Goal: Use online tool/utility: Utilize a website feature to perform a specific function

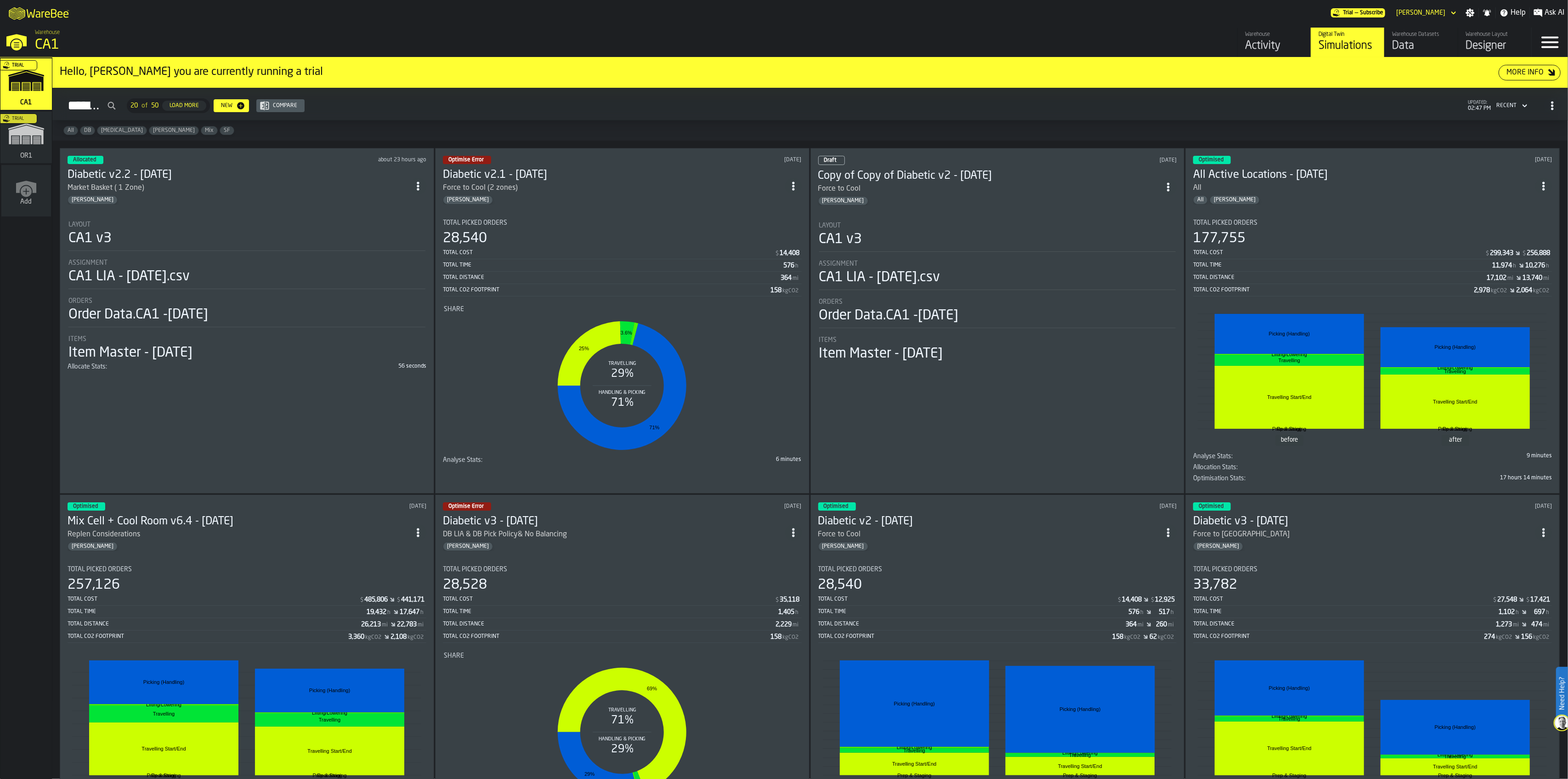
click at [1172, 529] on icon "ItemListCard-DashboardItemContainer" at bounding box center [1168, 532] width 9 height 9
click at [1029, 203] on div "Draft [DATE] Copy of Copy of Diabetic v2 - [DATE] Force to Cool [PERSON_NAME] L…" at bounding box center [997, 321] width 374 height 346
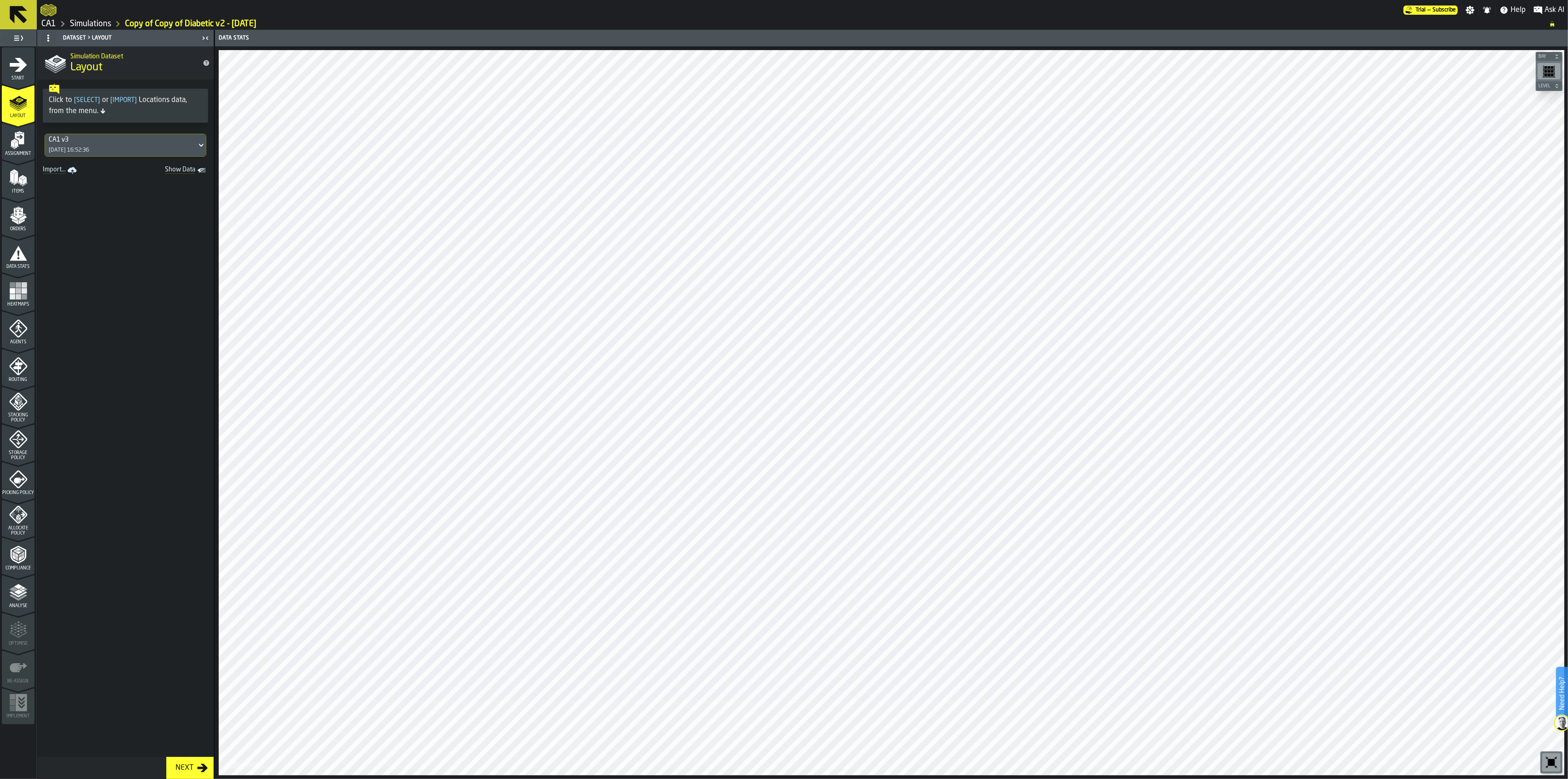
click at [23, 146] on icon "menu Assignment" at bounding box center [18, 140] width 18 height 18
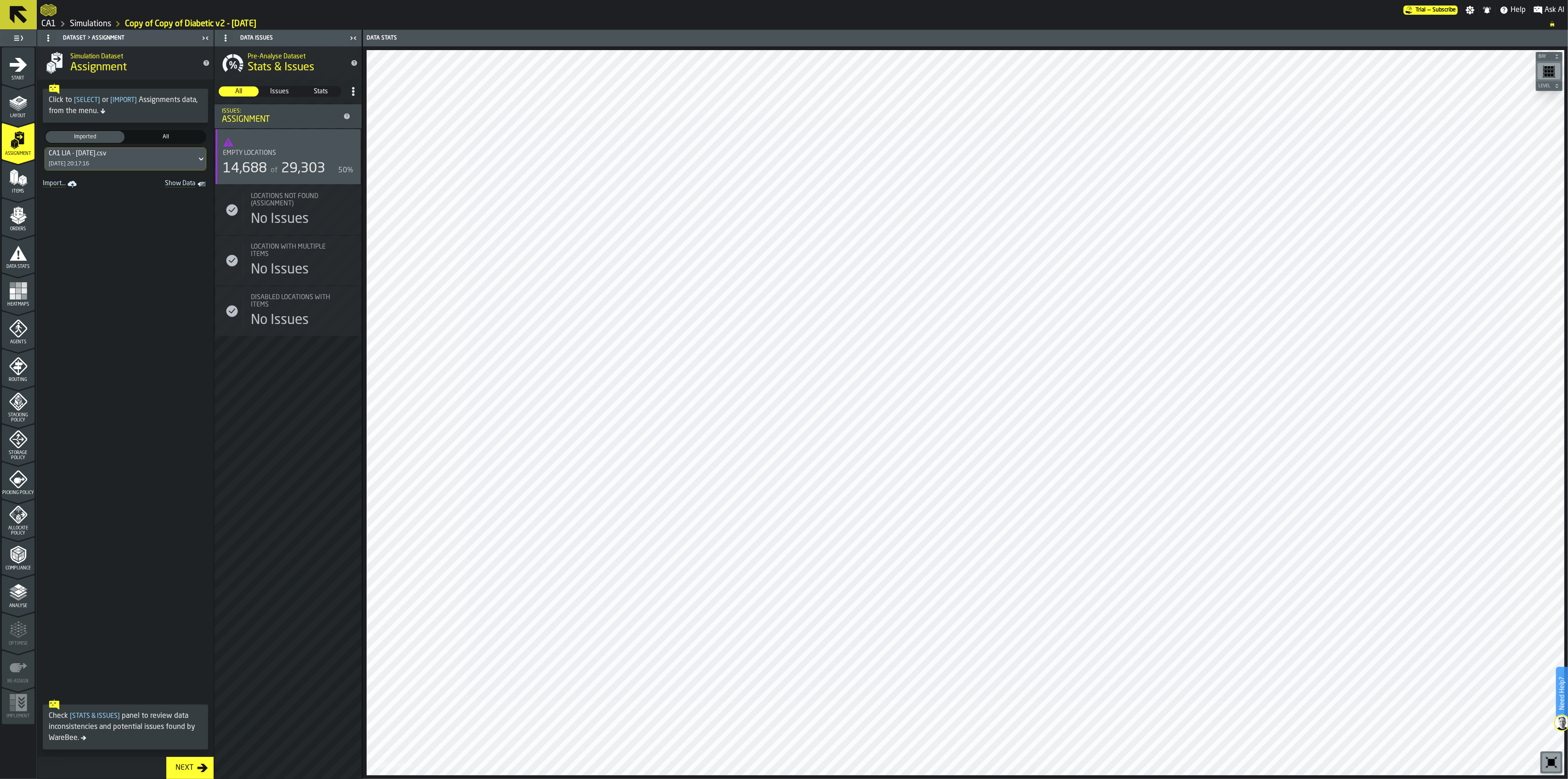
click at [22, 191] on span "Items" at bounding box center [18, 191] width 33 height 5
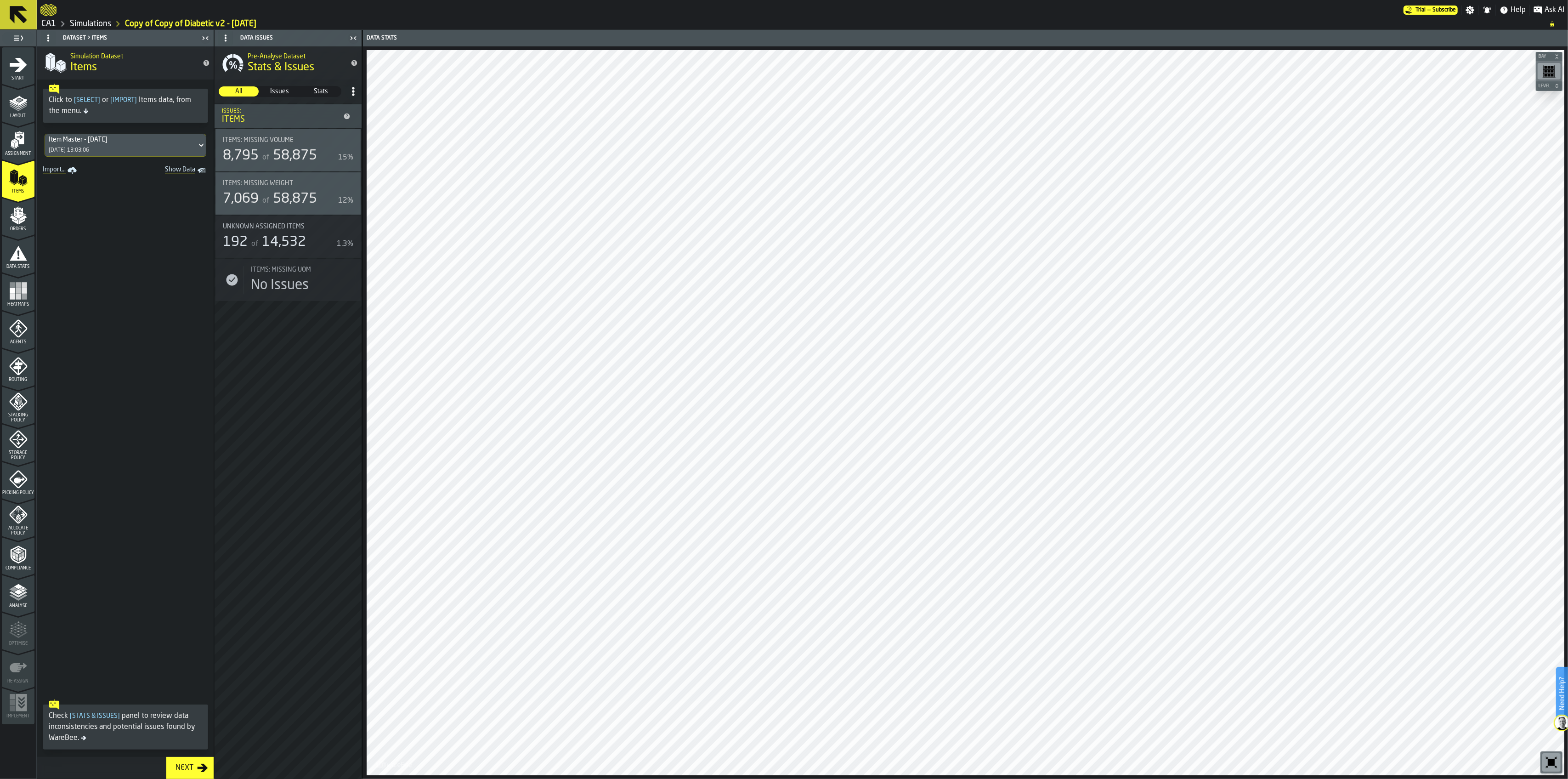
click at [44, 27] on link "CA1" at bounding box center [49, 24] width 15 height 10
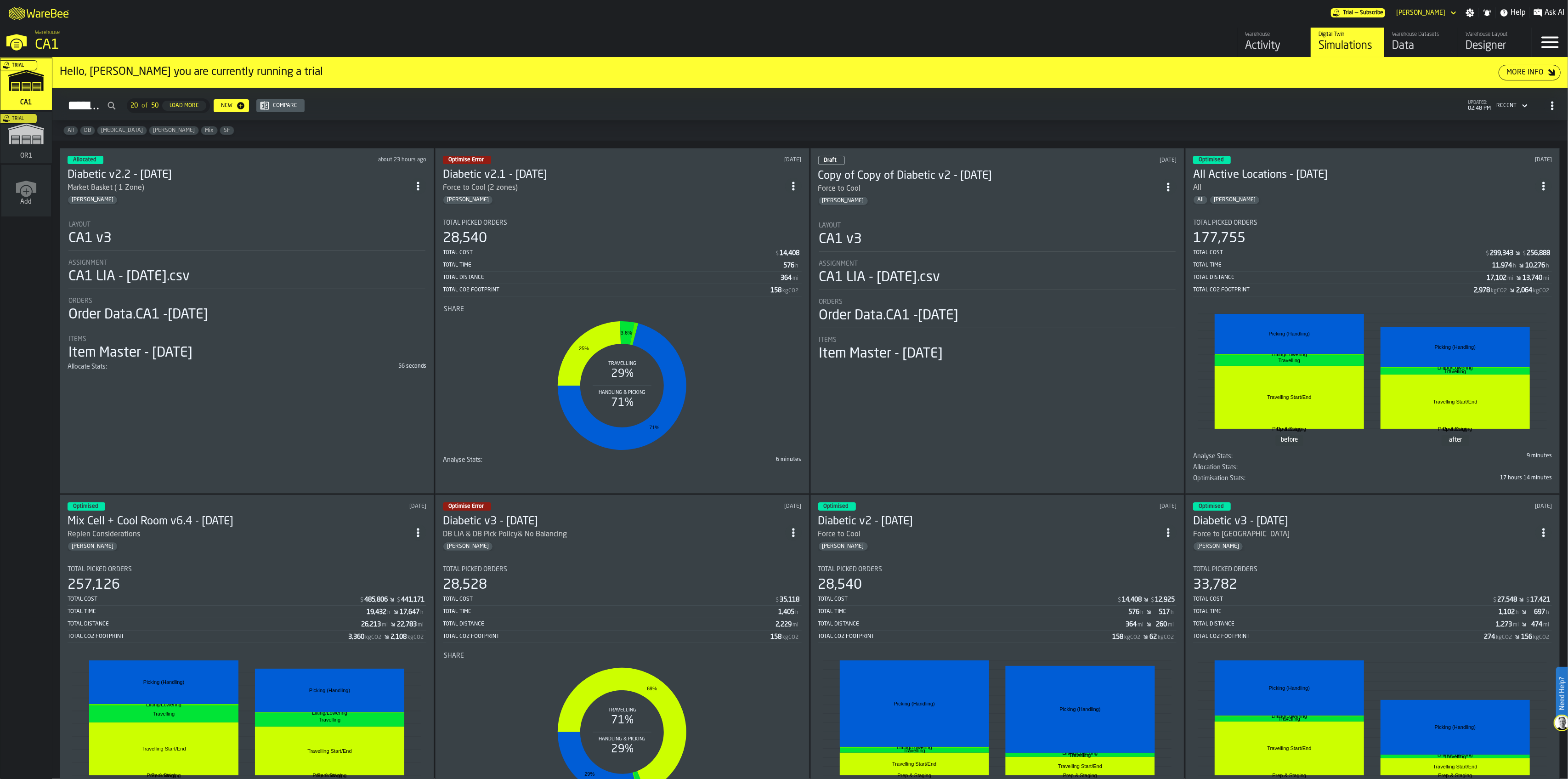
click at [1293, 529] on div "Force to [GEOGRAPHIC_DATA]" at bounding box center [1364, 535] width 342 height 11
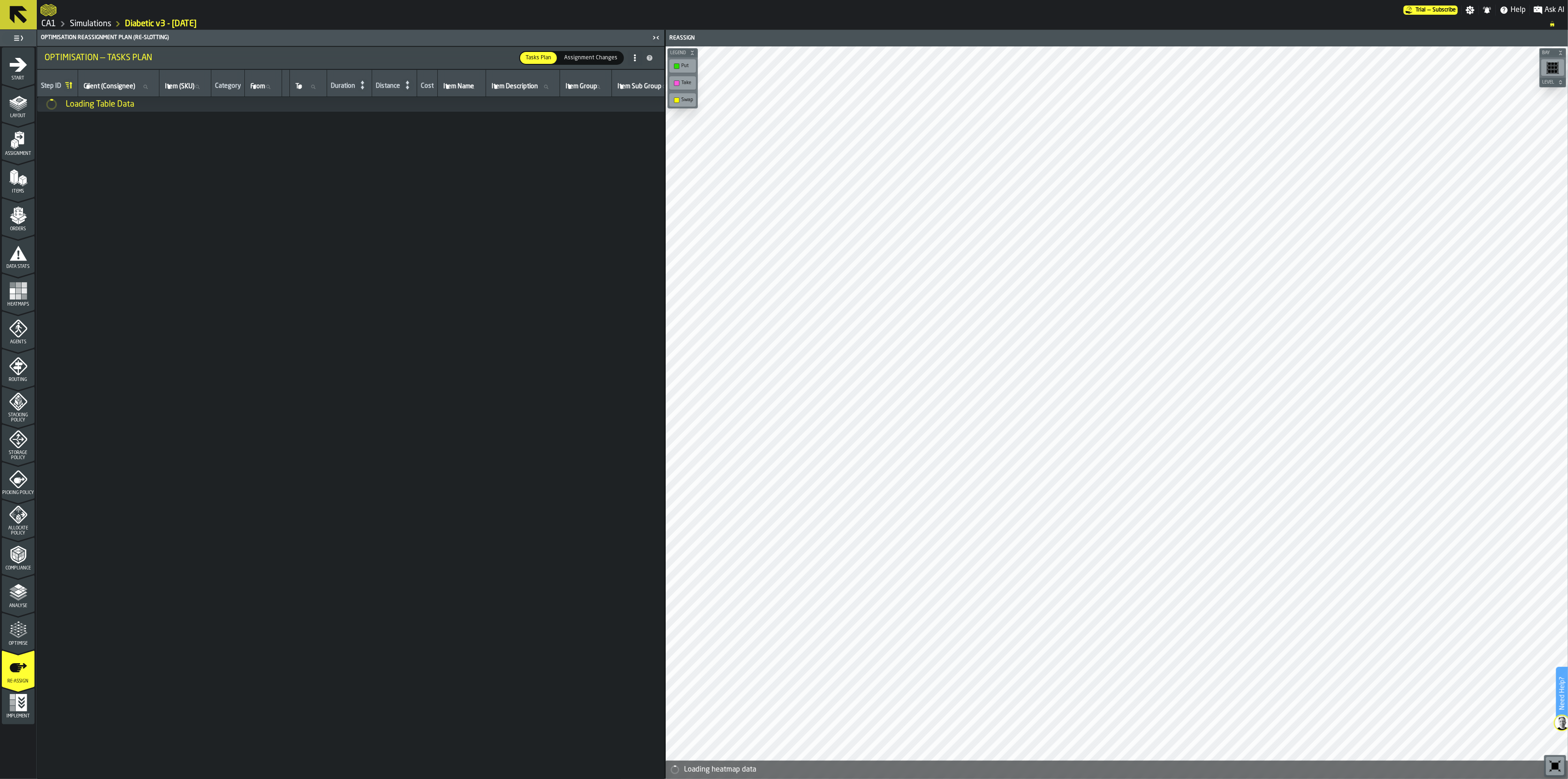
click at [15, 147] on icon "menu Assignment" at bounding box center [18, 140] width 18 height 18
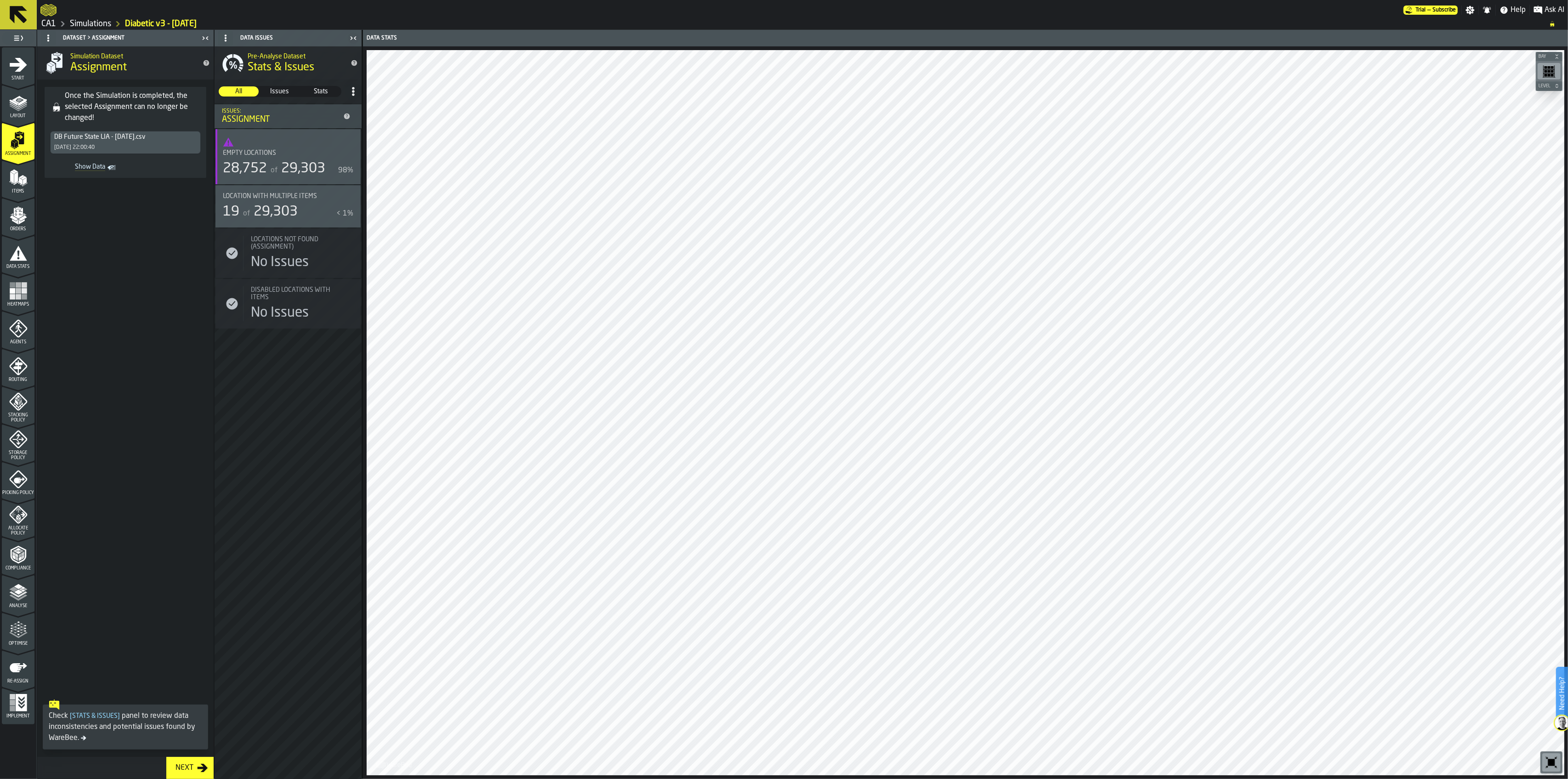
click at [26, 20] on icon at bounding box center [18, 15] width 18 height 18
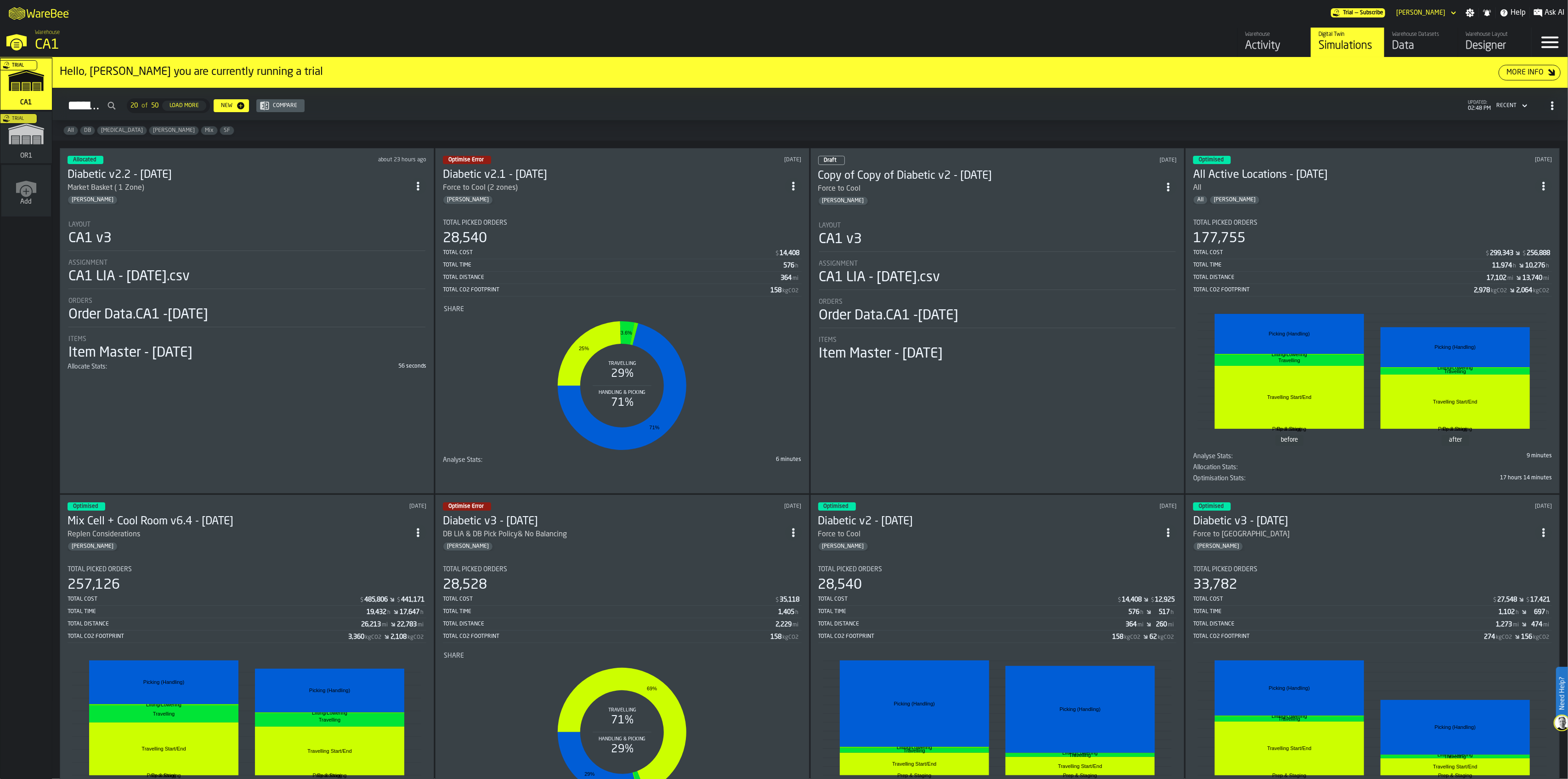
click at [1552, 524] on div "ItemListCard-DashboardItemContainer" at bounding box center [1543, 532] width 16 height 16
click at [1551, 524] on div "ItemListCard-DashboardItemContainer" at bounding box center [1543, 532] width 16 height 16
click at [1545, 528] on circle "ItemListCard-DashboardItemContainer" at bounding box center [1544, 529] width 2 height 2
click at [1527, 590] on div "Duplicate" at bounding box center [1525, 592] width 47 height 11
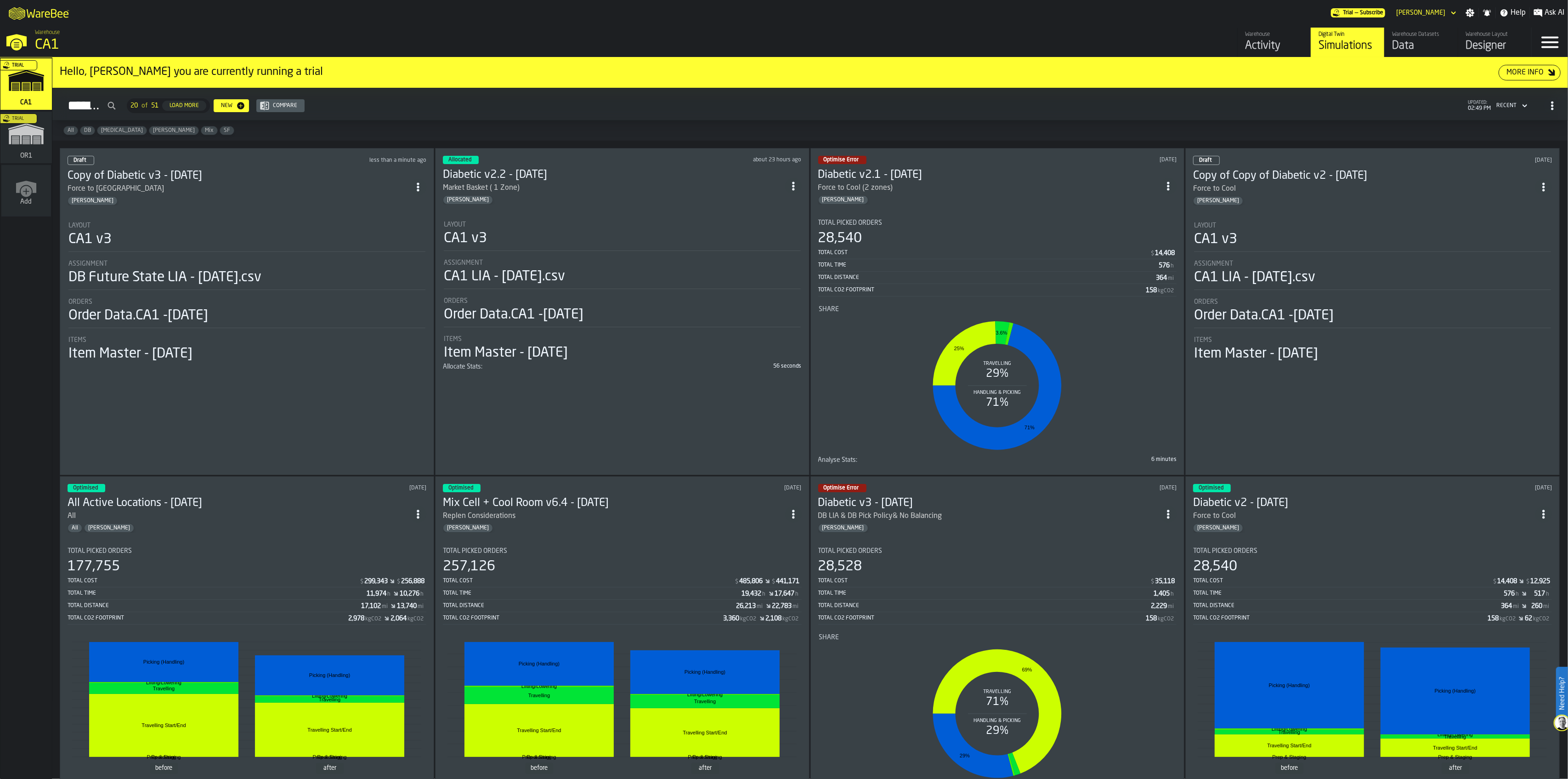
click at [183, 197] on div "[PERSON_NAME]" at bounding box center [239, 200] width 342 height 9
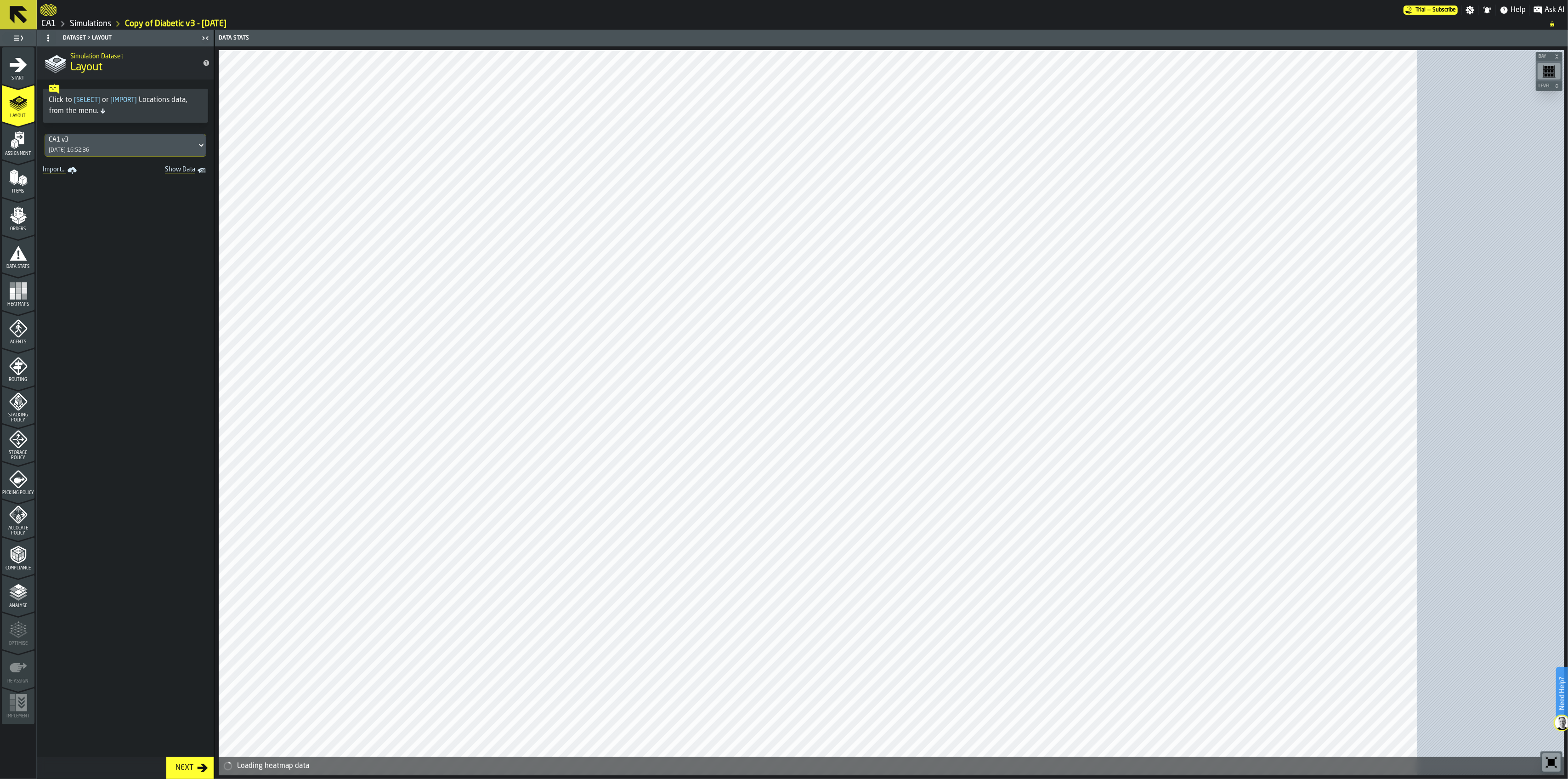
click at [23, 80] on span "Start" at bounding box center [18, 79] width 33 height 5
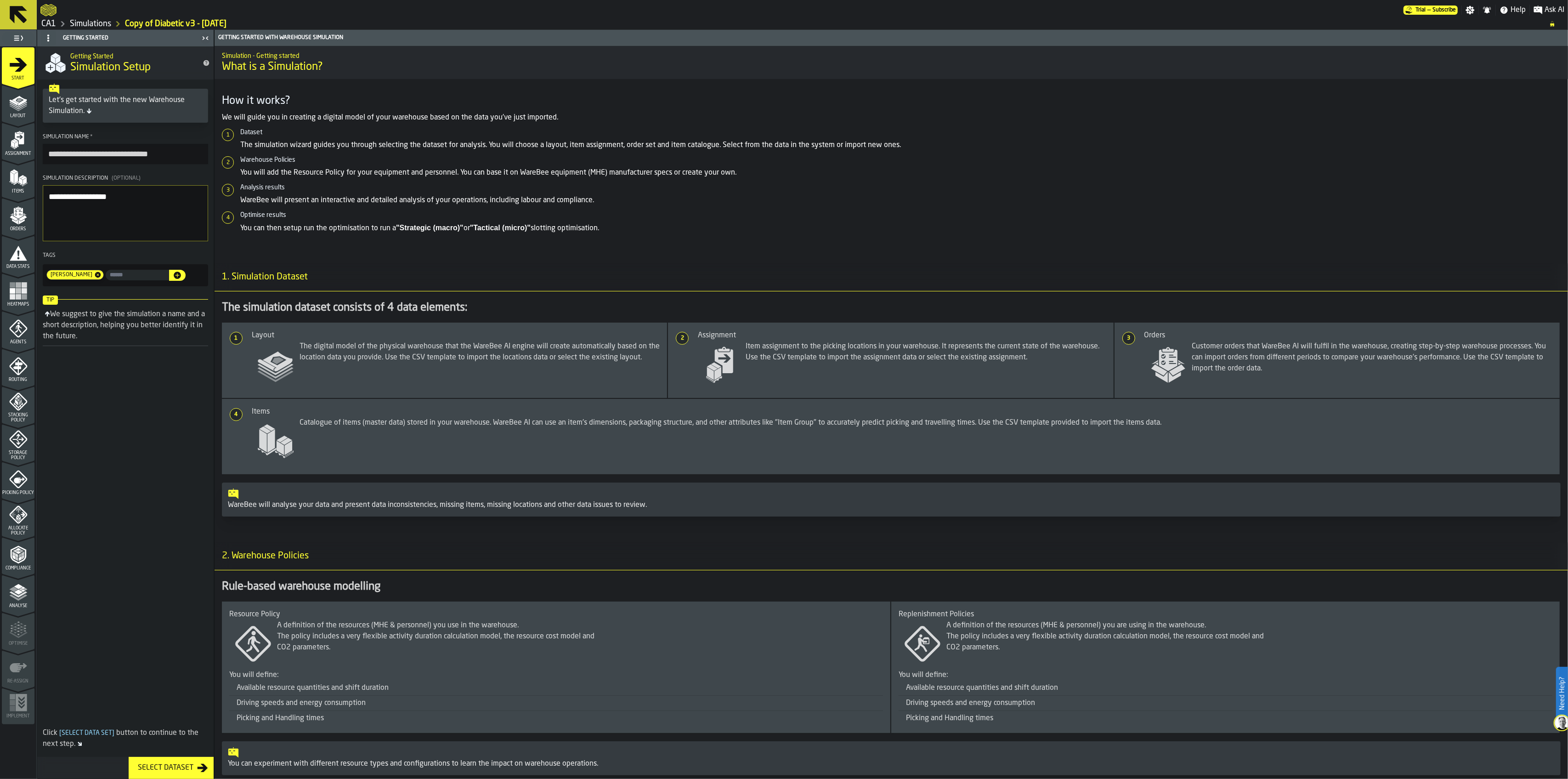
drag, startPoint x: 74, startPoint y: 153, endPoint x: 46, endPoint y: 157, distance: 28.3
click at [46, 157] on input "**********" at bounding box center [125, 153] width 166 height 20
click at [85, 153] on input "**********" at bounding box center [125, 153] width 166 height 20
click at [111, 155] on input "**********" at bounding box center [125, 153] width 166 height 20
type input "**********"
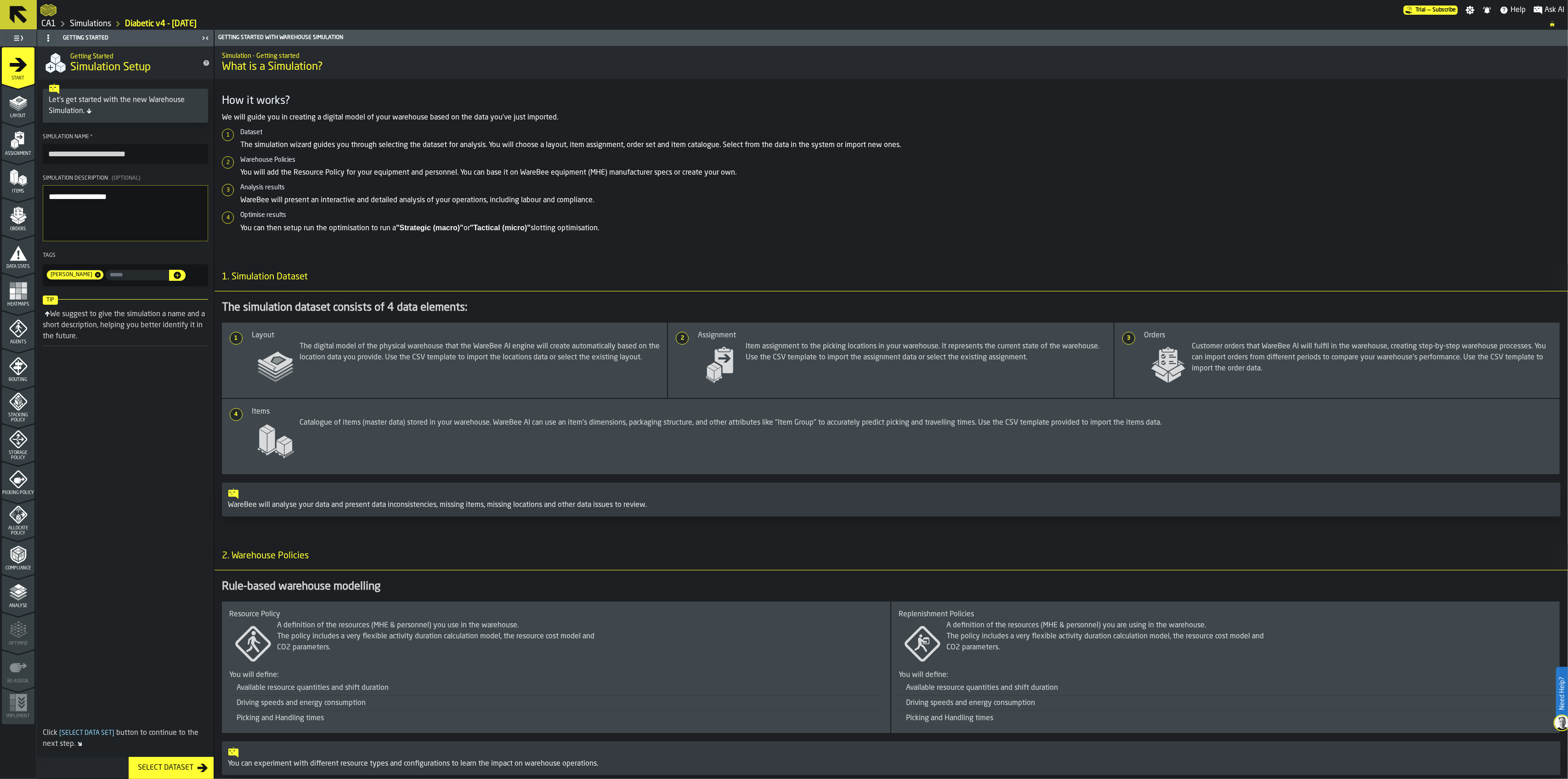
click at [127, 200] on textarea "**********" at bounding box center [125, 213] width 166 height 56
type textarea "**********"
click at [108, 275] on input "input-value-" at bounding box center [138, 275] width 63 height 10
type input "**"
click at [164, 270] on div "[PERSON_NAME] **" at bounding box center [125, 275] width 166 height 22
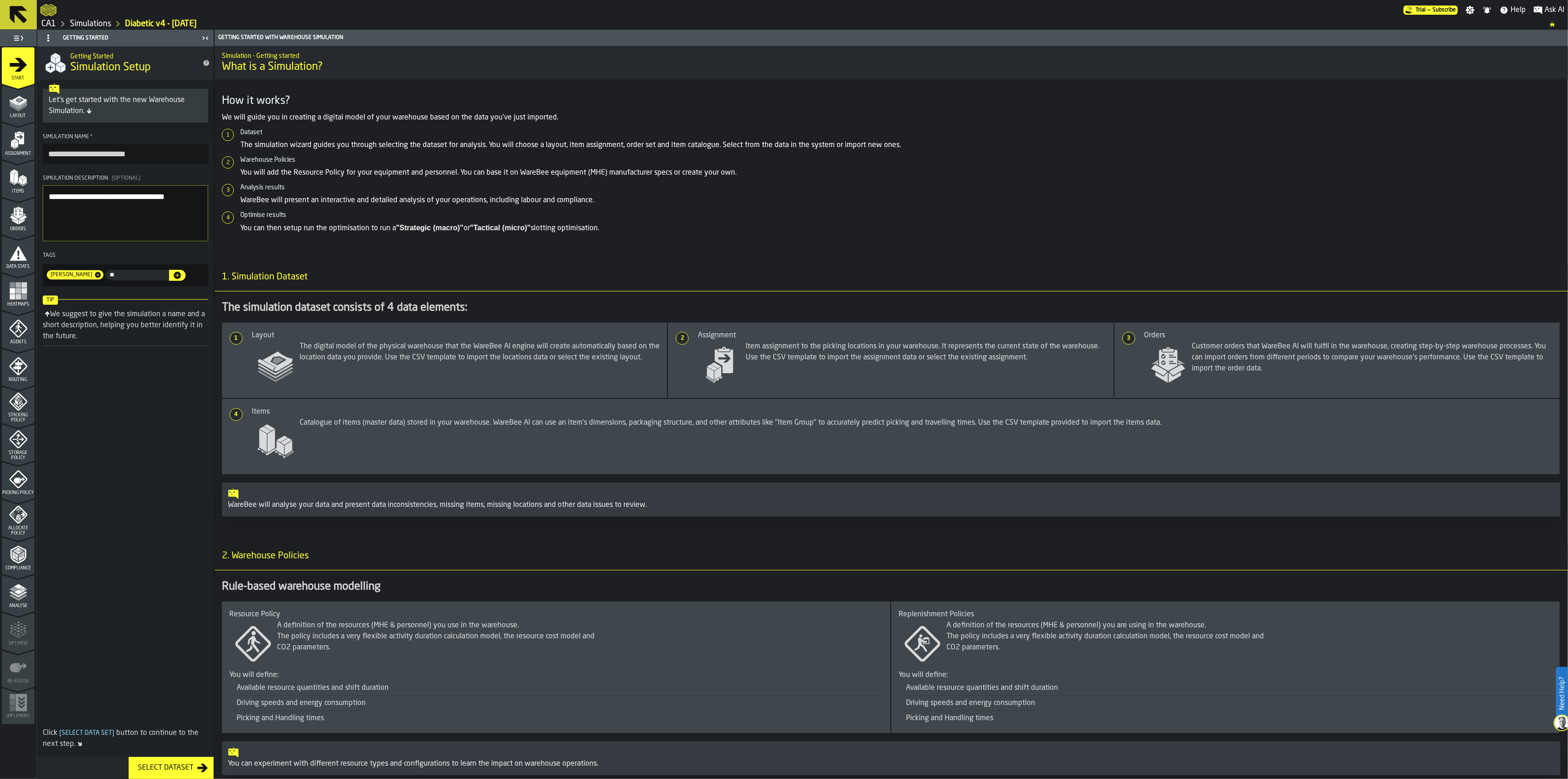
click at [173, 273] on icon "button-" at bounding box center [177, 275] width 9 height 9
click at [19, 112] on div "Layout" at bounding box center [18, 106] width 33 height 26
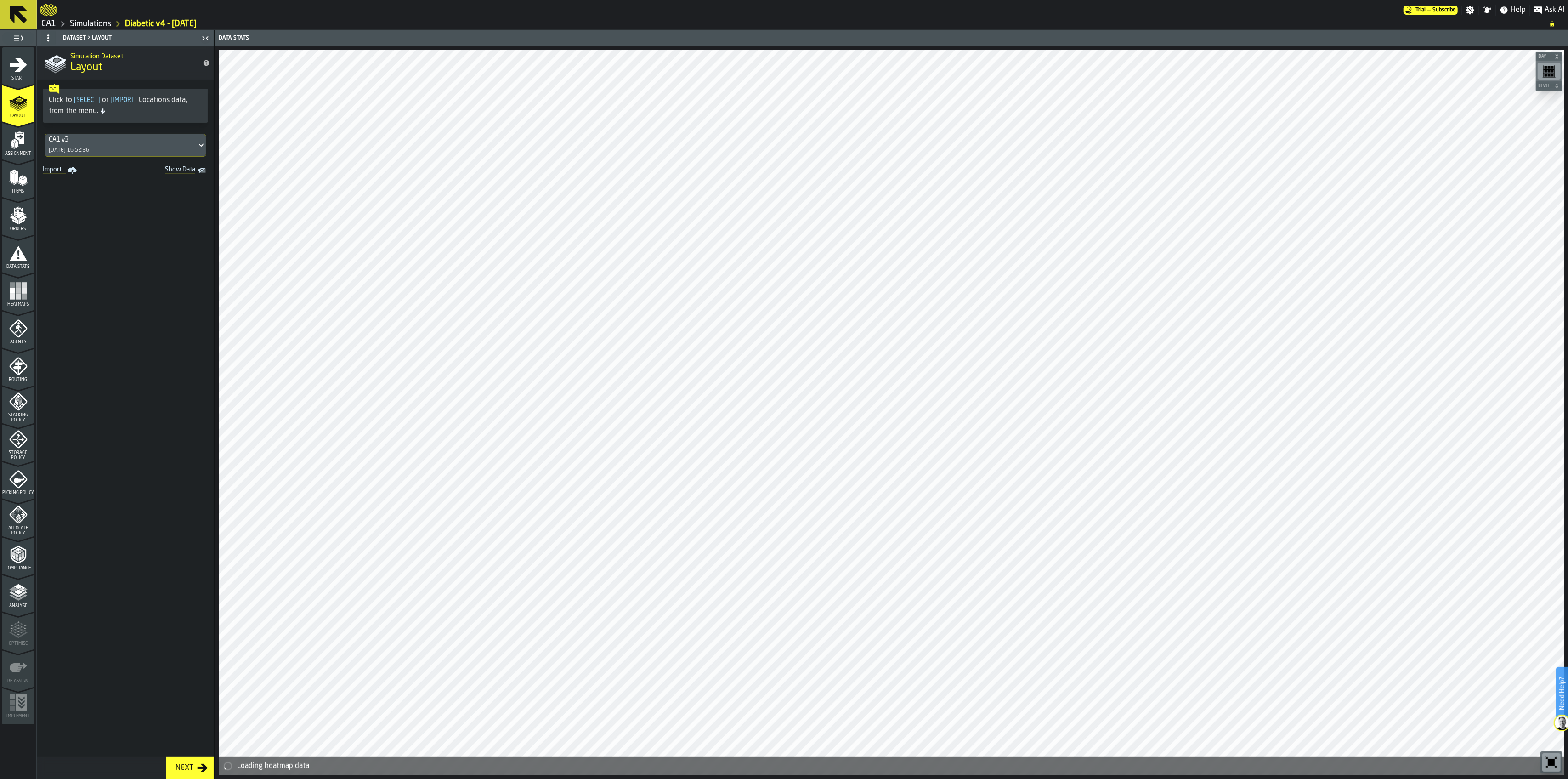
click at [22, 149] on icon "menu Assignment" at bounding box center [18, 140] width 18 height 18
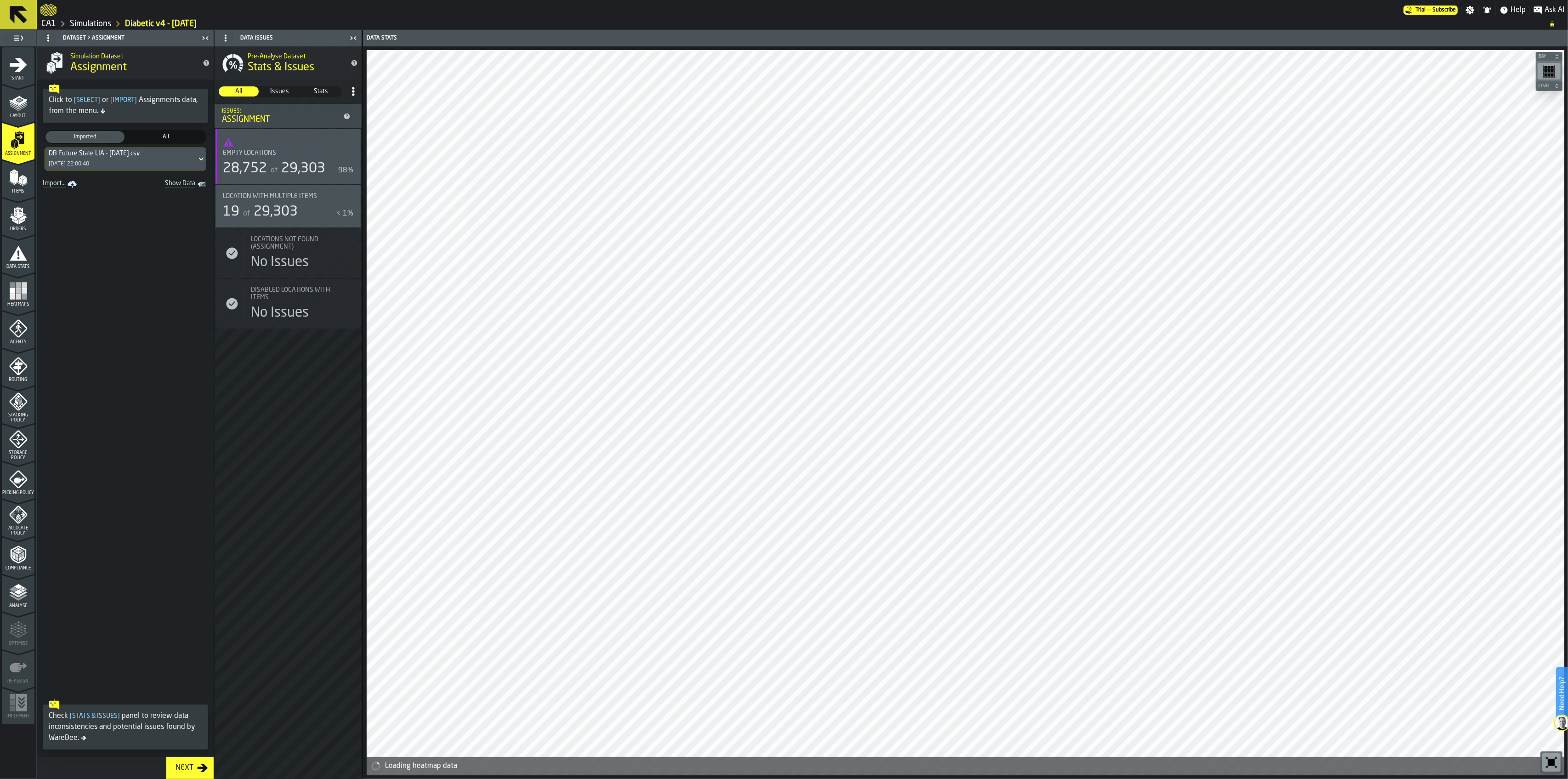
click at [24, 180] on polygon "menu Items" at bounding box center [24, 182] width 4 height 7
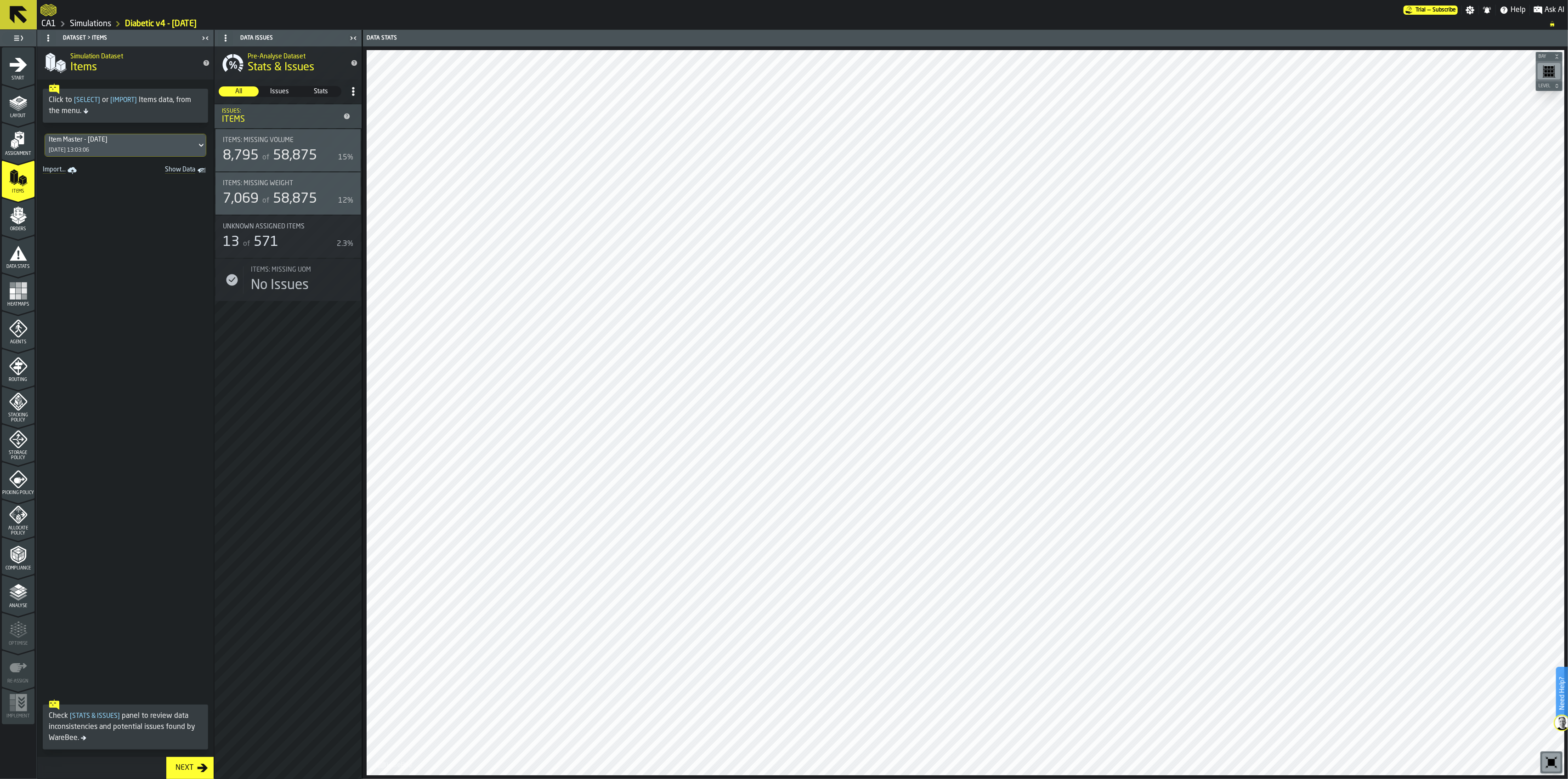
click at [18, 217] on icon "menu Orders" at bounding box center [18, 213] width 9 height 10
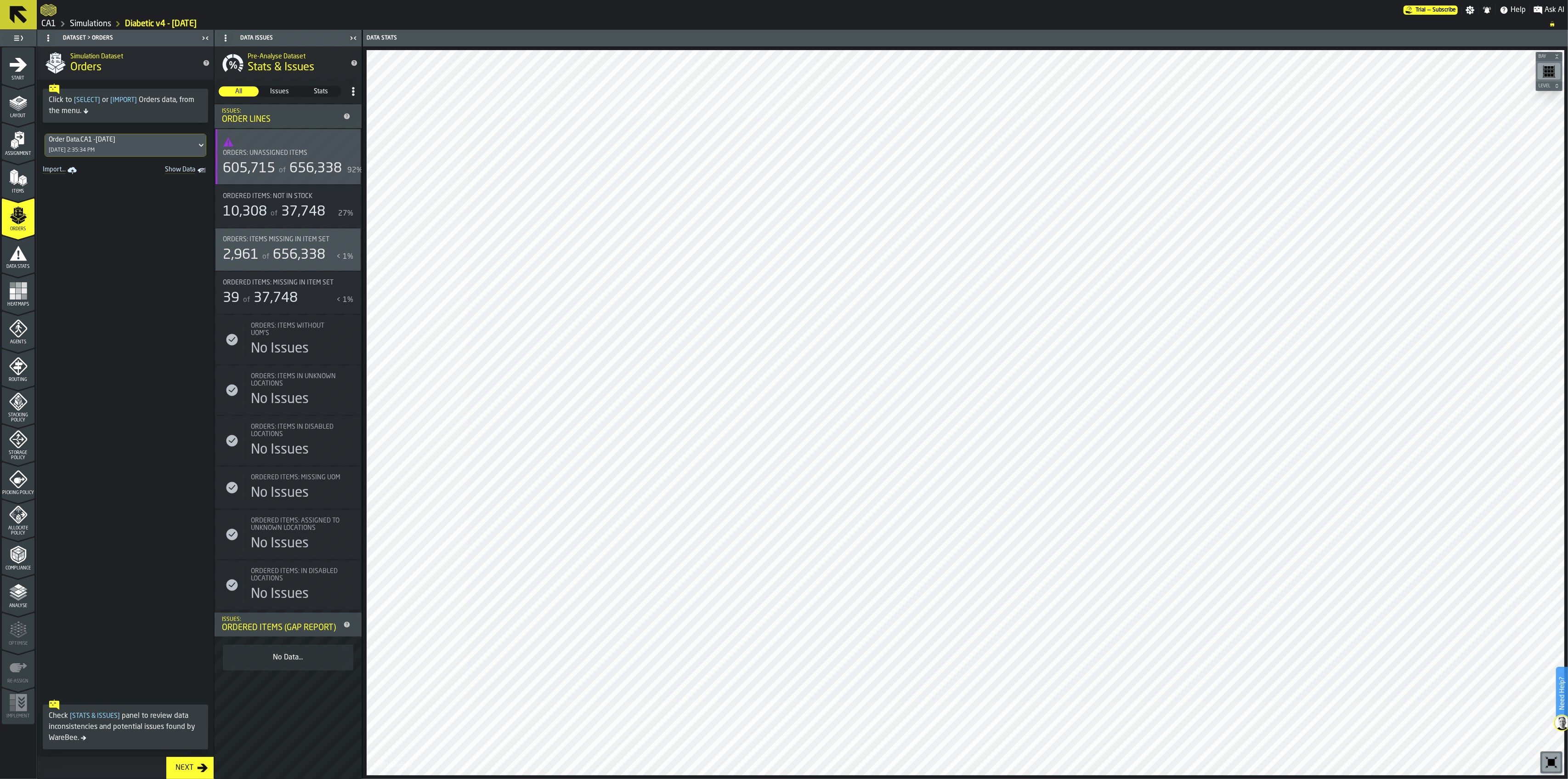
click at [16, 256] on icon "menu Data Stats" at bounding box center [18, 253] width 18 height 15
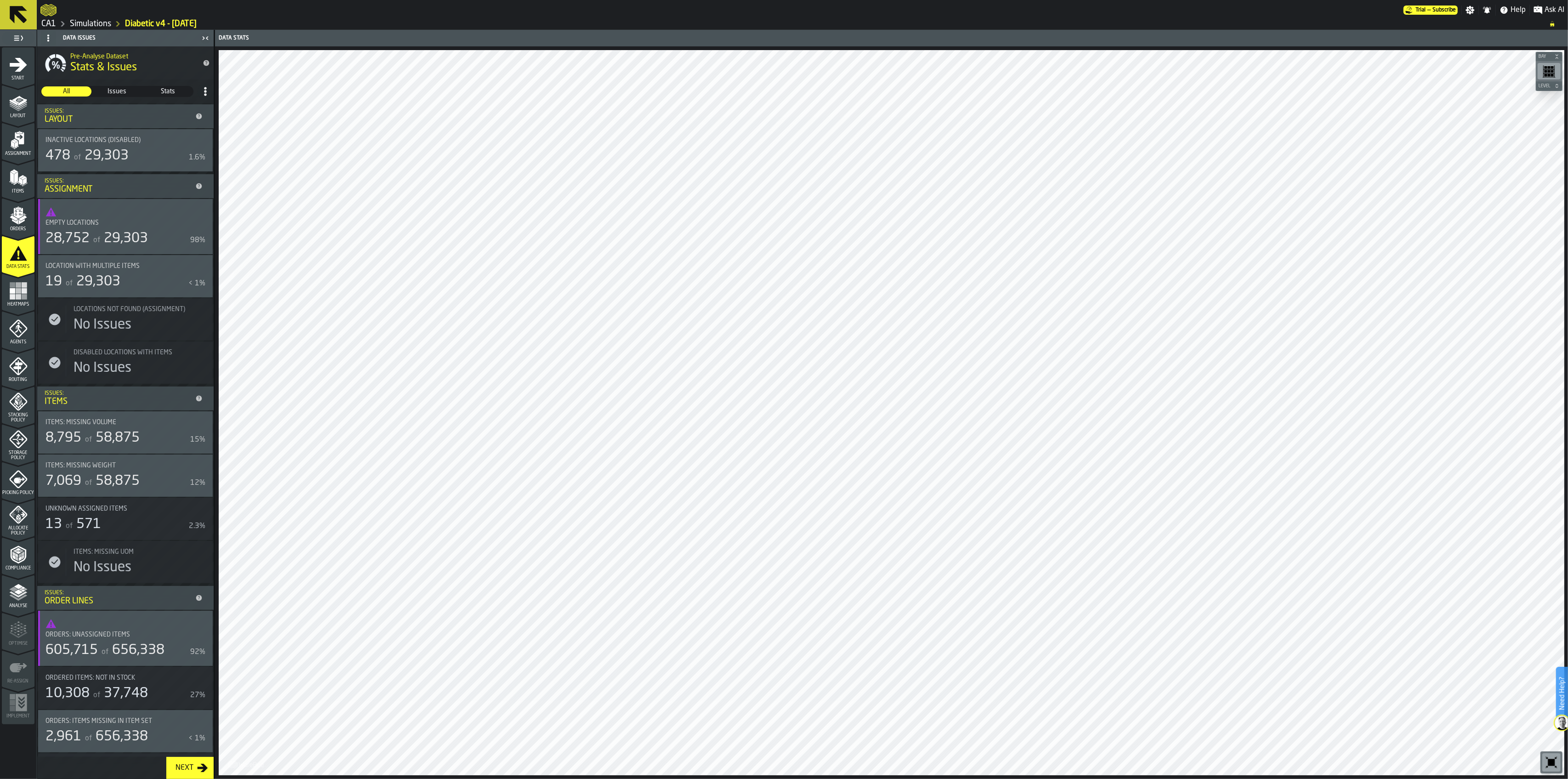
click at [22, 287] on rect "menu Heatmaps" at bounding box center [24, 284] width 5 height 5
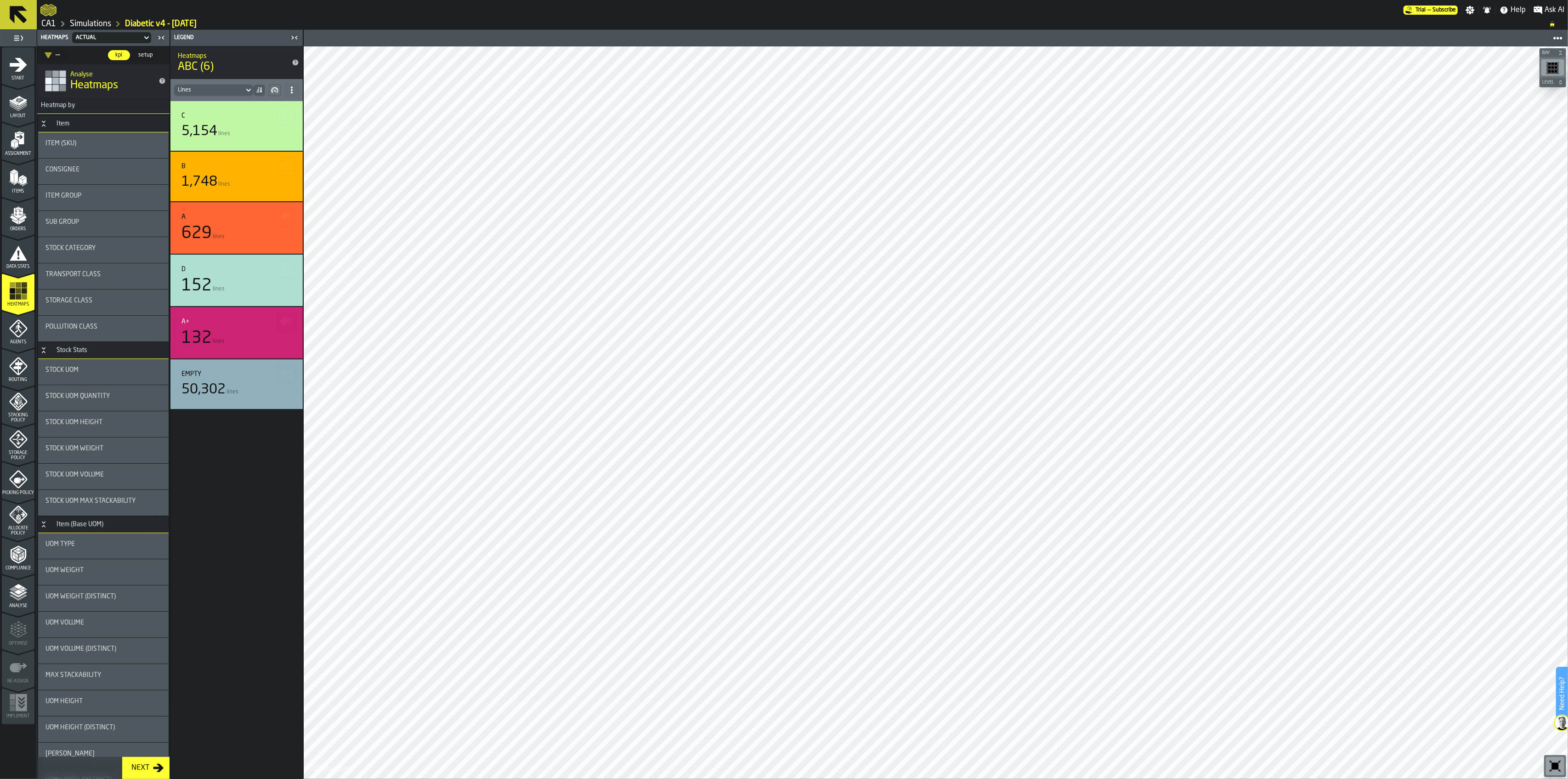
click at [26, 335] on icon "menu Agents" at bounding box center [18, 329] width 18 height 18
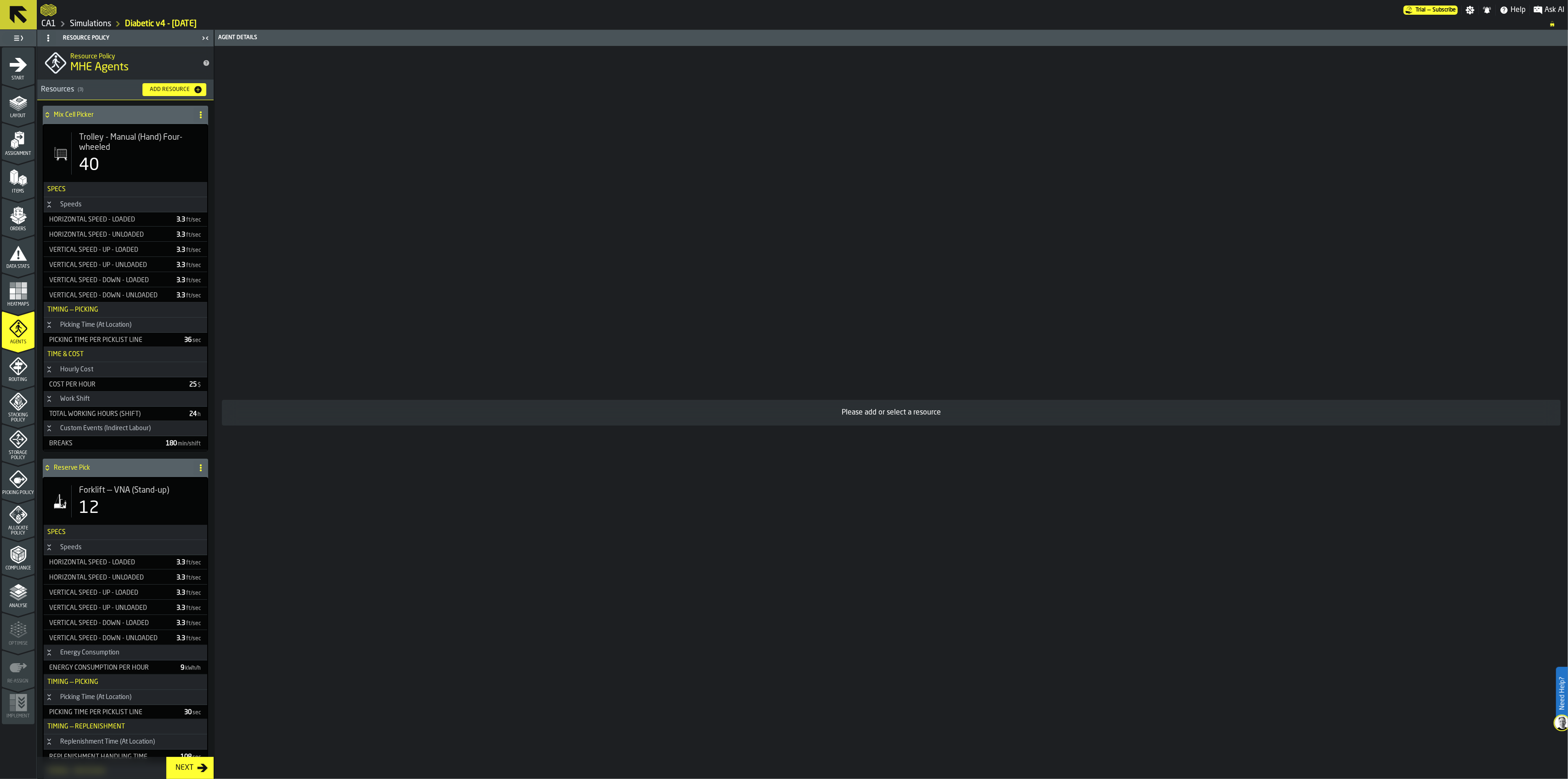
click at [21, 367] on icon "menu Routing" at bounding box center [18, 366] width 18 height 18
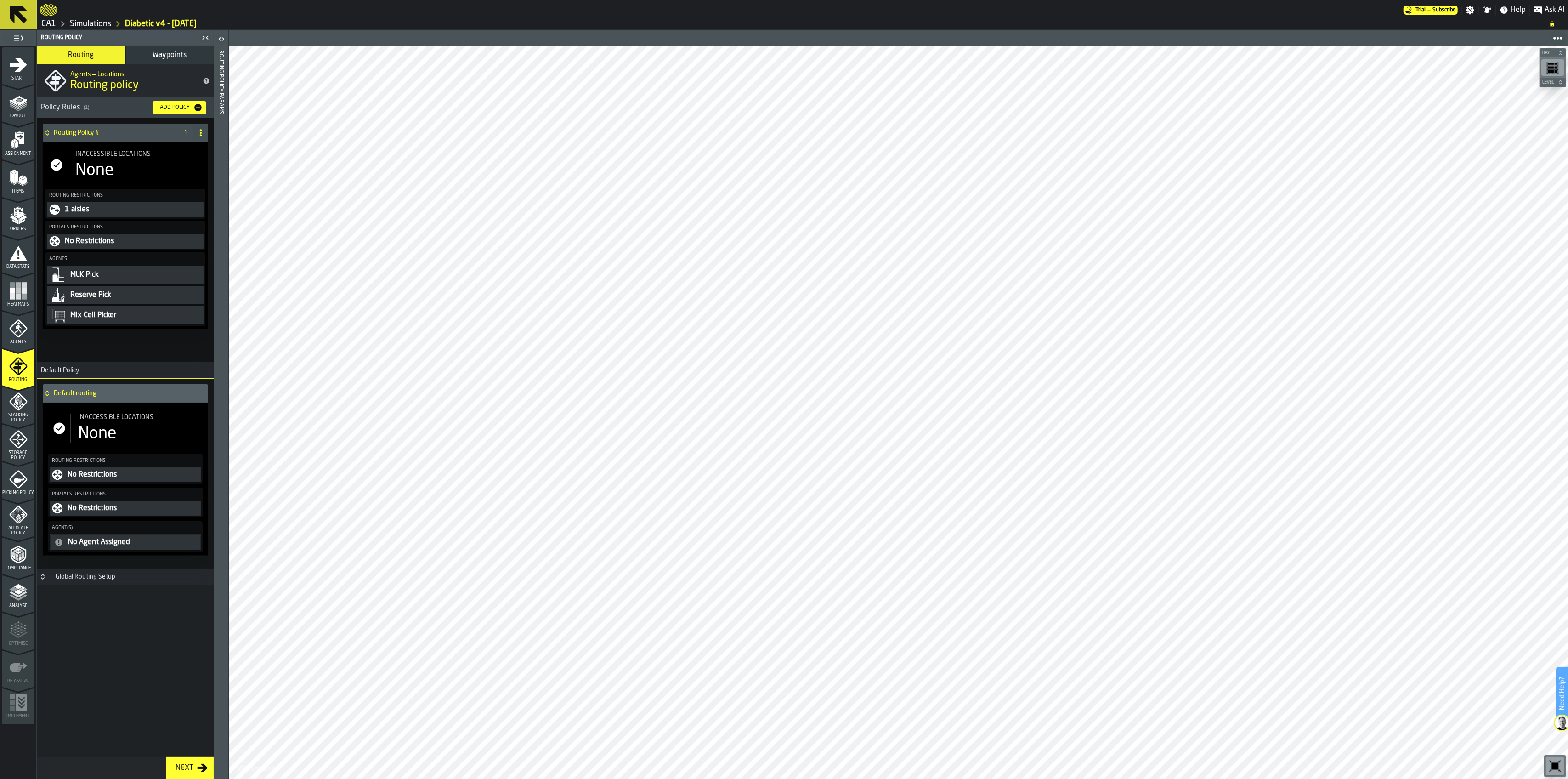
click at [170, 55] on span "Waypoints" at bounding box center [170, 55] width 34 height 7
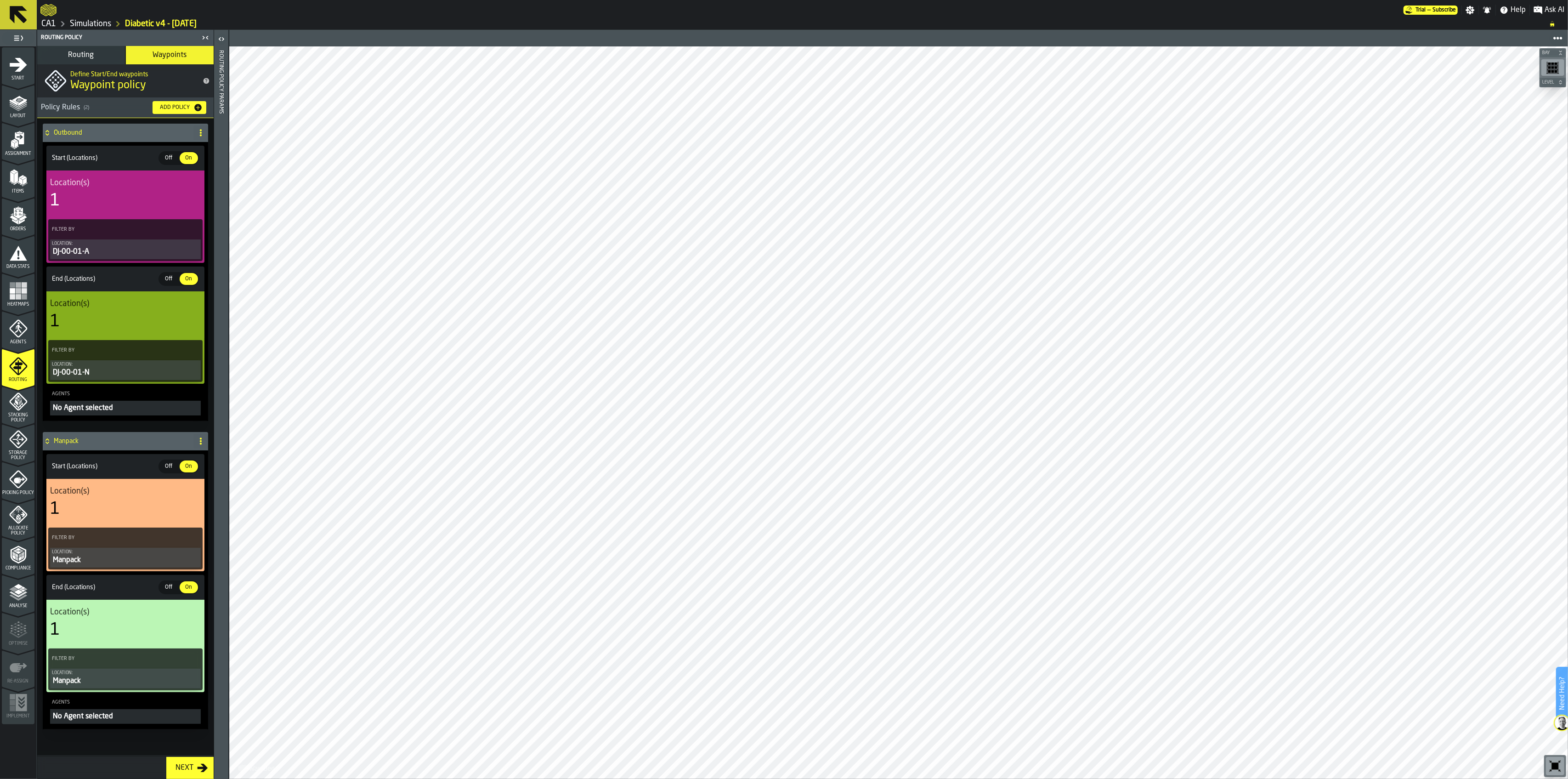
click at [173, 464] on span "Off" at bounding box center [169, 467] width 15 height 9
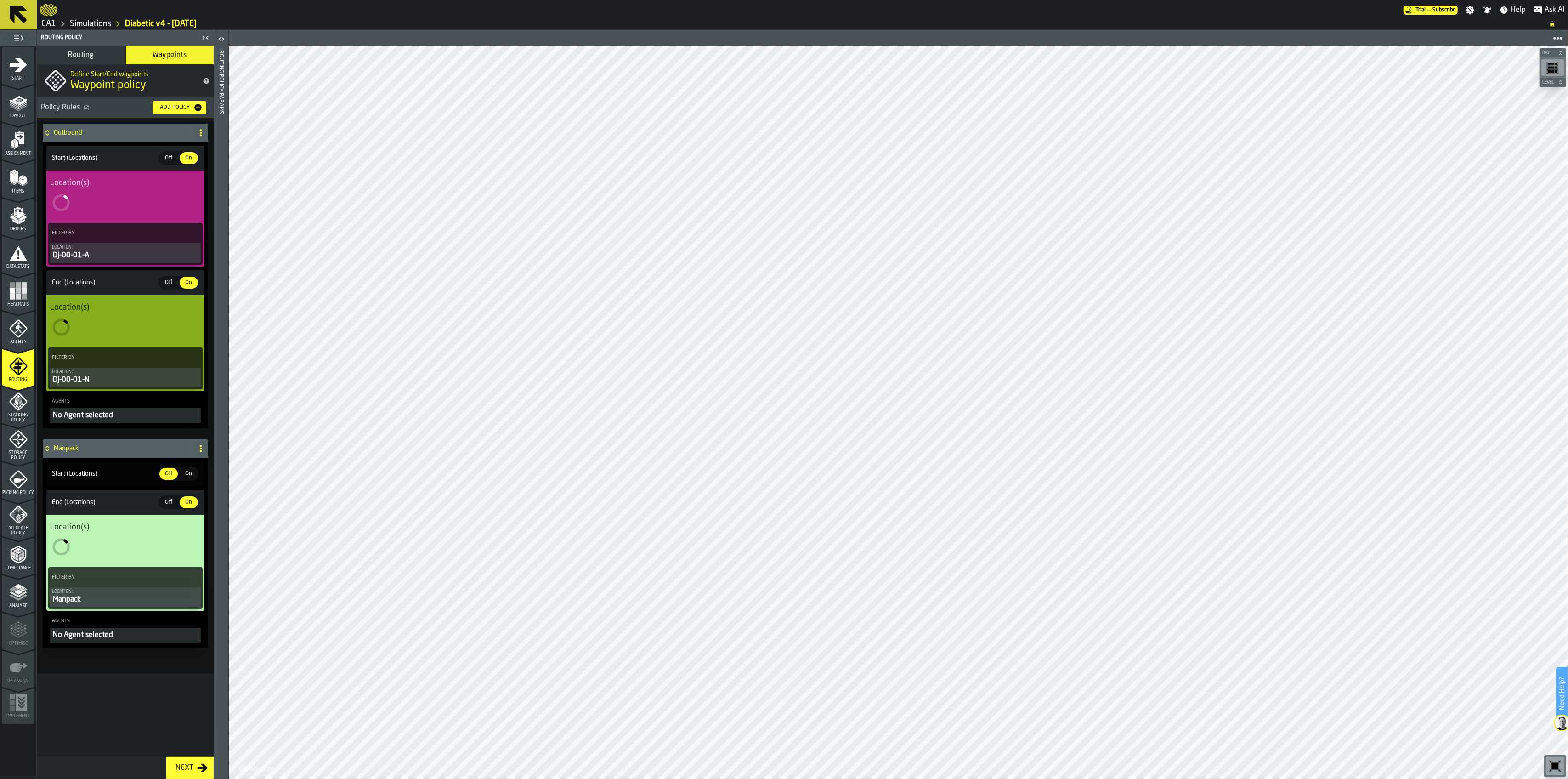
click at [170, 498] on span "Off" at bounding box center [169, 502] width 15 height 9
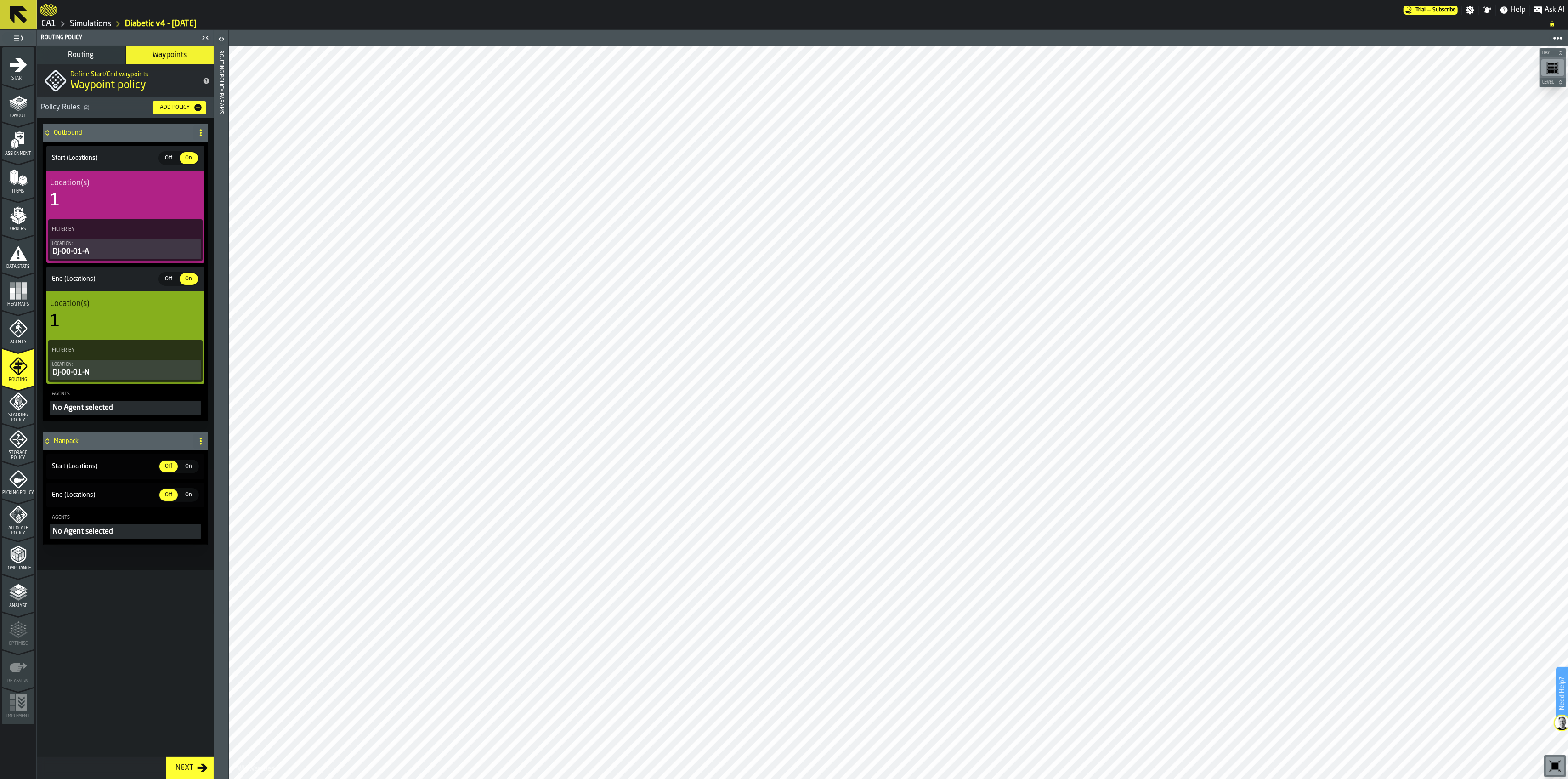
click at [24, 445] on icon "menu Storage Policy" at bounding box center [18, 439] width 18 height 18
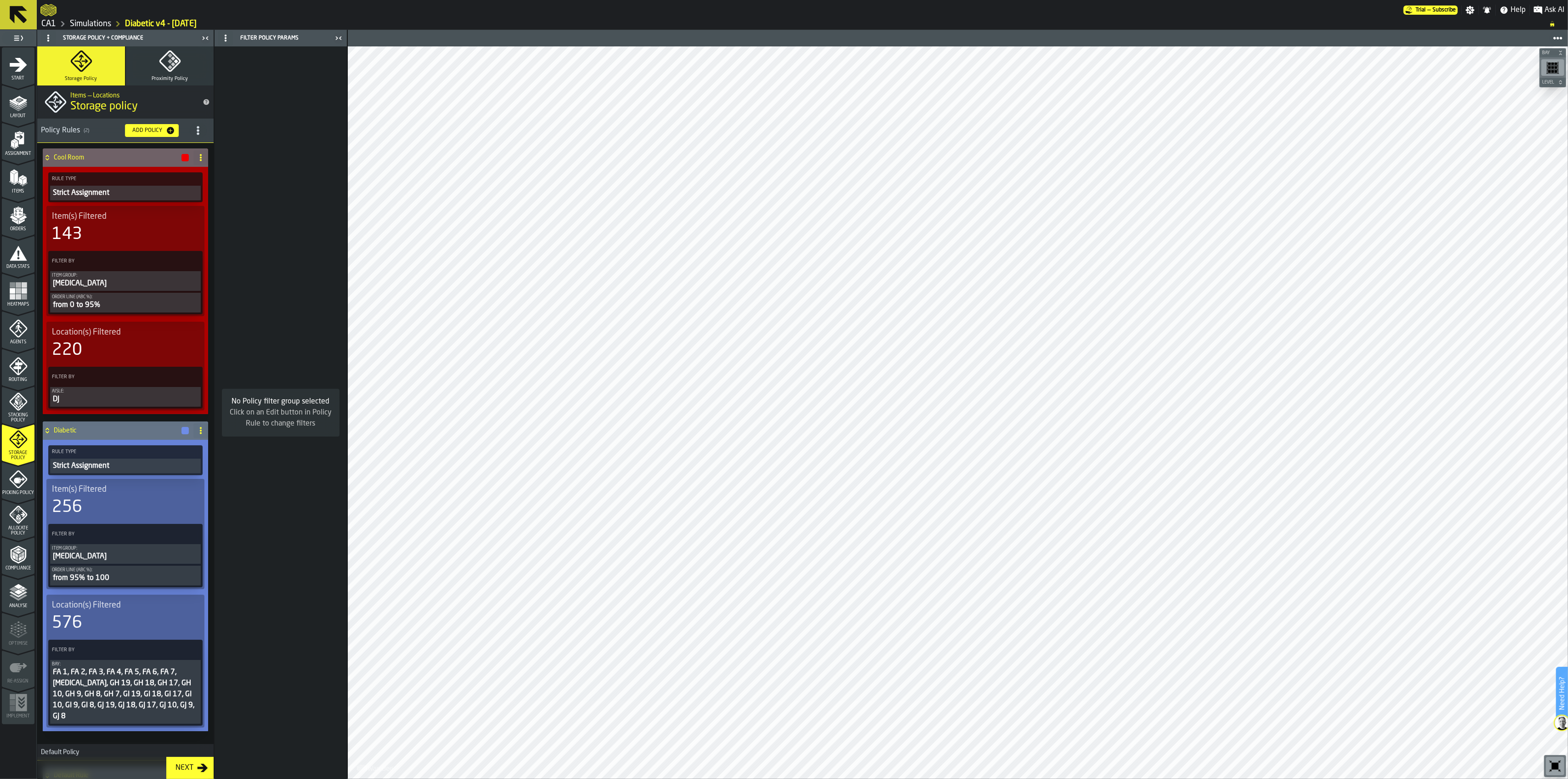
click at [200, 428] on circle at bounding box center [200, 428] width 2 height 2
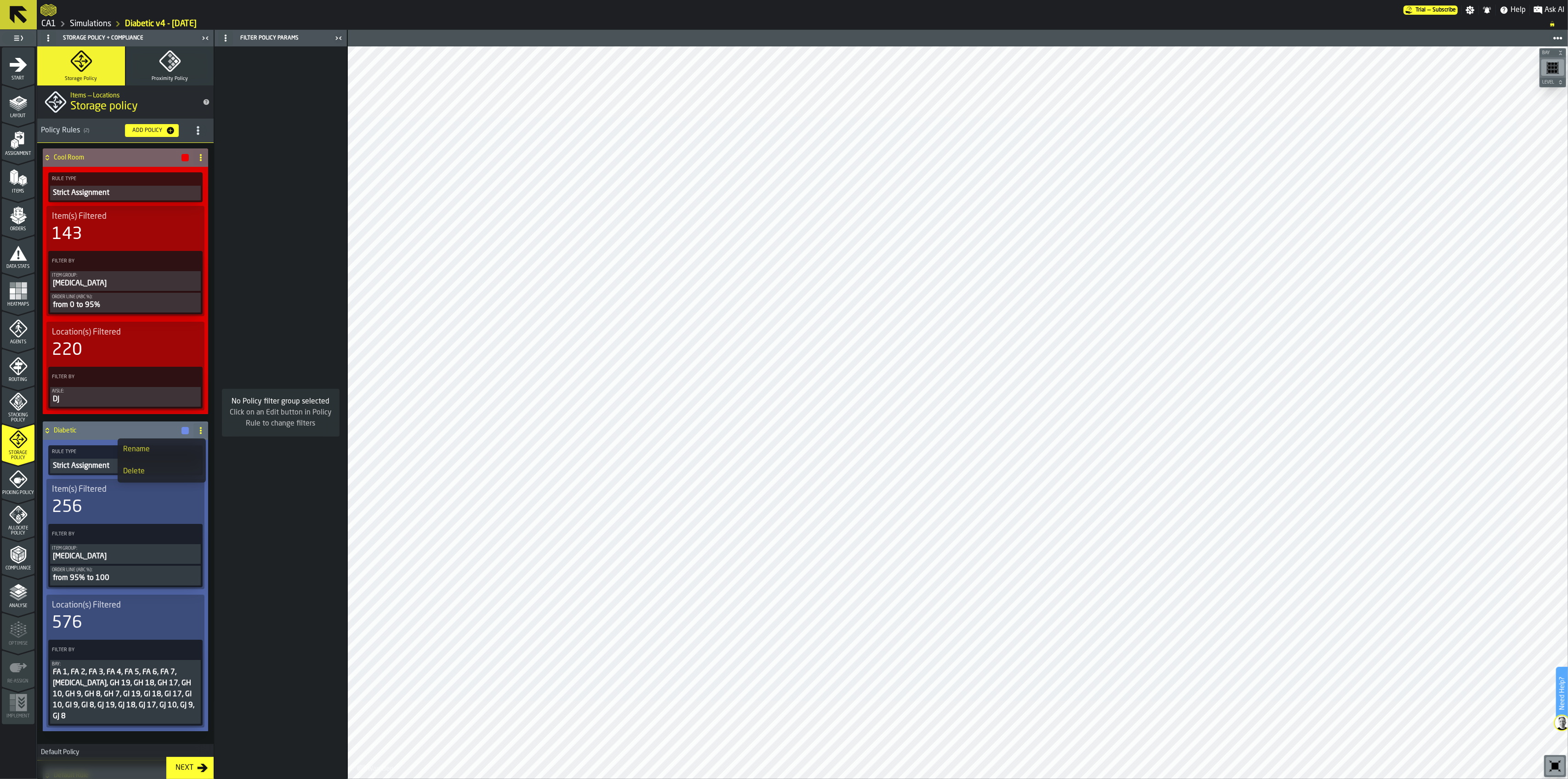
click at [0, 0] on icon "PolicyFilterItem-Order Line (ABC %)" at bounding box center [0, 0] width 0 height 0
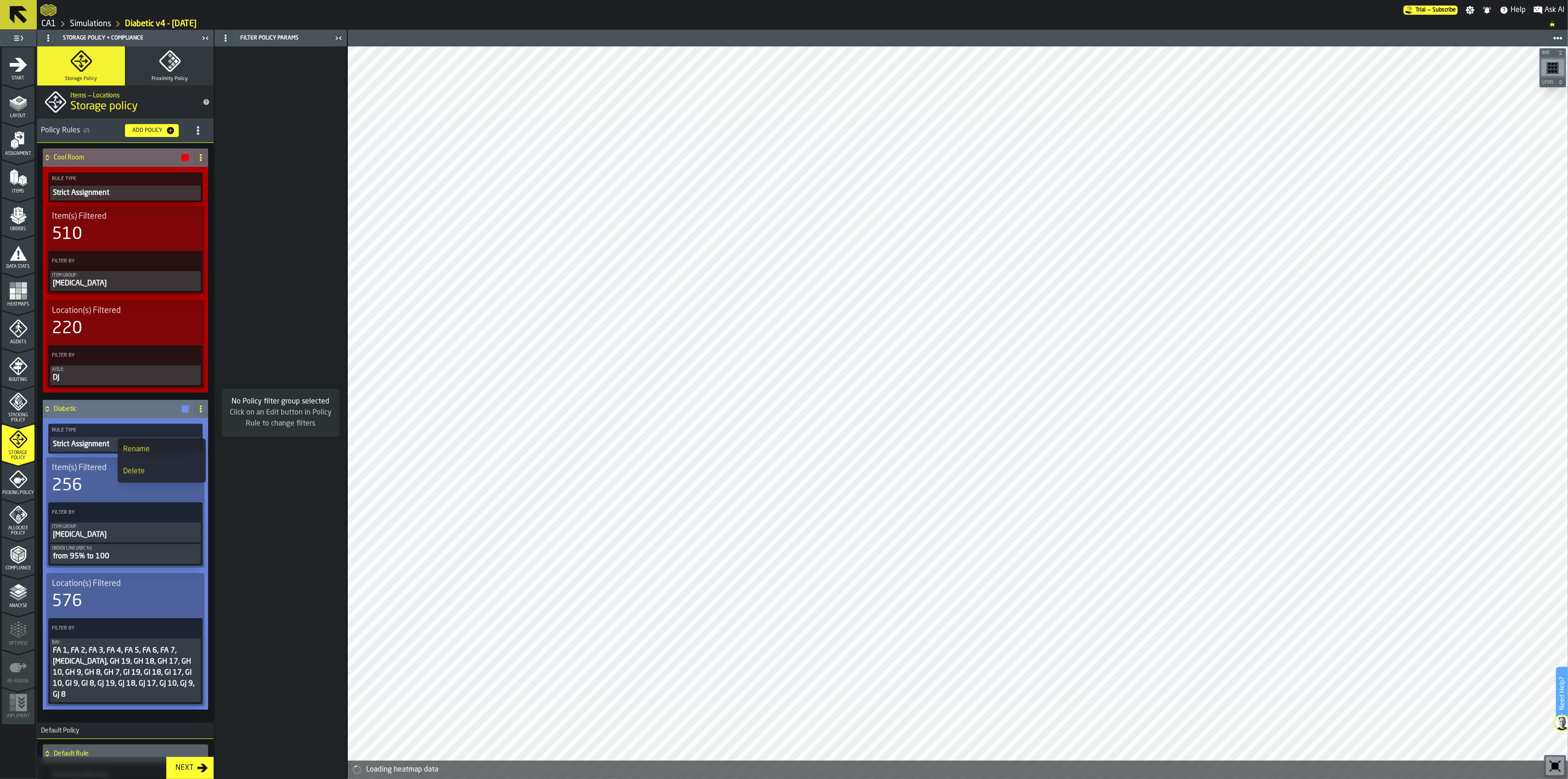
click at [0, 0] on icon "PolicyFilterItem-Order Line (ABC %)" at bounding box center [0, 0] width 0 height 0
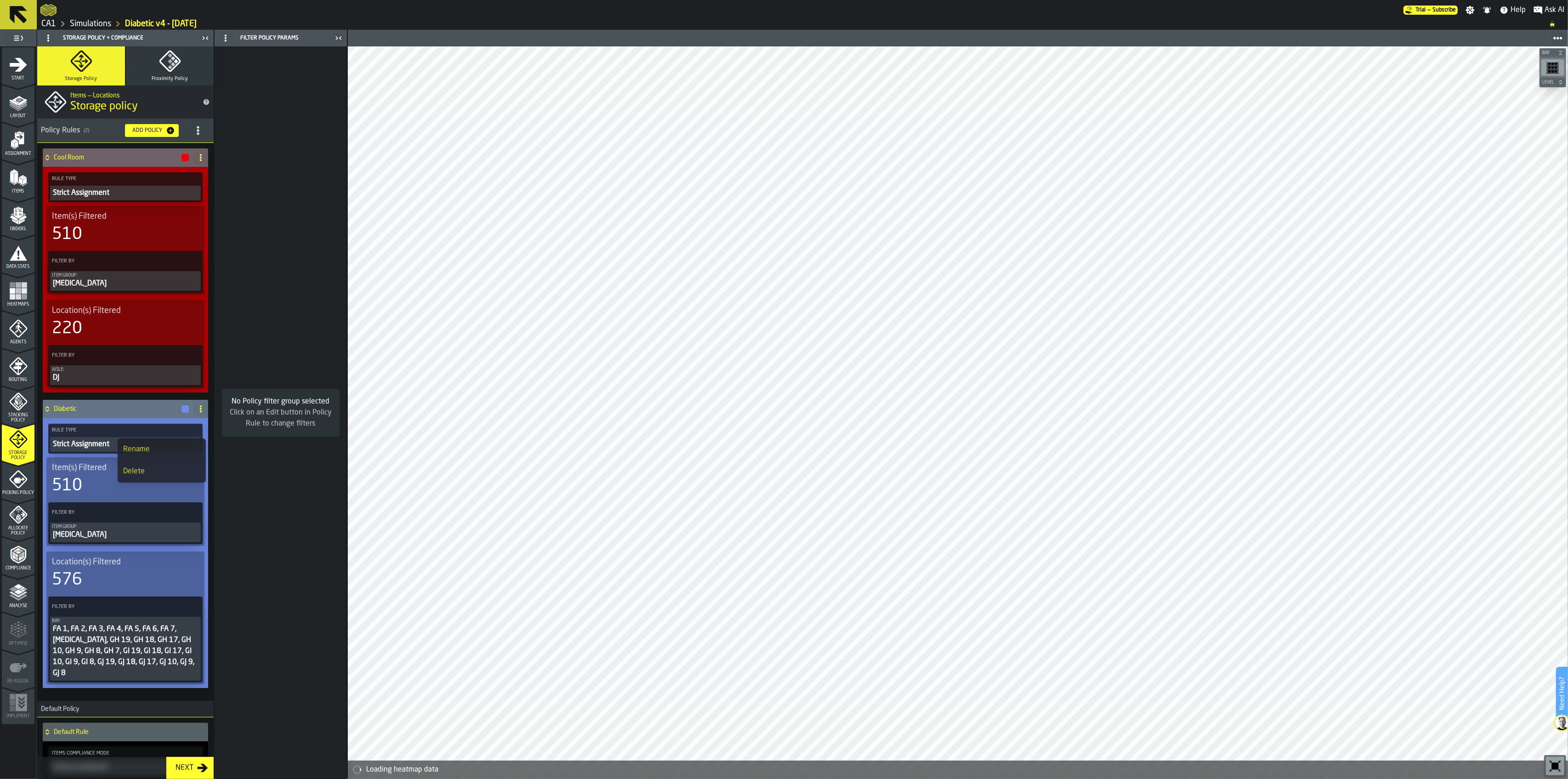
click at [189, 602] on icon at bounding box center [192, 607] width 9 height 9
click at [177, 644] on div "Add (OR) Filter" at bounding box center [169, 648] width 47 height 11
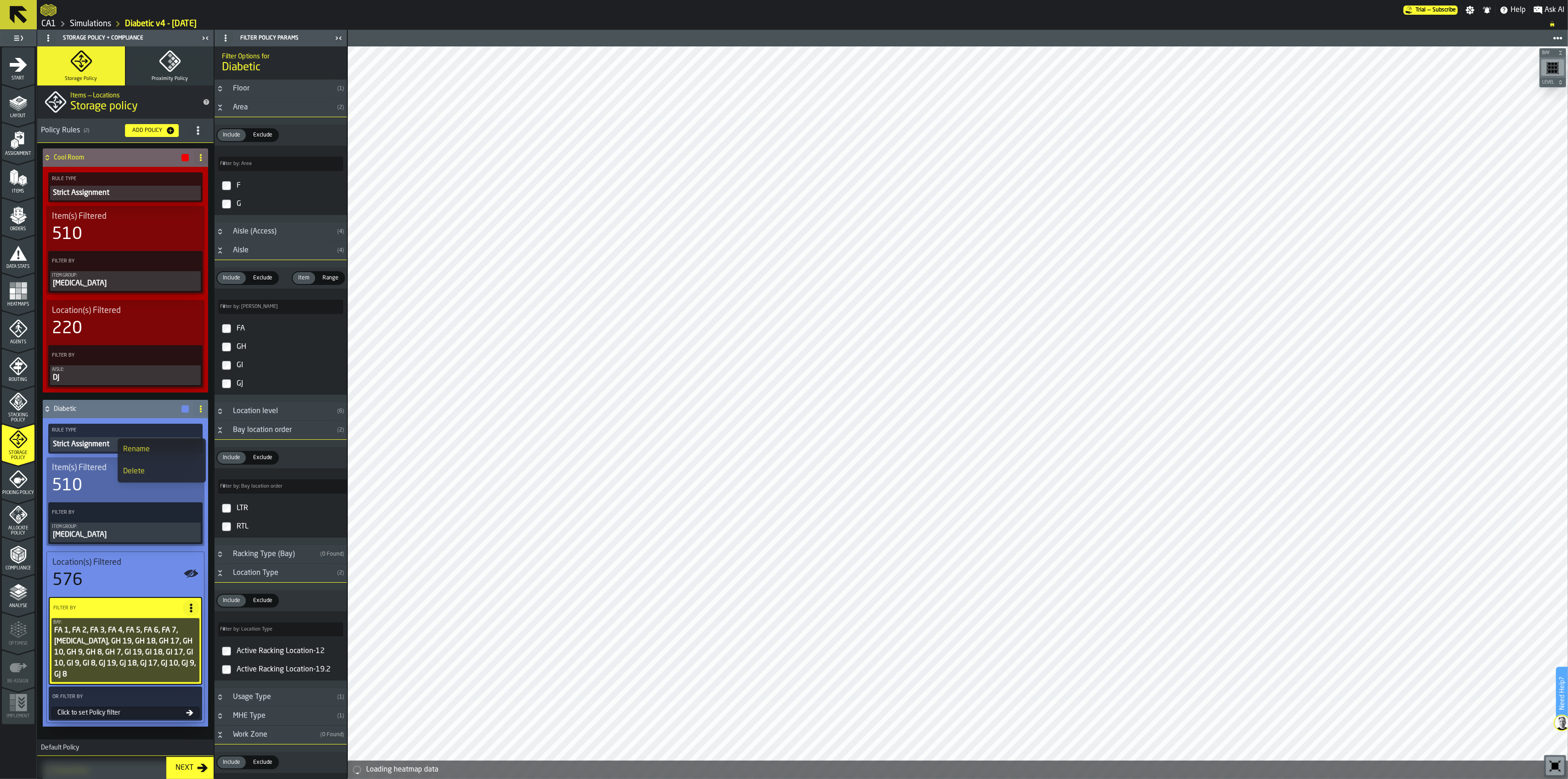
click at [274, 303] on input "Filter by: Aisle Filter by: [PERSON_NAME]" at bounding box center [281, 306] width 125 height 14
type input "**"
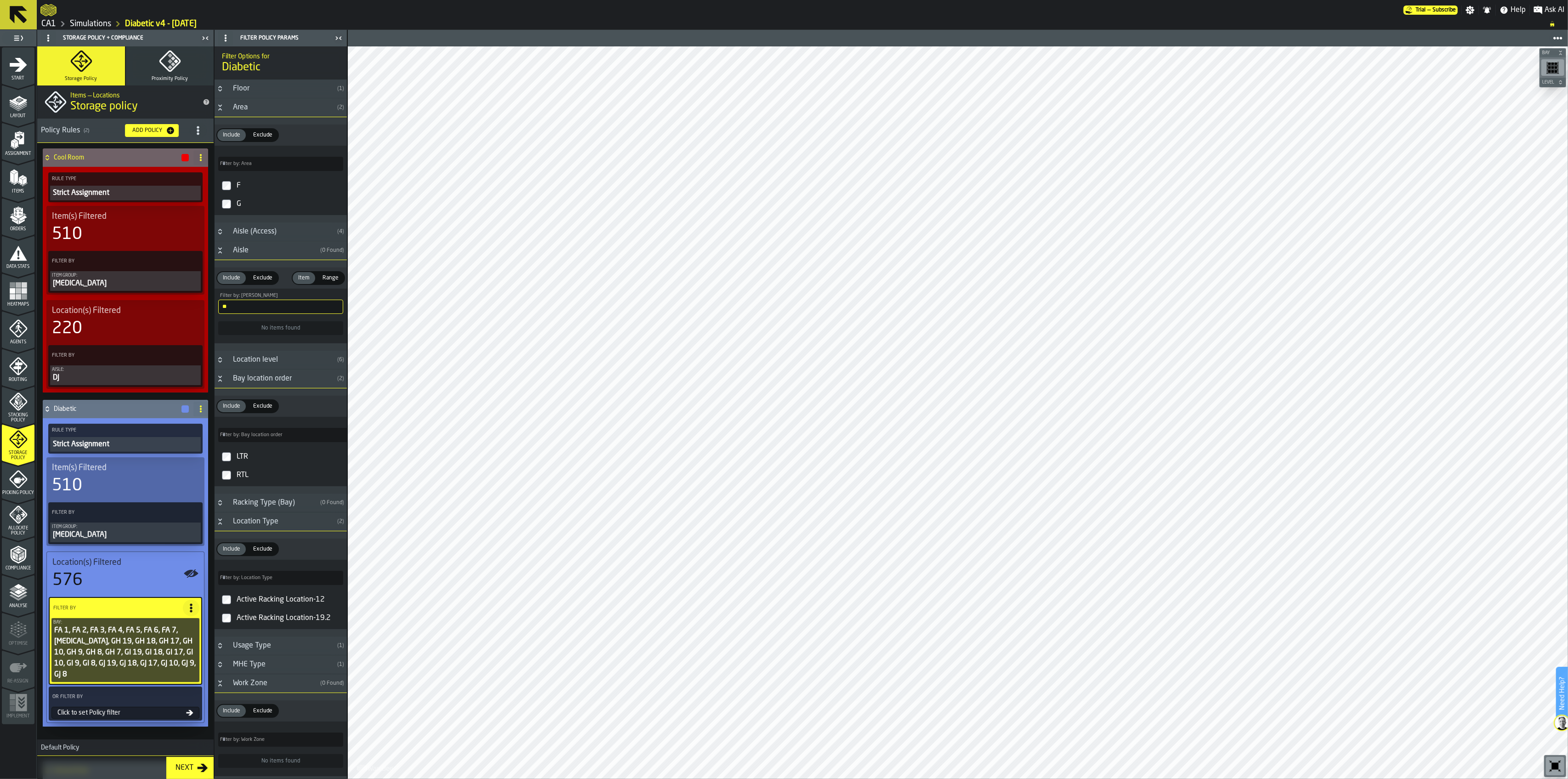
click at [329, 308] on input "**" at bounding box center [281, 306] width 125 height 14
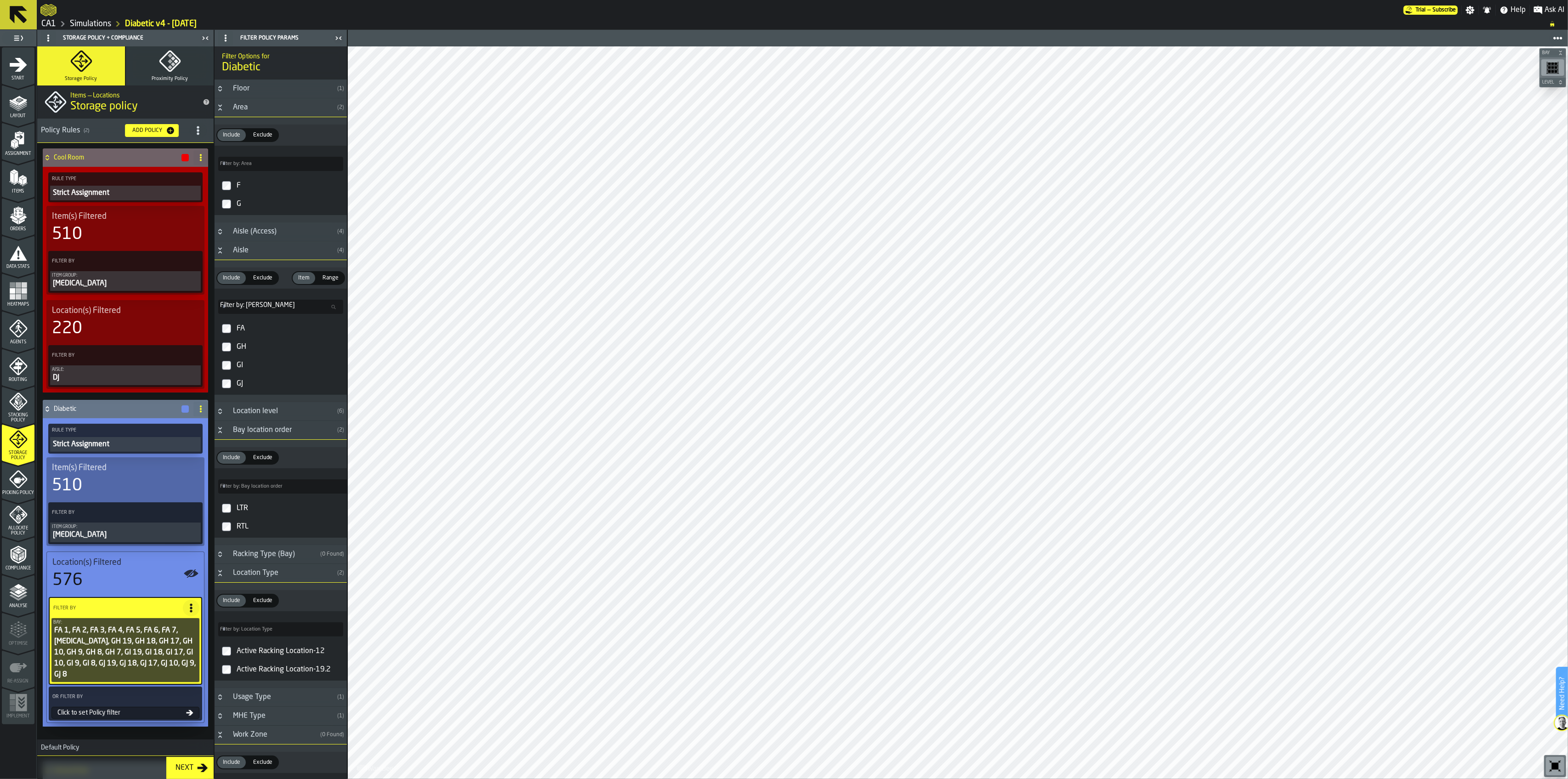
click at [155, 691] on div "OR Filter By" at bounding box center [125, 697] width 150 height 16
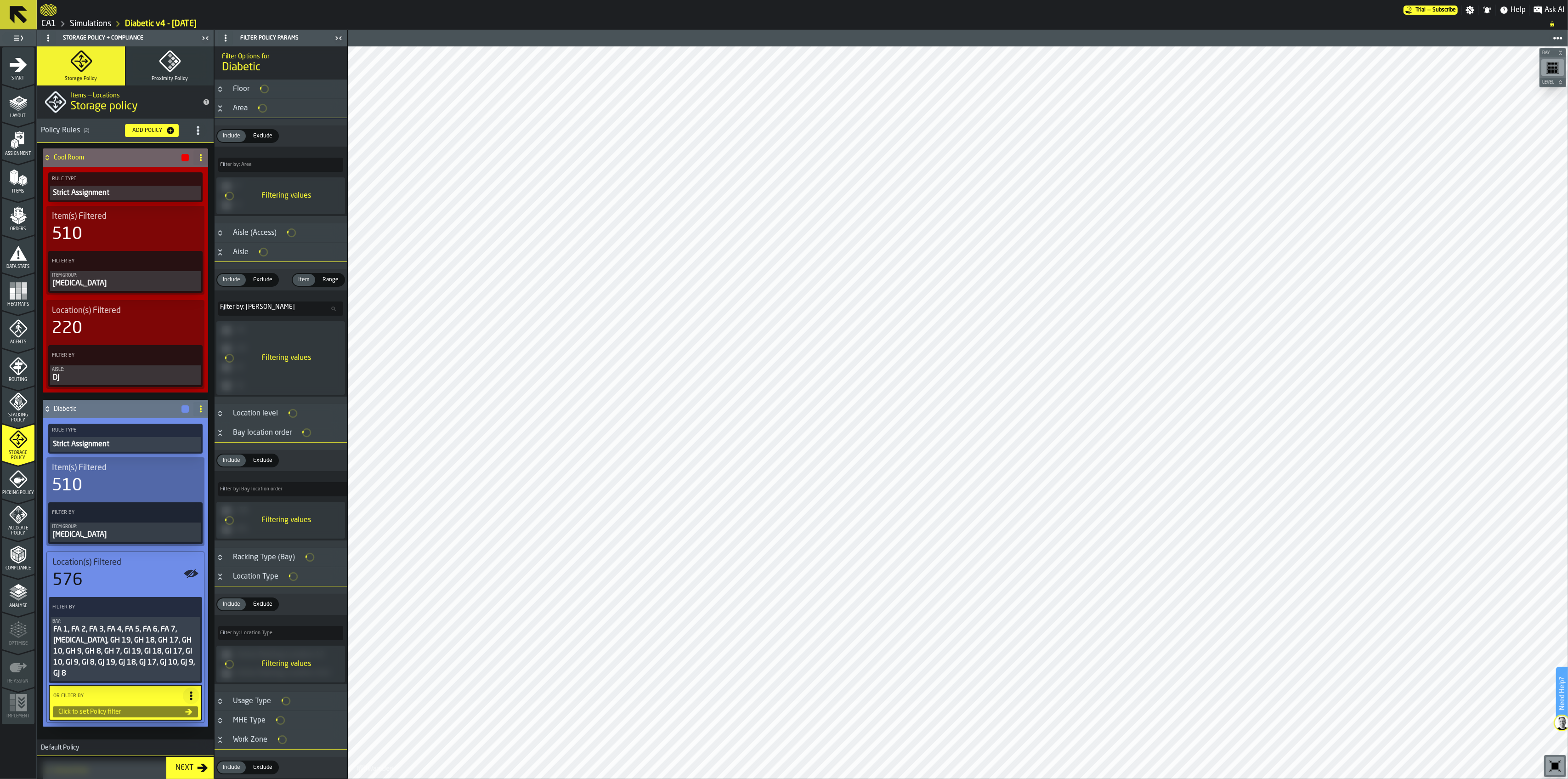
click at [180, 708] on div "Click to set Policy filter" at bounding box center [120, 712] width 130 height 7
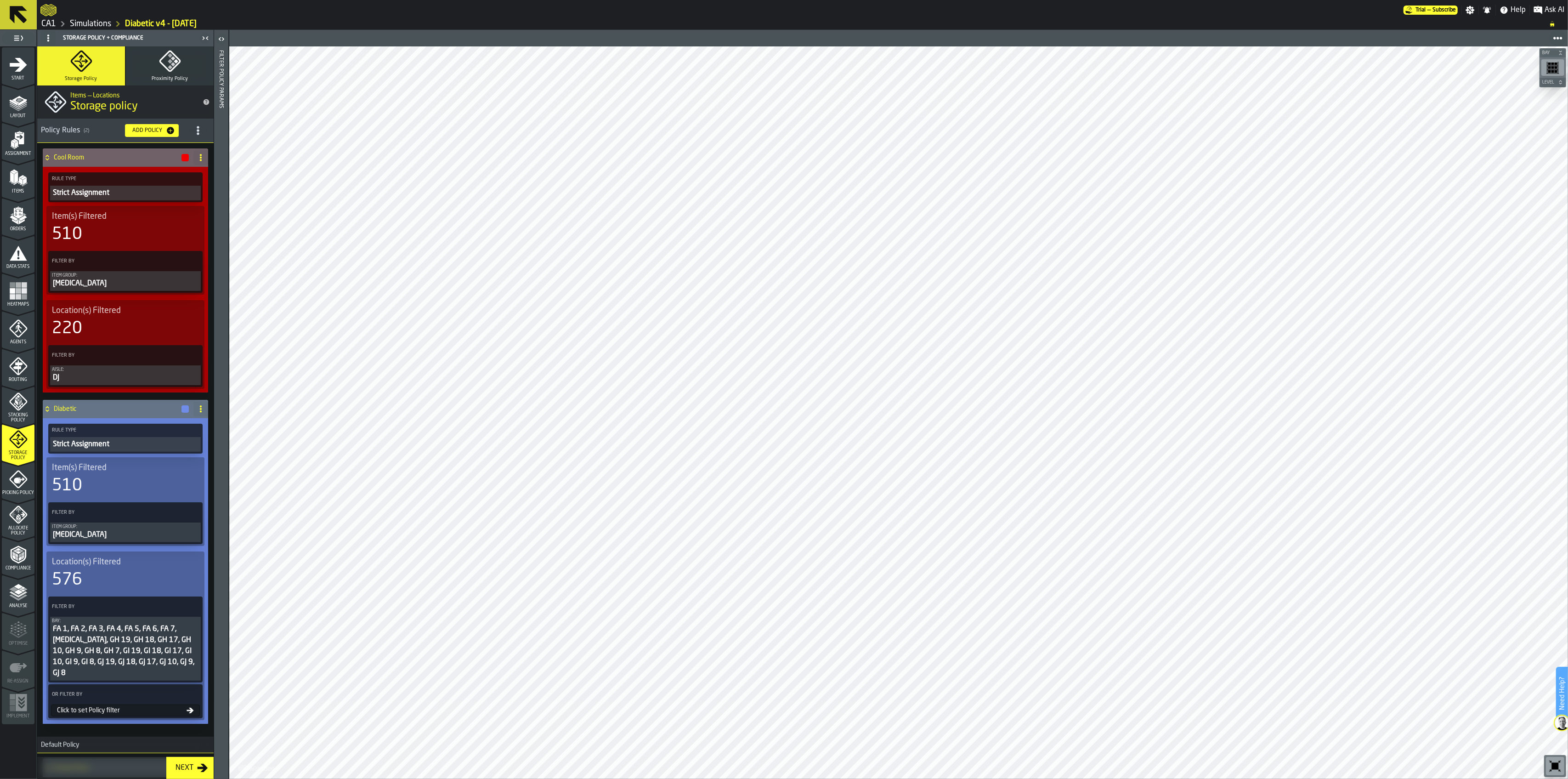
click at [102, 707] on div "Click to set Policy filter" at bounding box center [120, 711] width 133 height 7
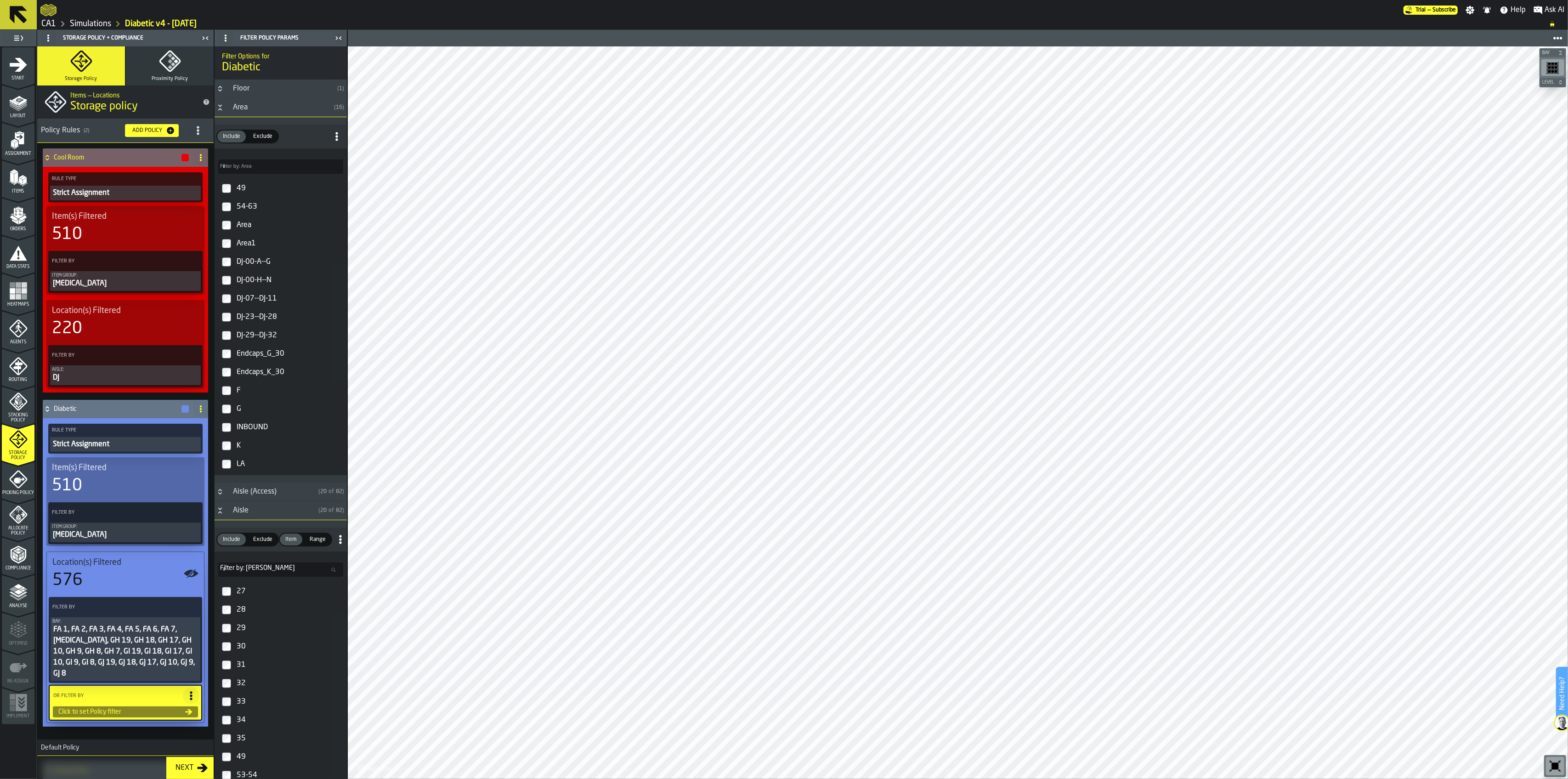
click at [202, 155] on span at bounding box center [201, 158] width 15 height 15
click at [167, 197] on div "Delete" at bounding box center [161, 198] width 77 height 11
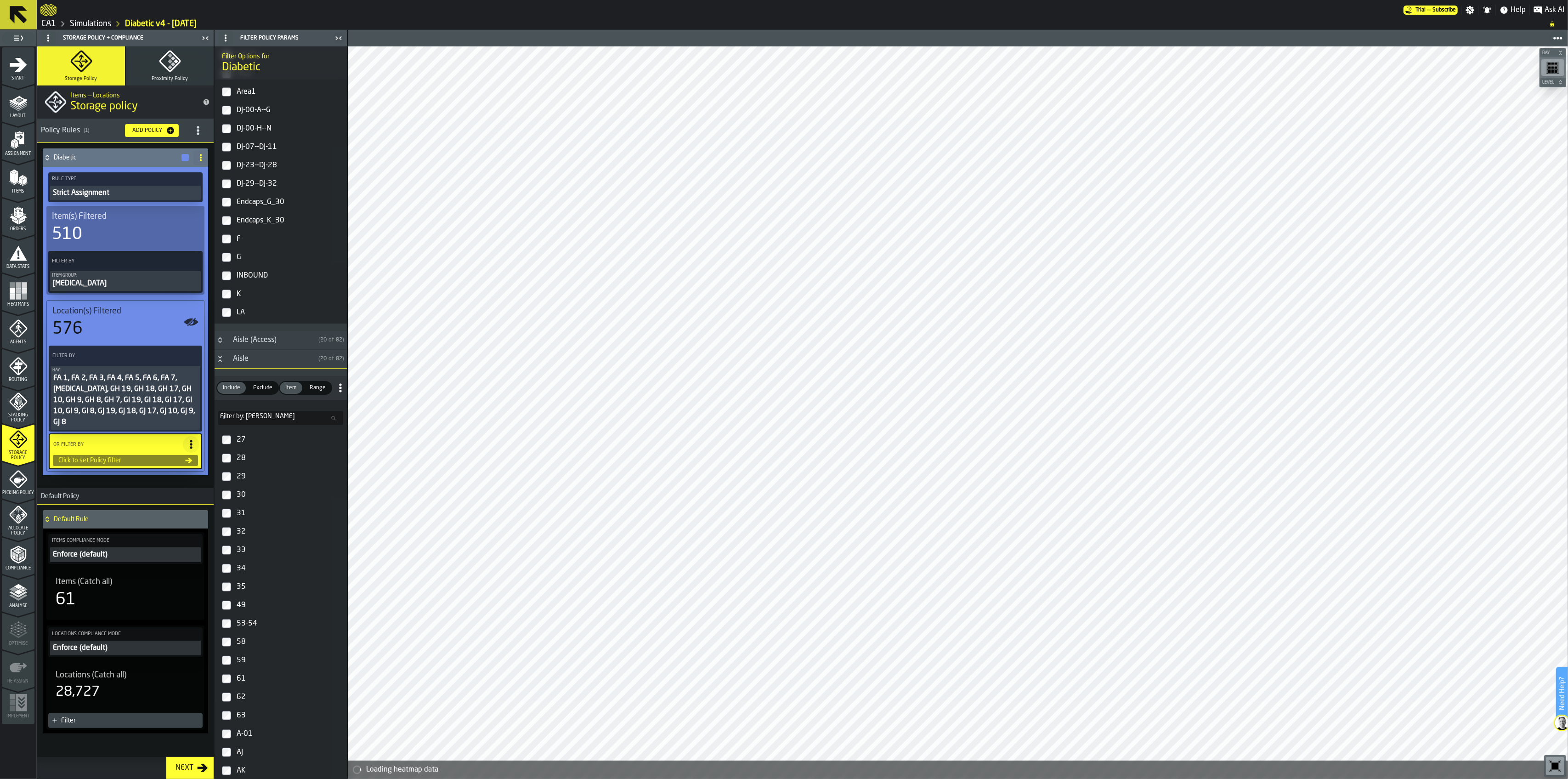
scroll to position [184, 0]
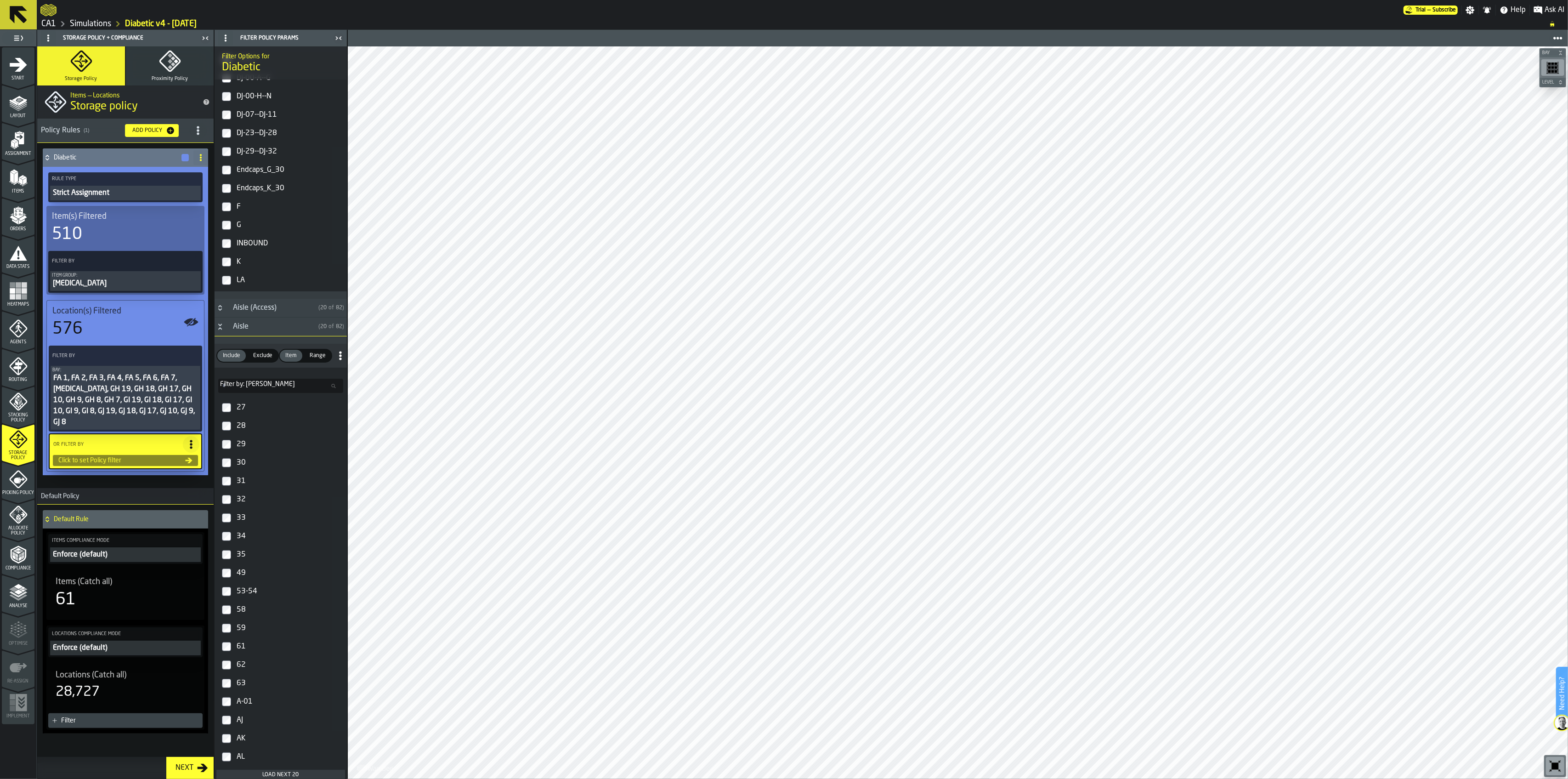
click at [294, 383] on input "Filter by: Aisle Filter by: [PERSON_NAME]" at bounding box center [281, 386] width 125 height 14
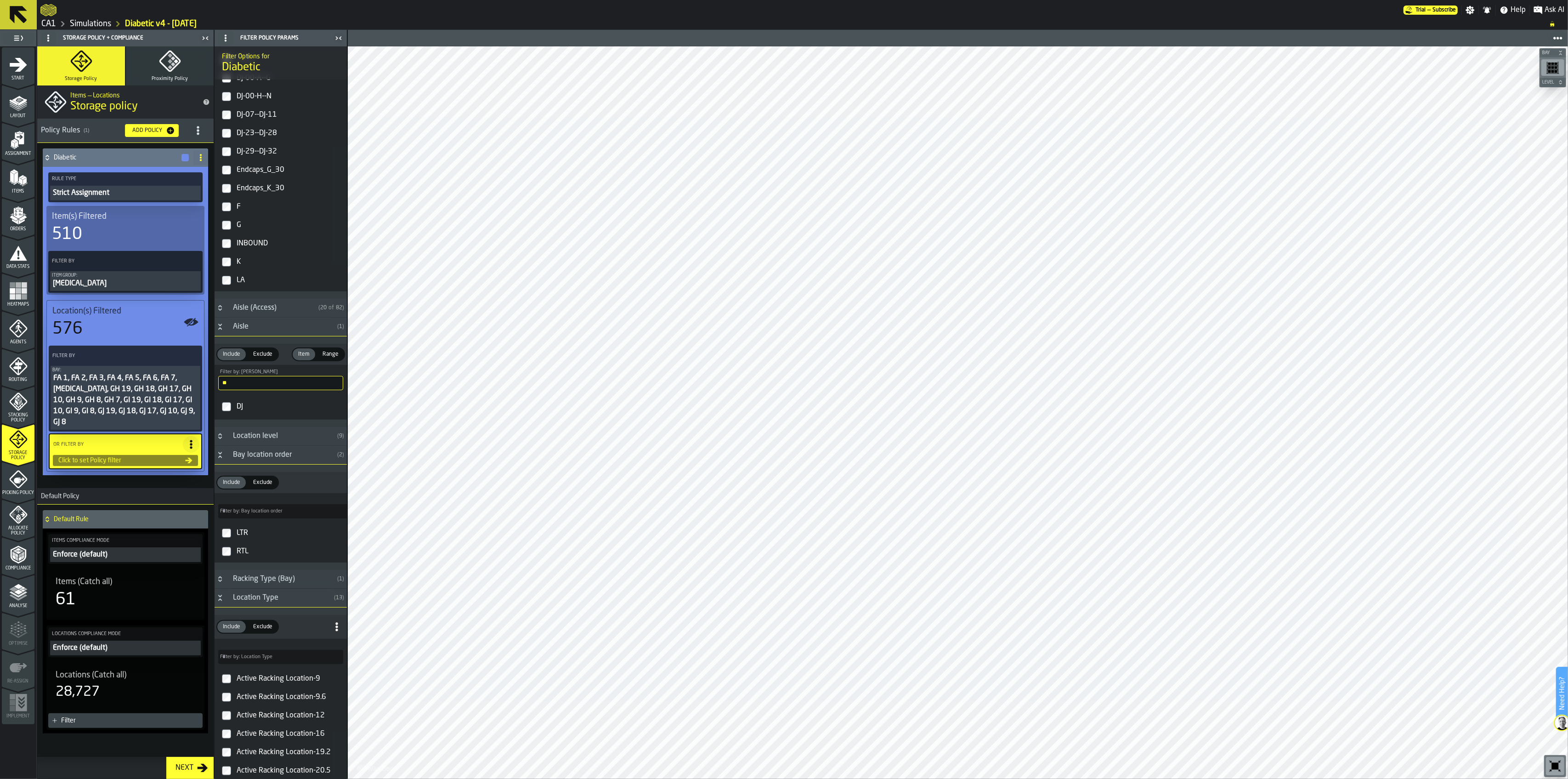
type input "**"
click at [256, 411] on div "DJ" at bounding box center [289, 407] width 108 height 15
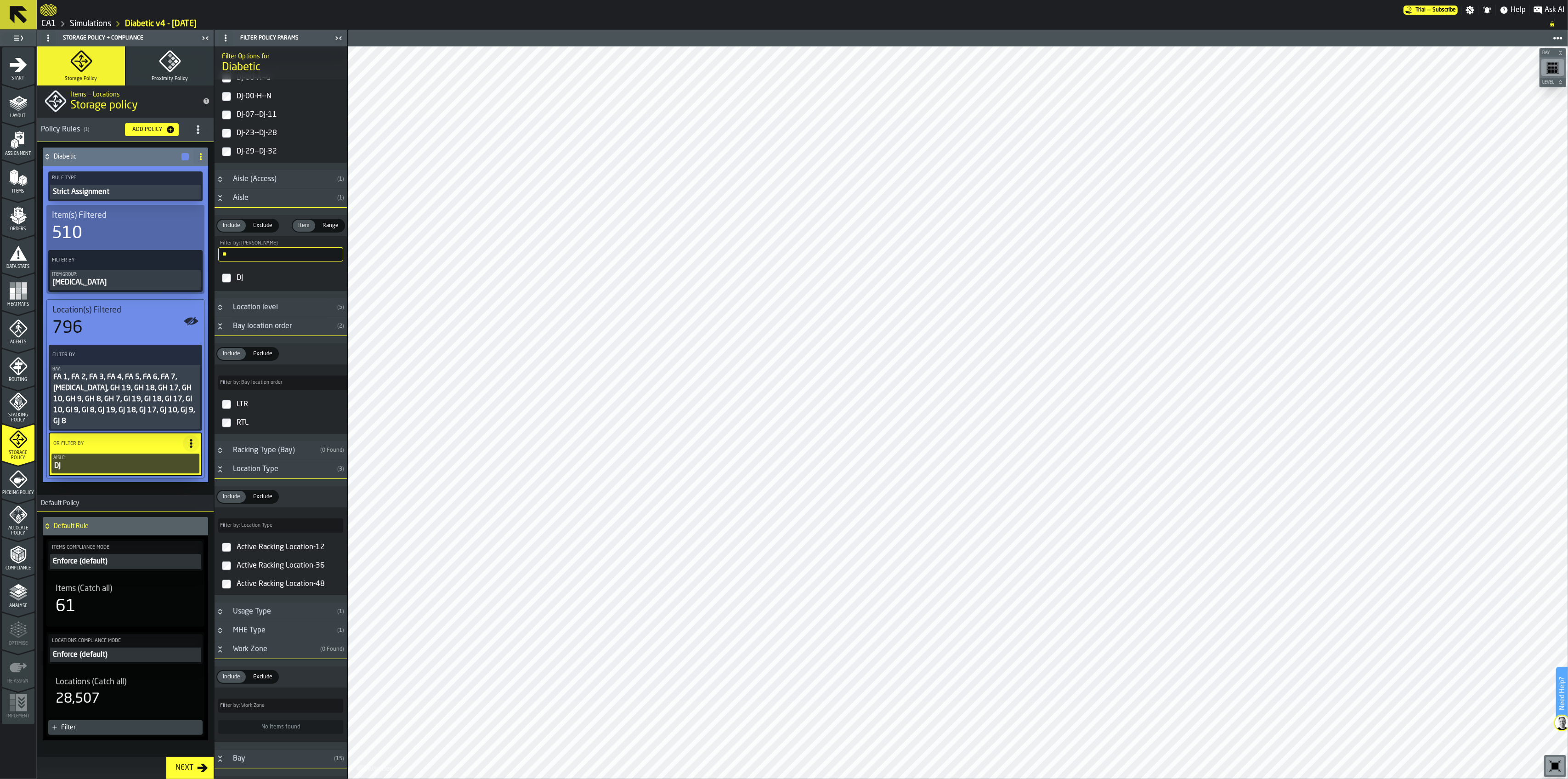
scroll to position [0, 0]
click at [177, 762] on button "Next" at bounding box center [190, 768] width 47 height 22
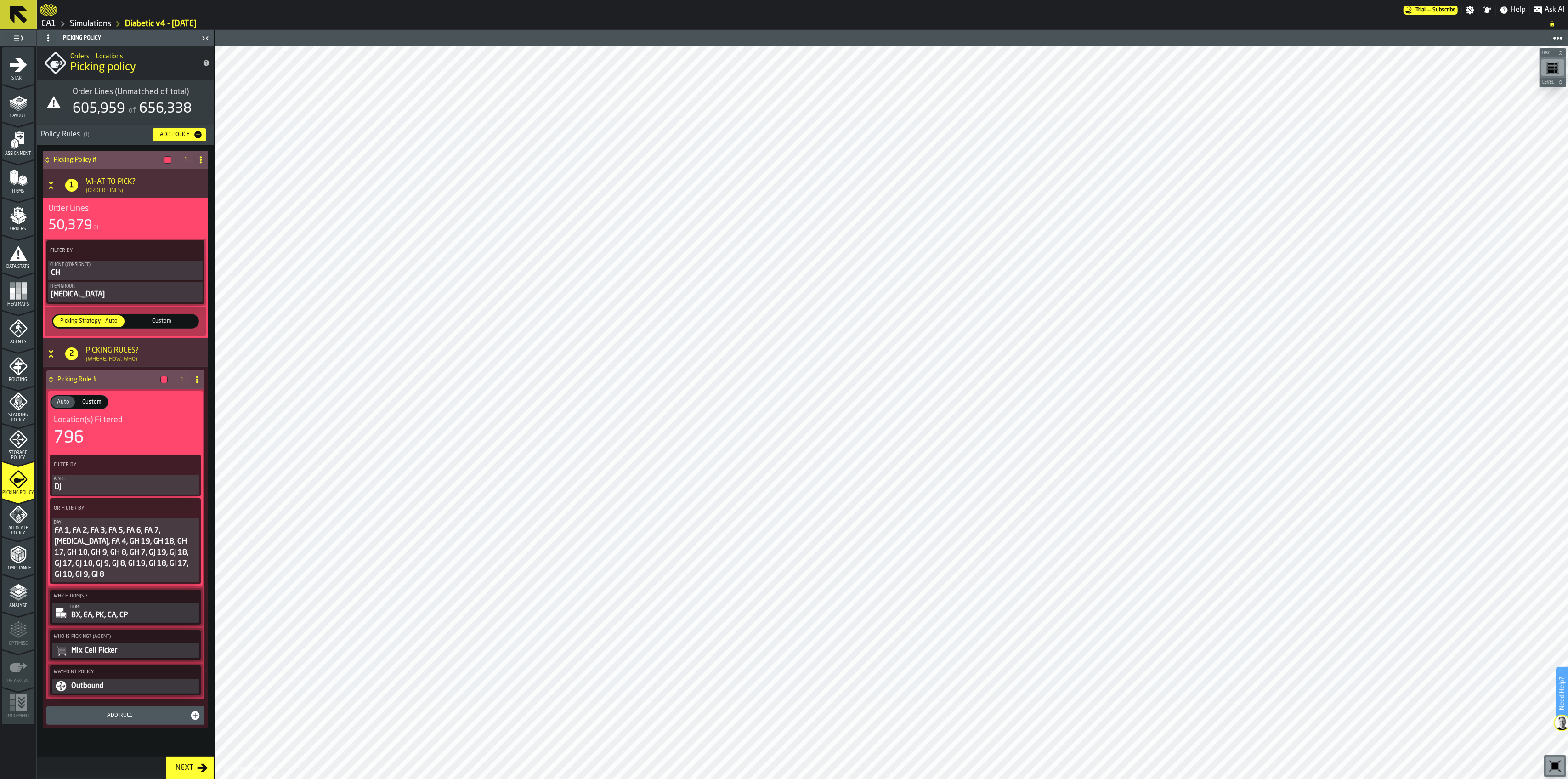
click at [33, 524] on div "Allocate Policy" at bounding box center [18, 521] width 33 height 30
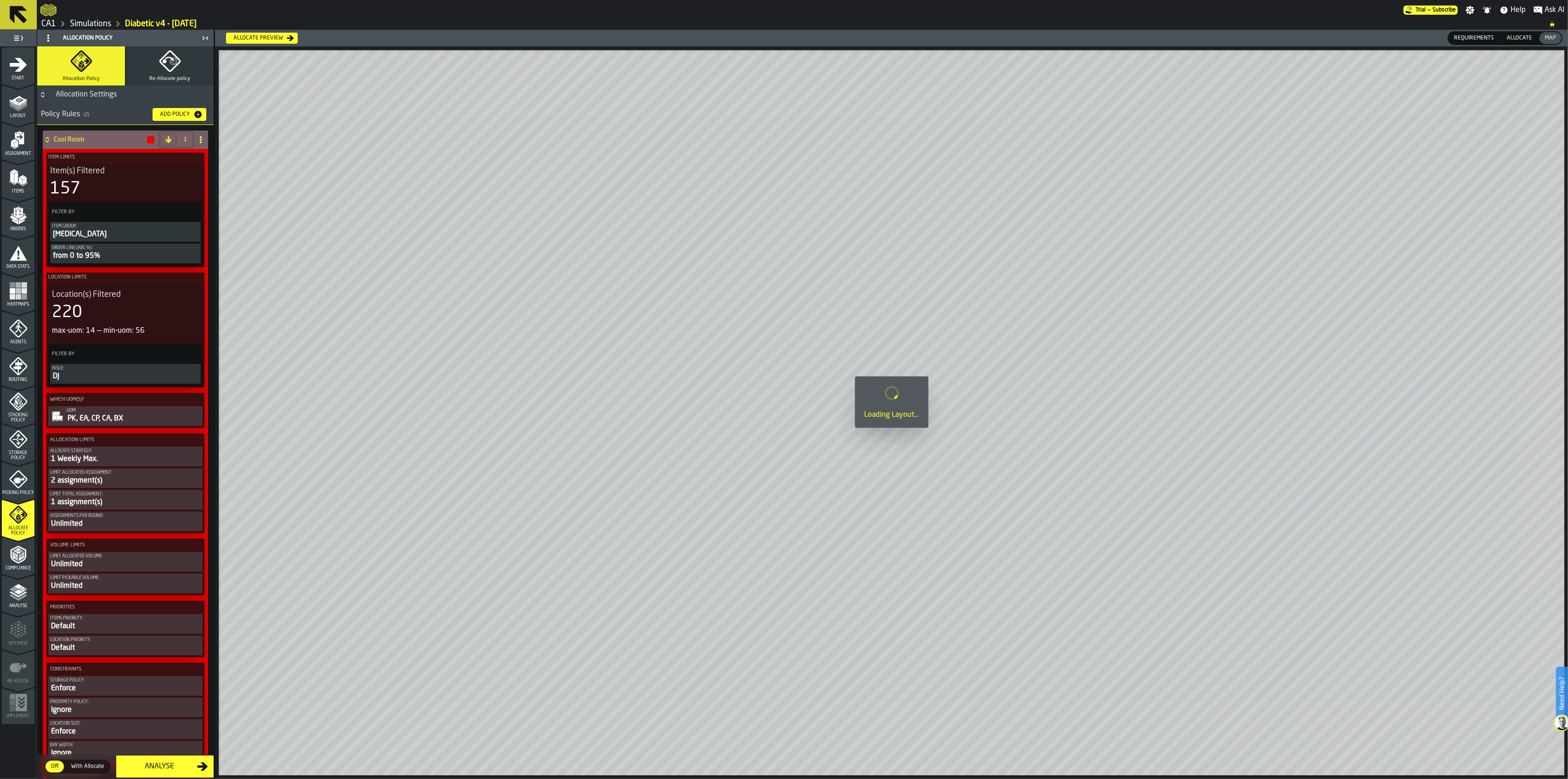
click at [202, 144] on span at bounding box center [201, 139] width 15 height 15
click at [167, 179] on div "Delete" at bounding box center [161, 180] width 77 height 11
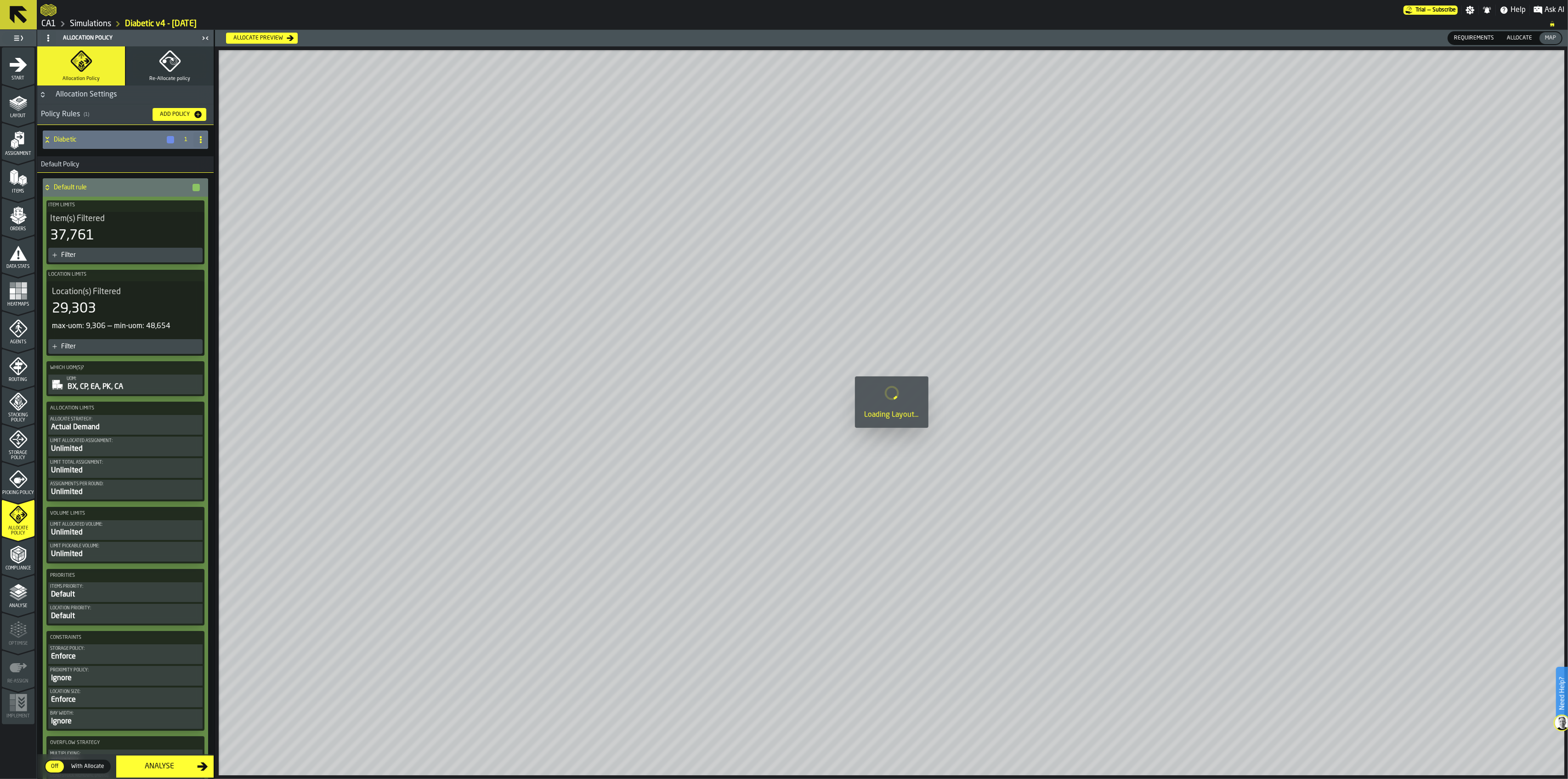
click at [48, 139] on icon at bounding box center [47, 139] width 9 height 7
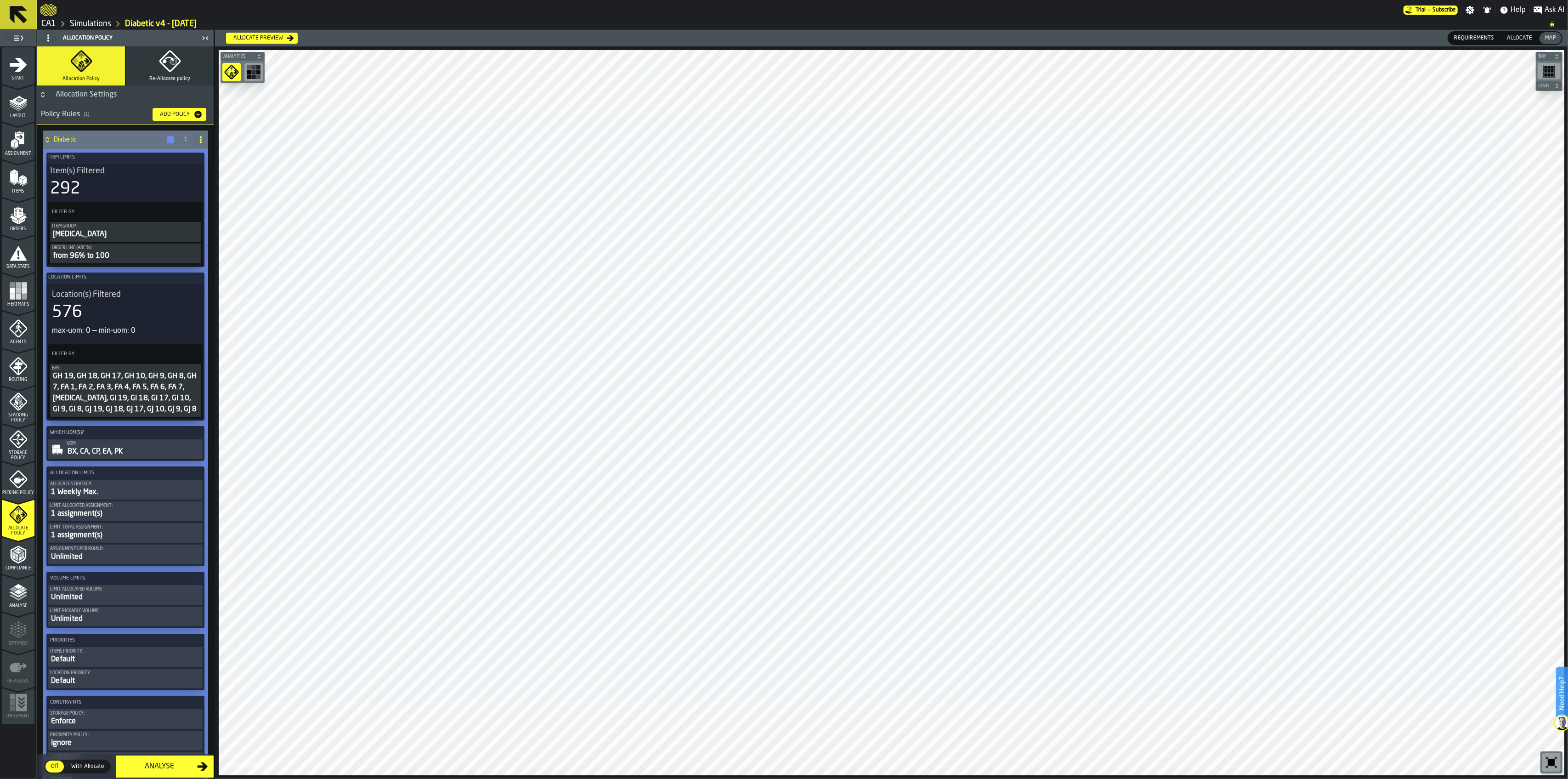
click at [191, 353] on icon at bounding box center [192, 354] width 9 height 9
click at [0, 0] on icon "PolicyFilterItem-Order Line (ABC %)" at bounding box center [0, 0] width 0 height 0
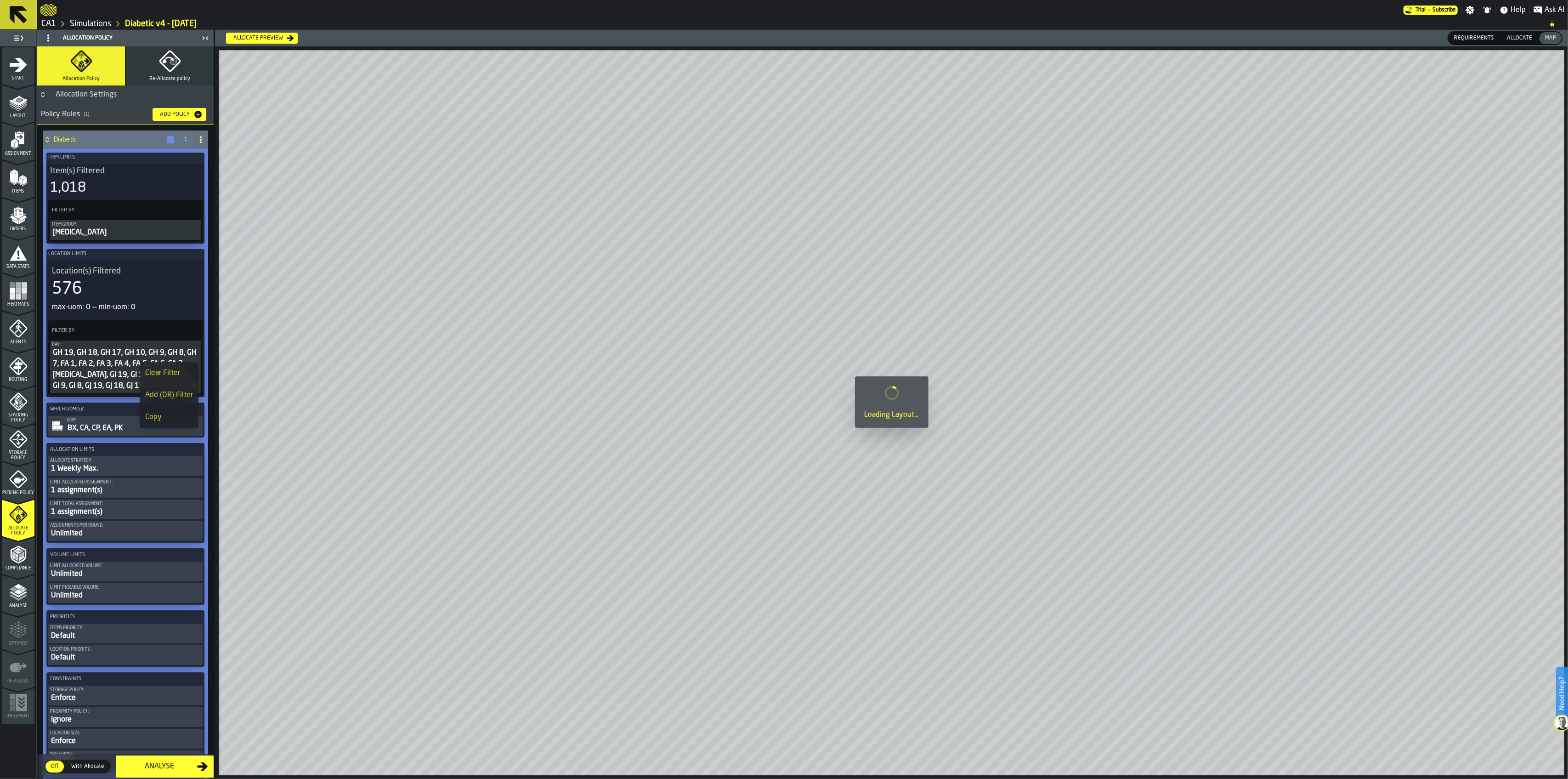
click at [194, 324] on span at bounding box center [192, 330] width 16 height 16
click at [191, 330] on circle at bounding box center [192, 330] width 2 height 2
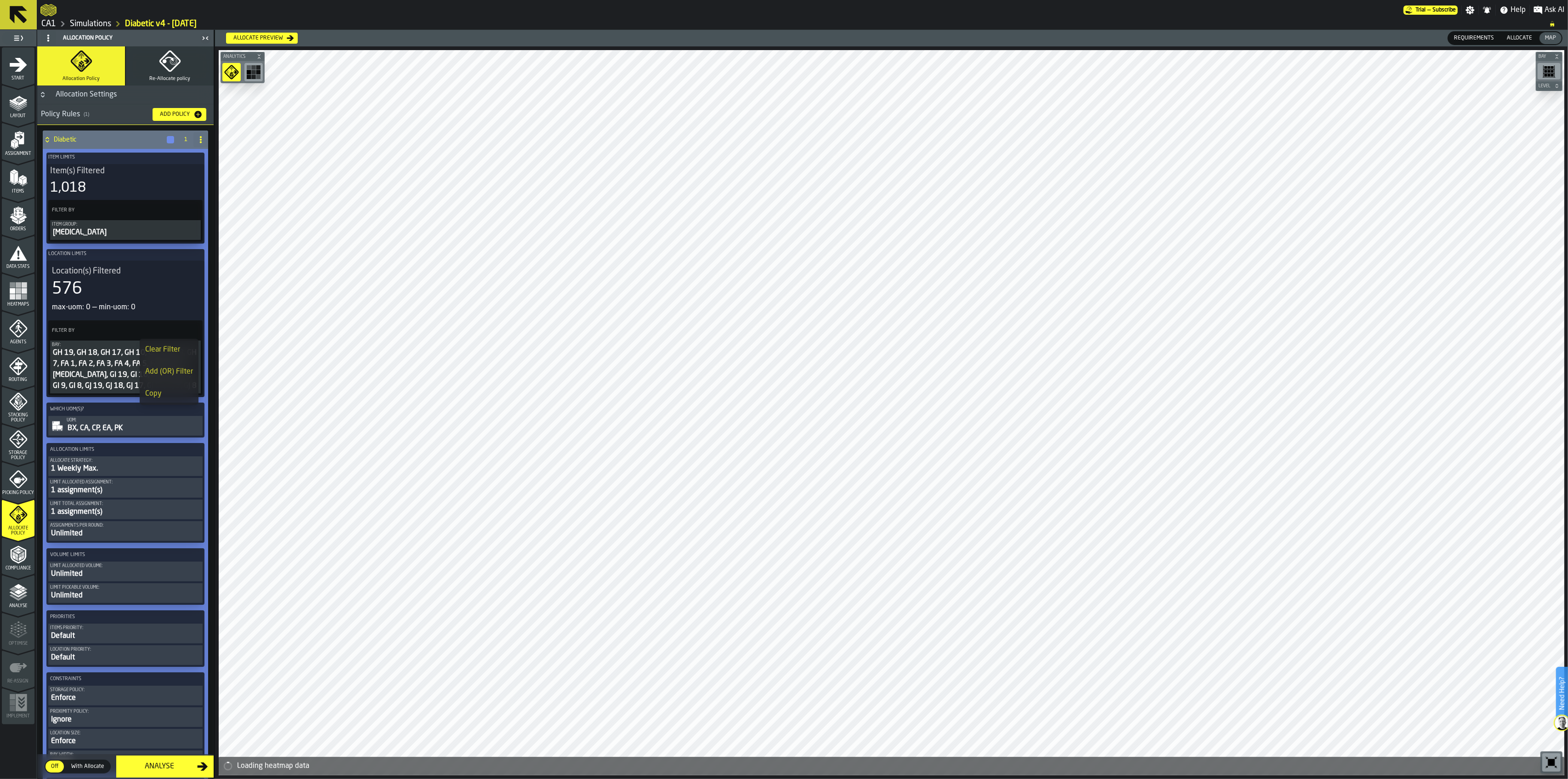
click at [172, 375] on div "Add (OR) Filter" at bounding box center [169, 372] width 47 height 11
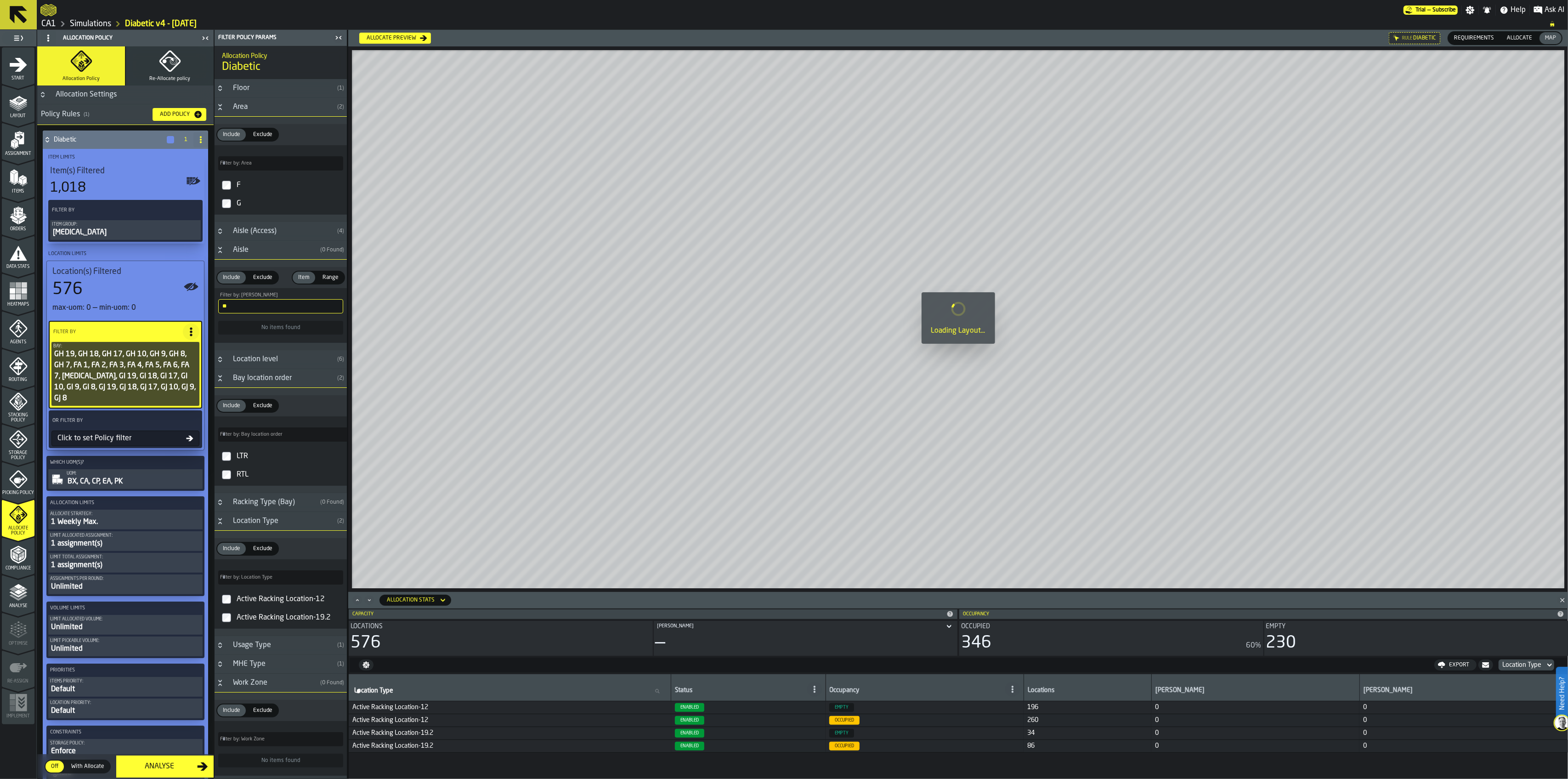
click at [108, 440] on div "Click to set Policy filter" at bounding box center [119, 439] width 132 height 11
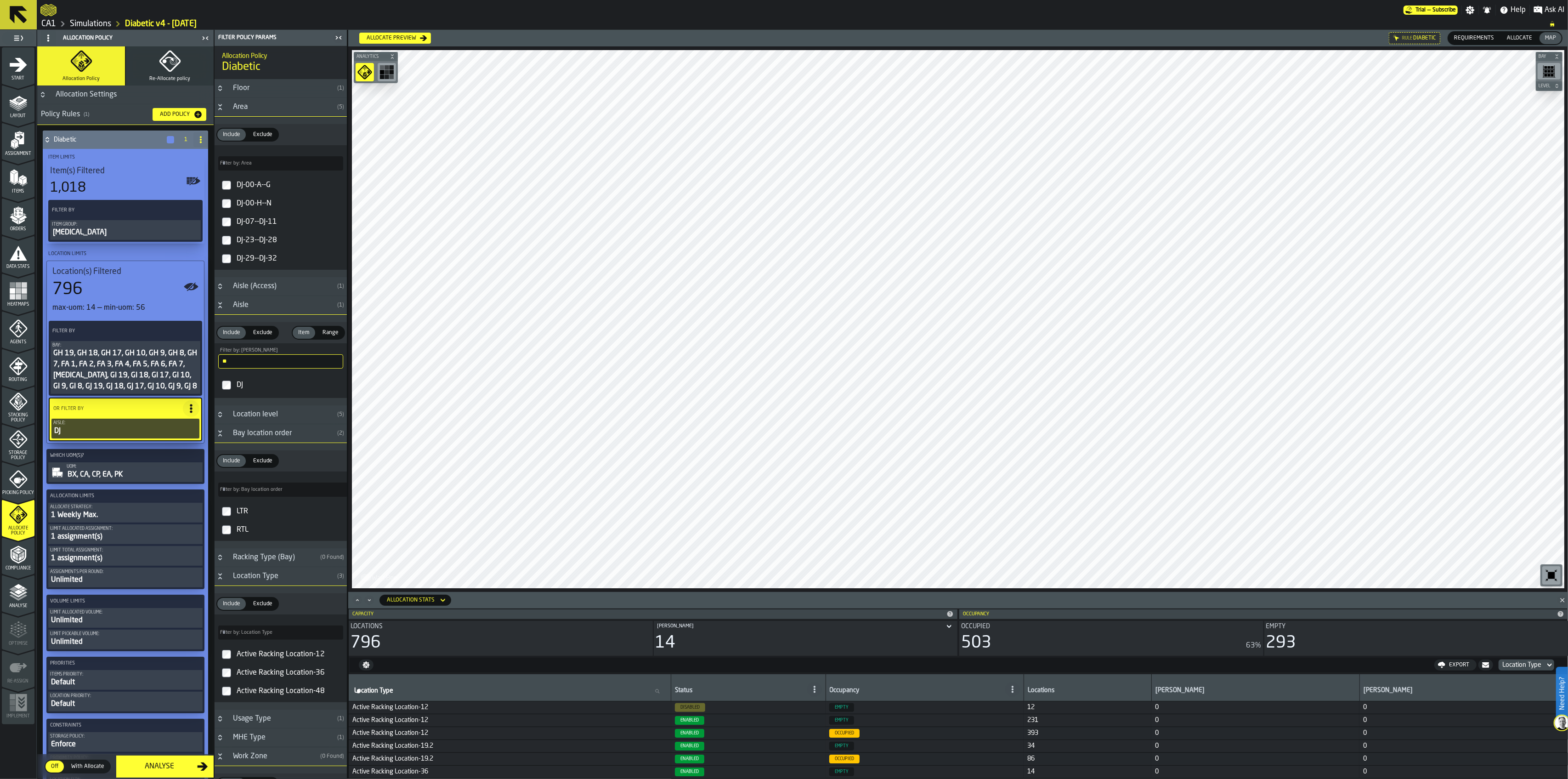
click at [121, 531] on div "Limit Allocated assignment:" at bounding box center [125, 529] width 151 height 5
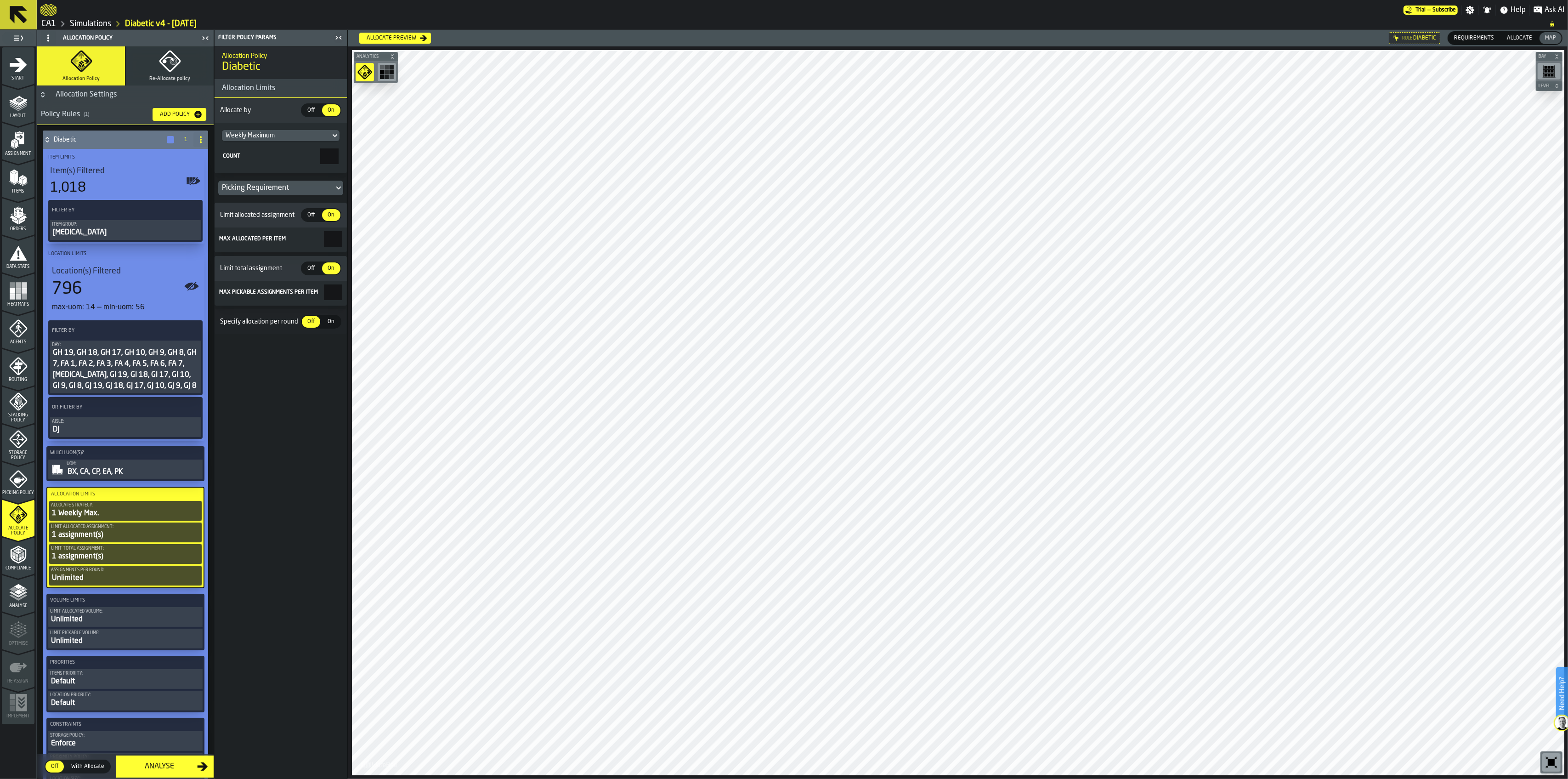
click at [329, 317] on div "On" at bounding box center [331, 322] width 18 height 12
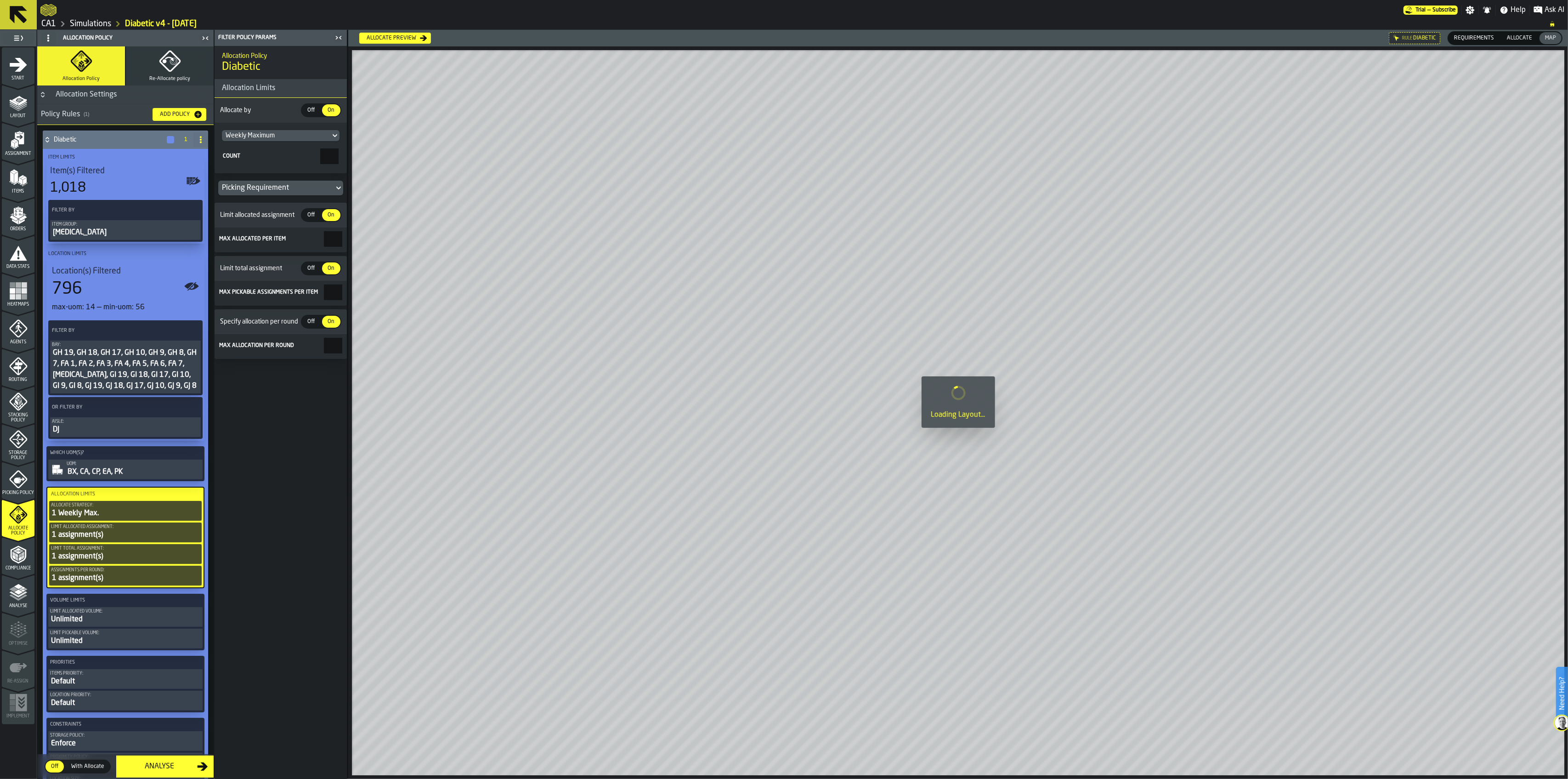
click at [331, 242] on input "*" at bounding box center [333, 239] width 18 height 16
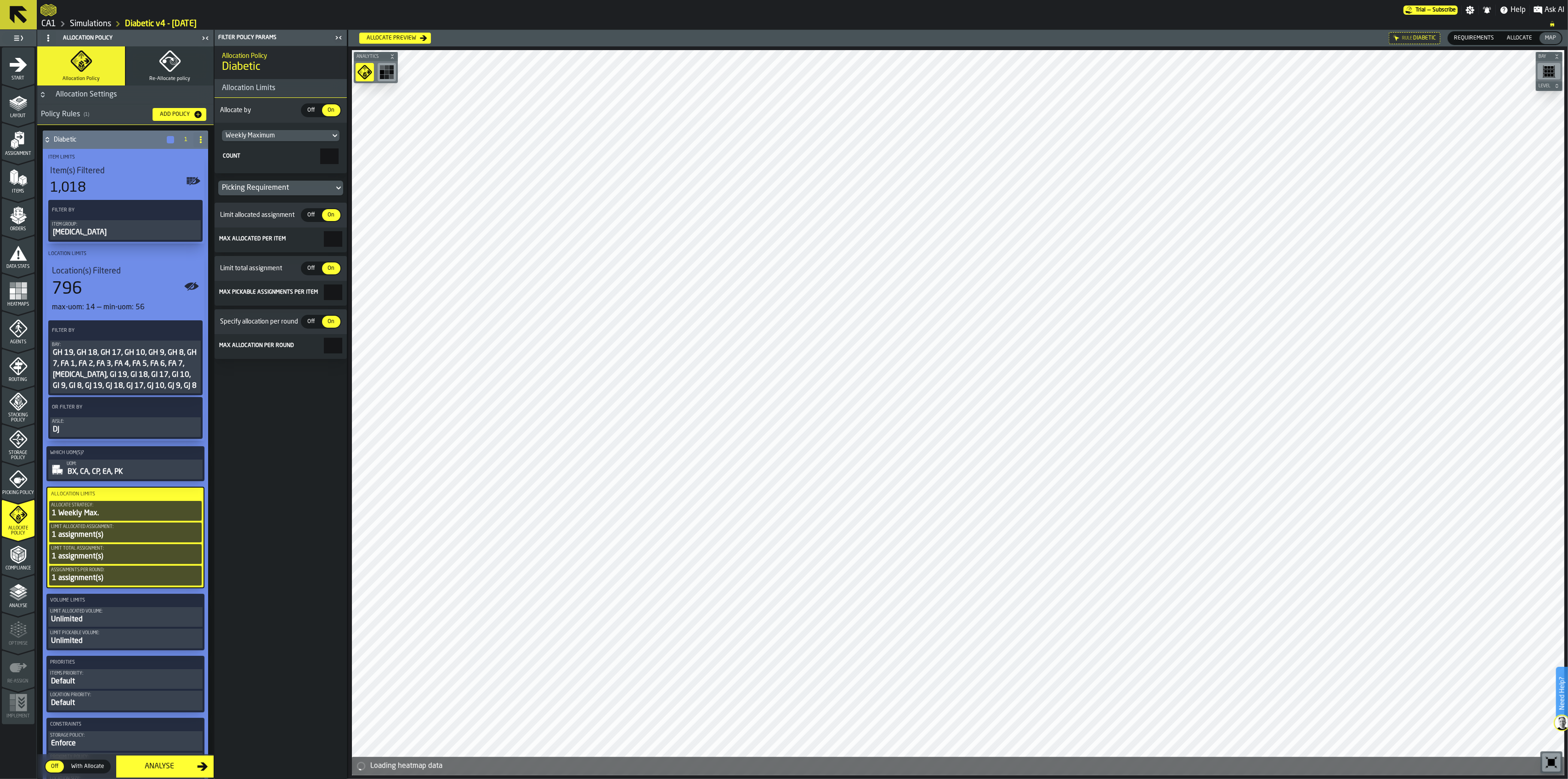
click at [331, 242] on input "*" at bounding box center [333, 239] width 18 height 16
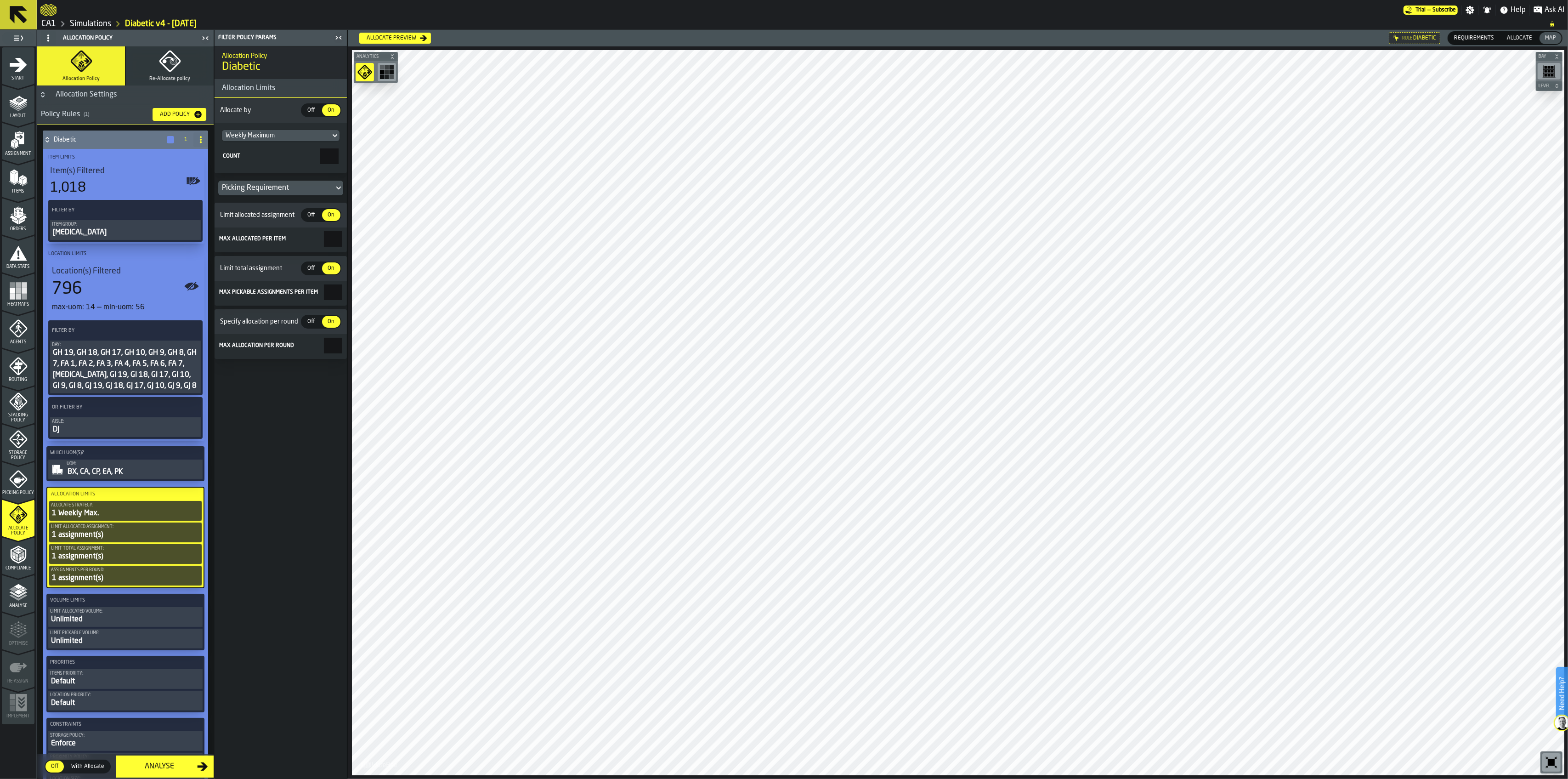
type input "*"
click at [334, 291] on input "*" at bounding box center [333, 292] width 18 height 16
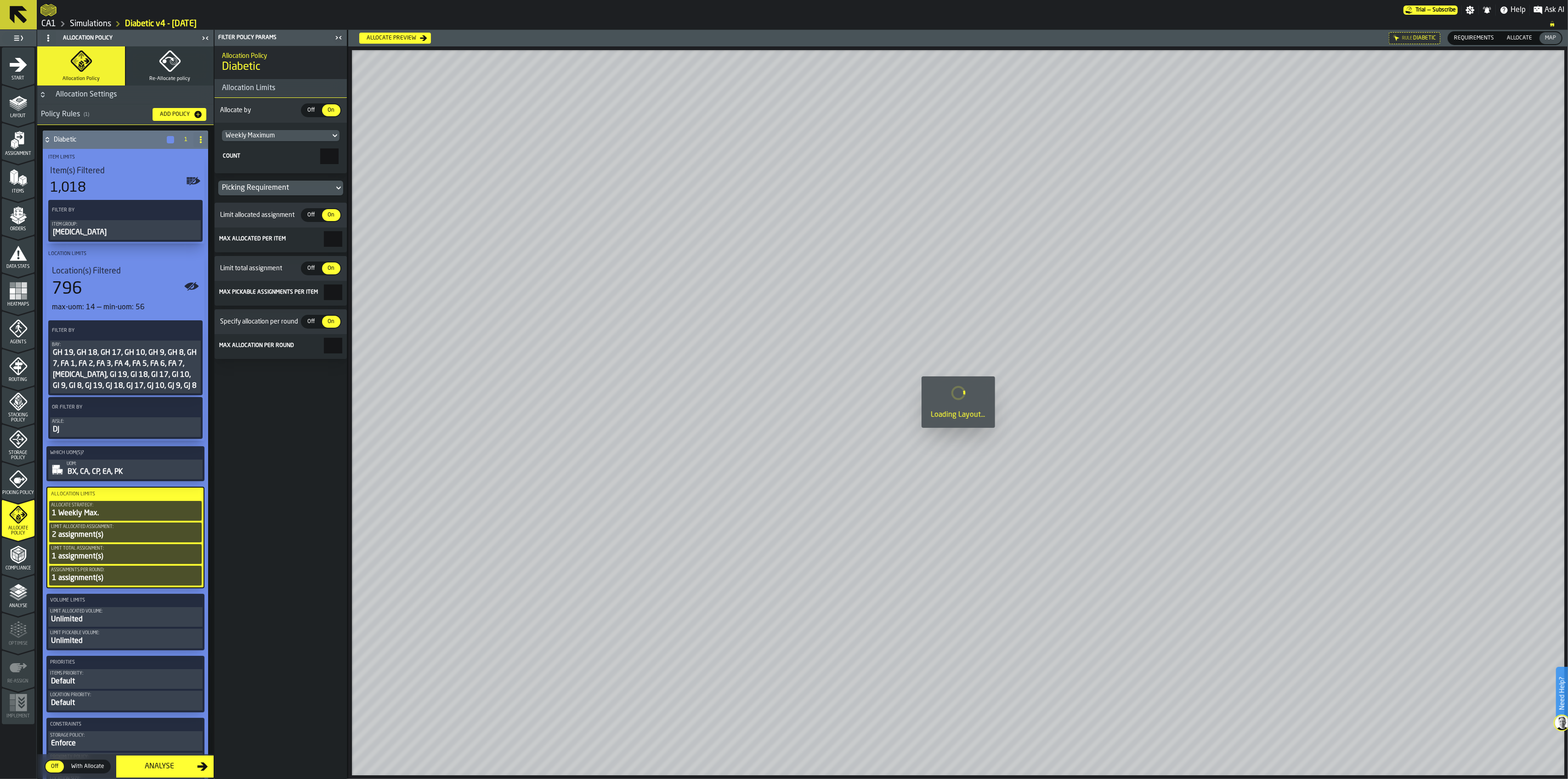
click at [334, 291] on input "*" at bounding box center [333, 292] width 18 height 16
type input "*"
click at [332, 342] on input "*" at bounding box center [333, 346] width 18 height 16
click at [334, 342] on input "*" at bounding box center [333, 346] width 18 height 16
type input "*"
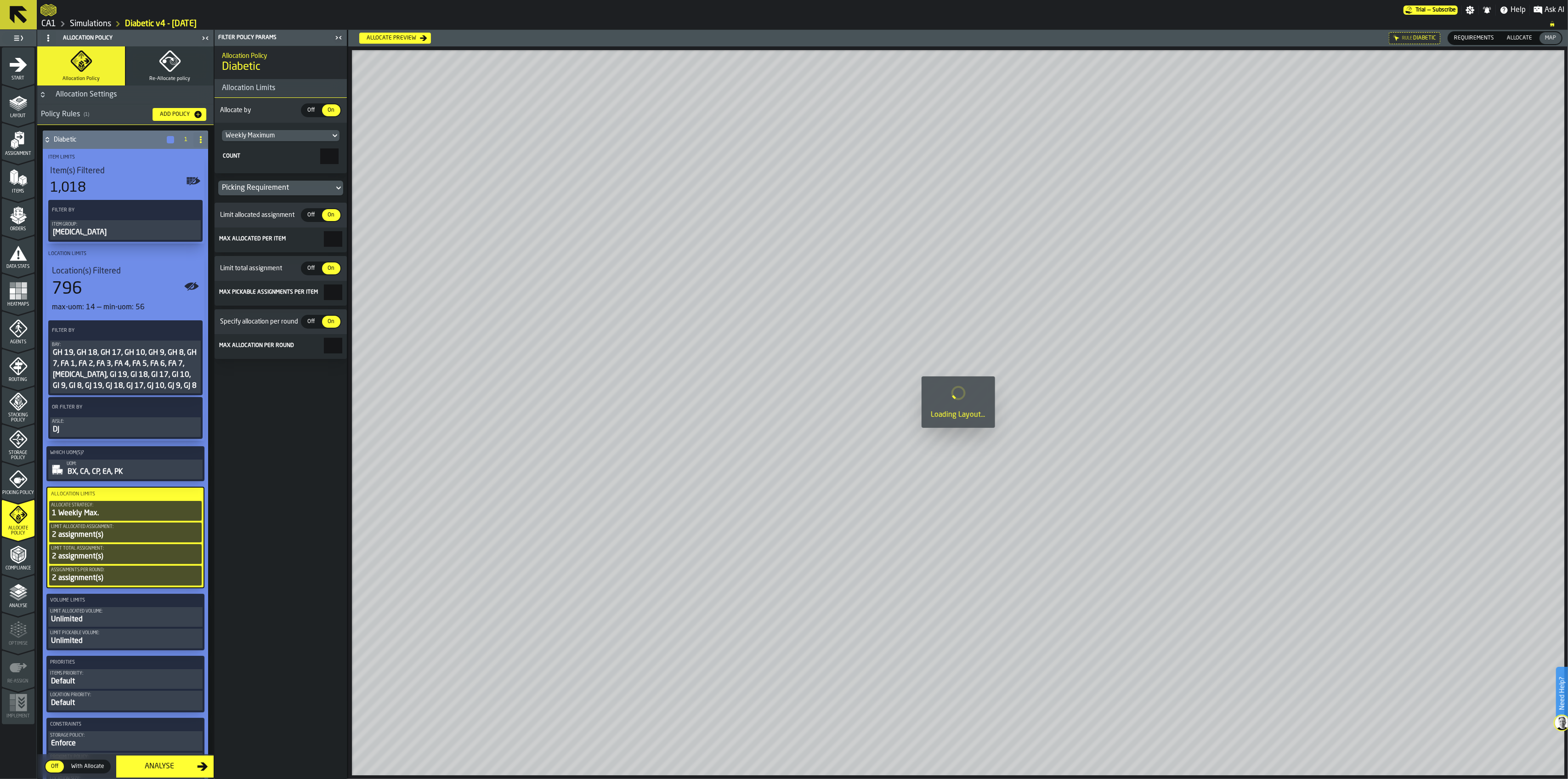
click at [116, 675] on div "Items priority:" at bounding box center [125, 674] width 151 height 5
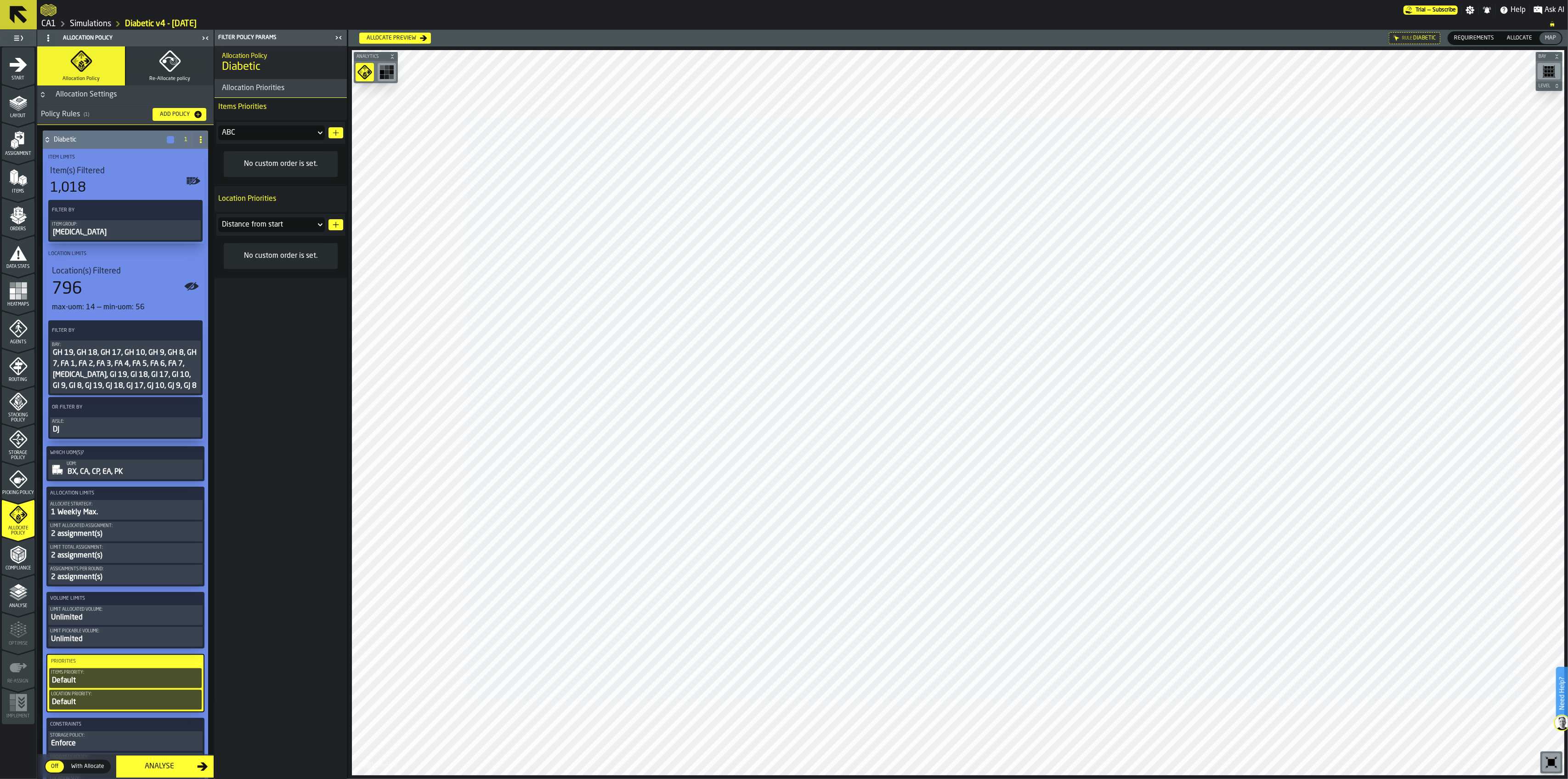
click at [29, 563] on div "Compliance" at bounding box center [18, 559] width 33 height 26
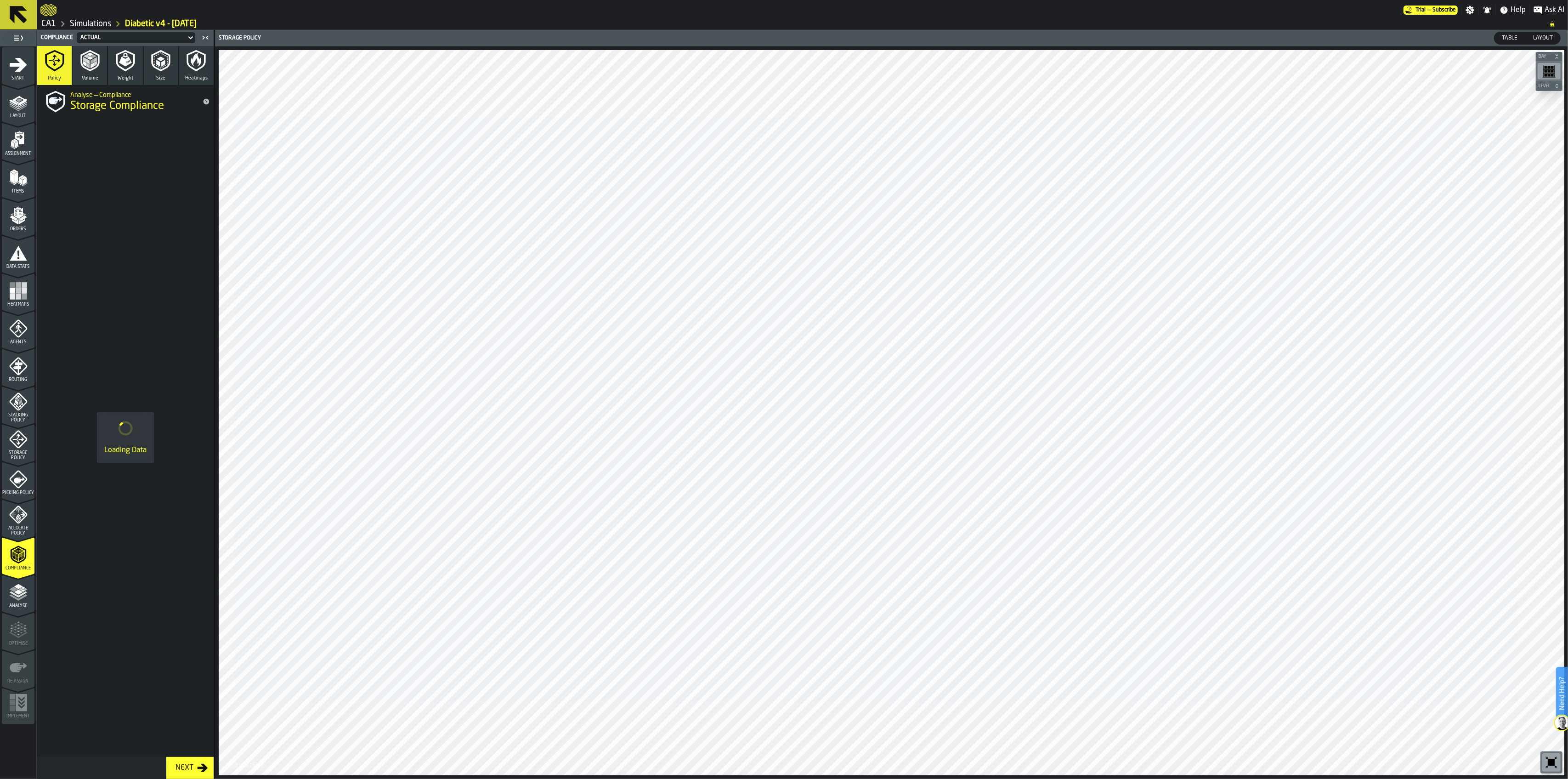
click at [48, 24] on link "CA1" at bounding box center [49, 24] width 15 height 10
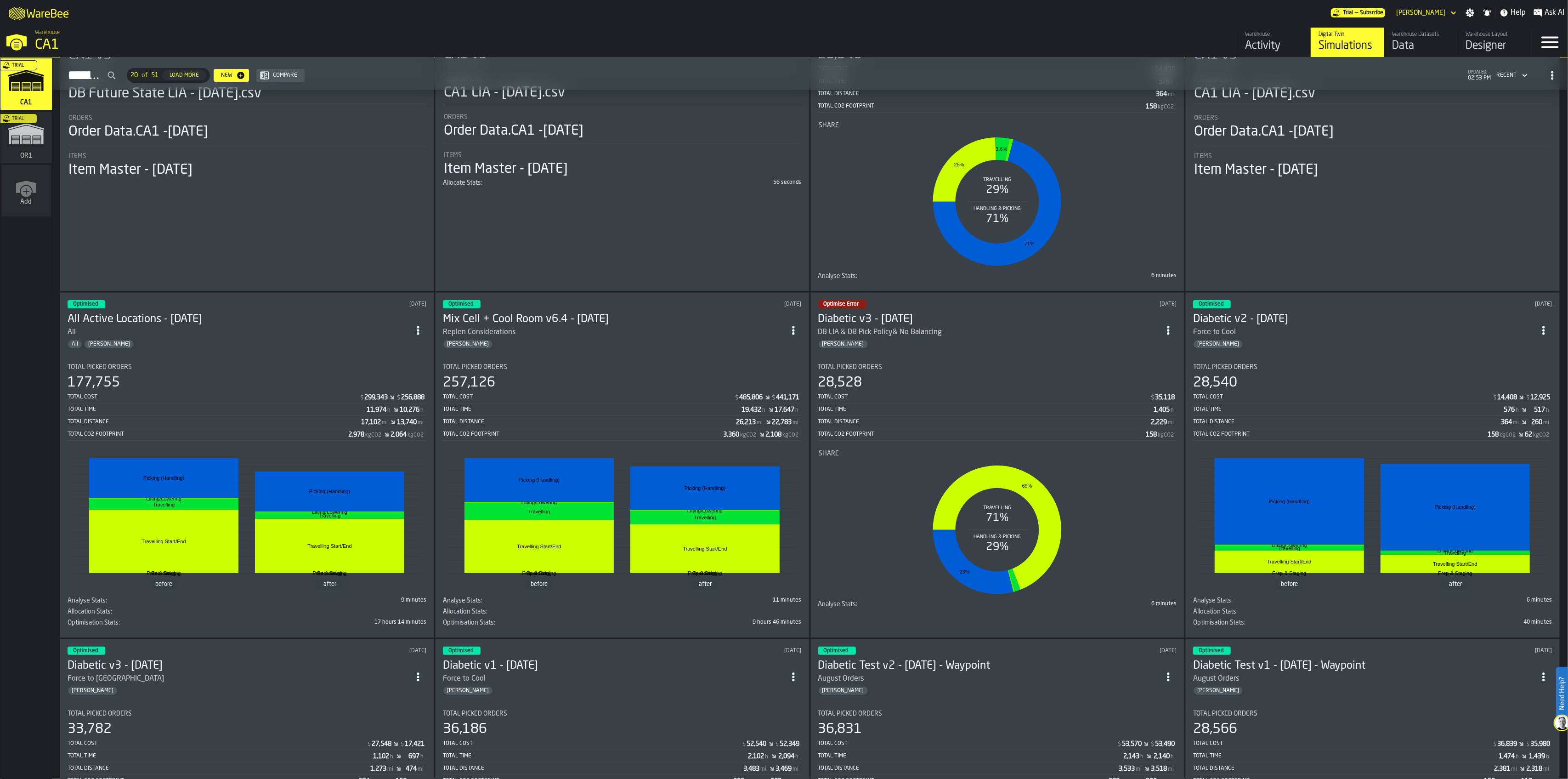
scroll to position [245, 0]
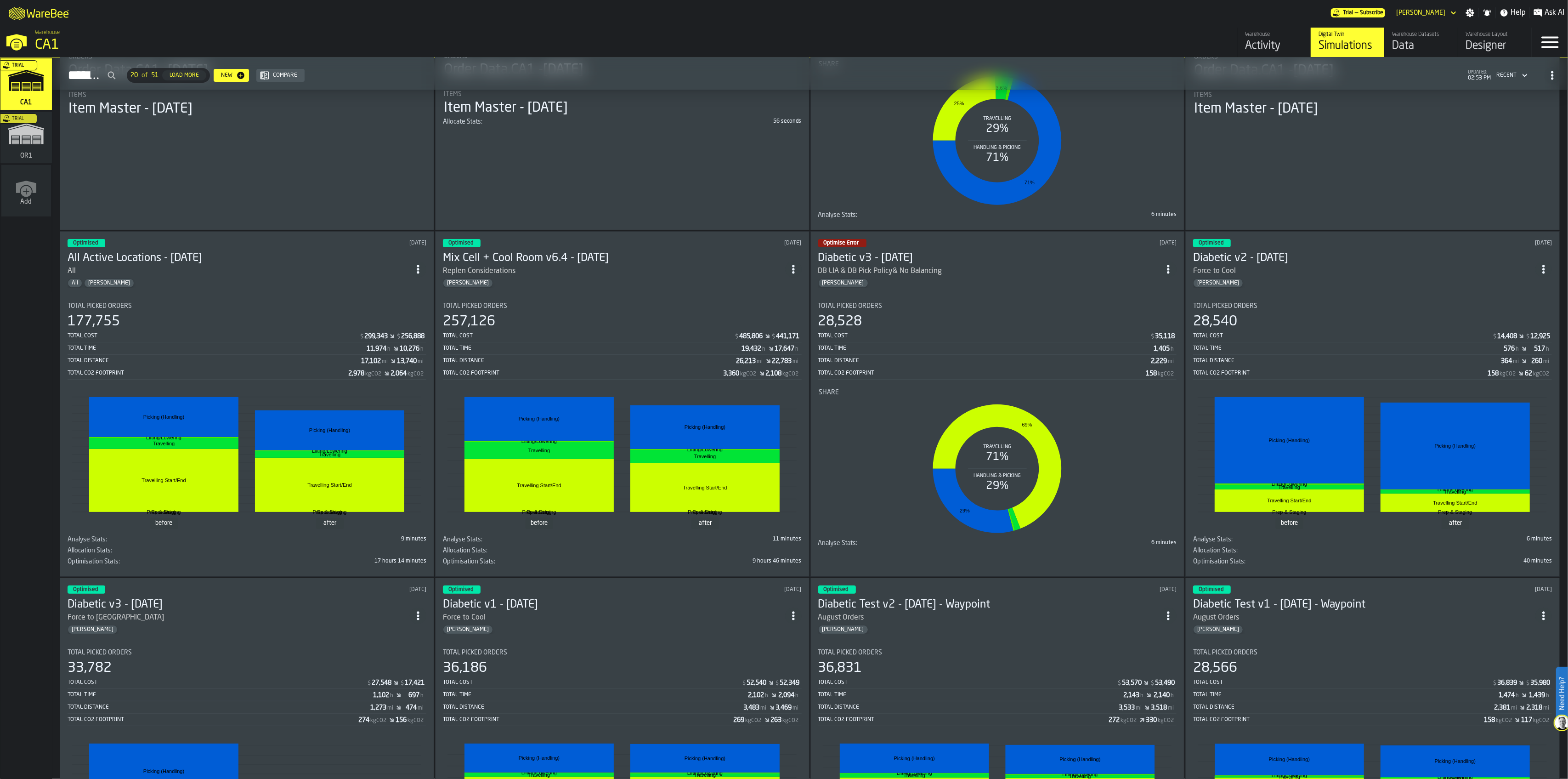
click at [345, 649] on div "Total Picked Orders" at bounding box center [247, 653] width 359 height 7
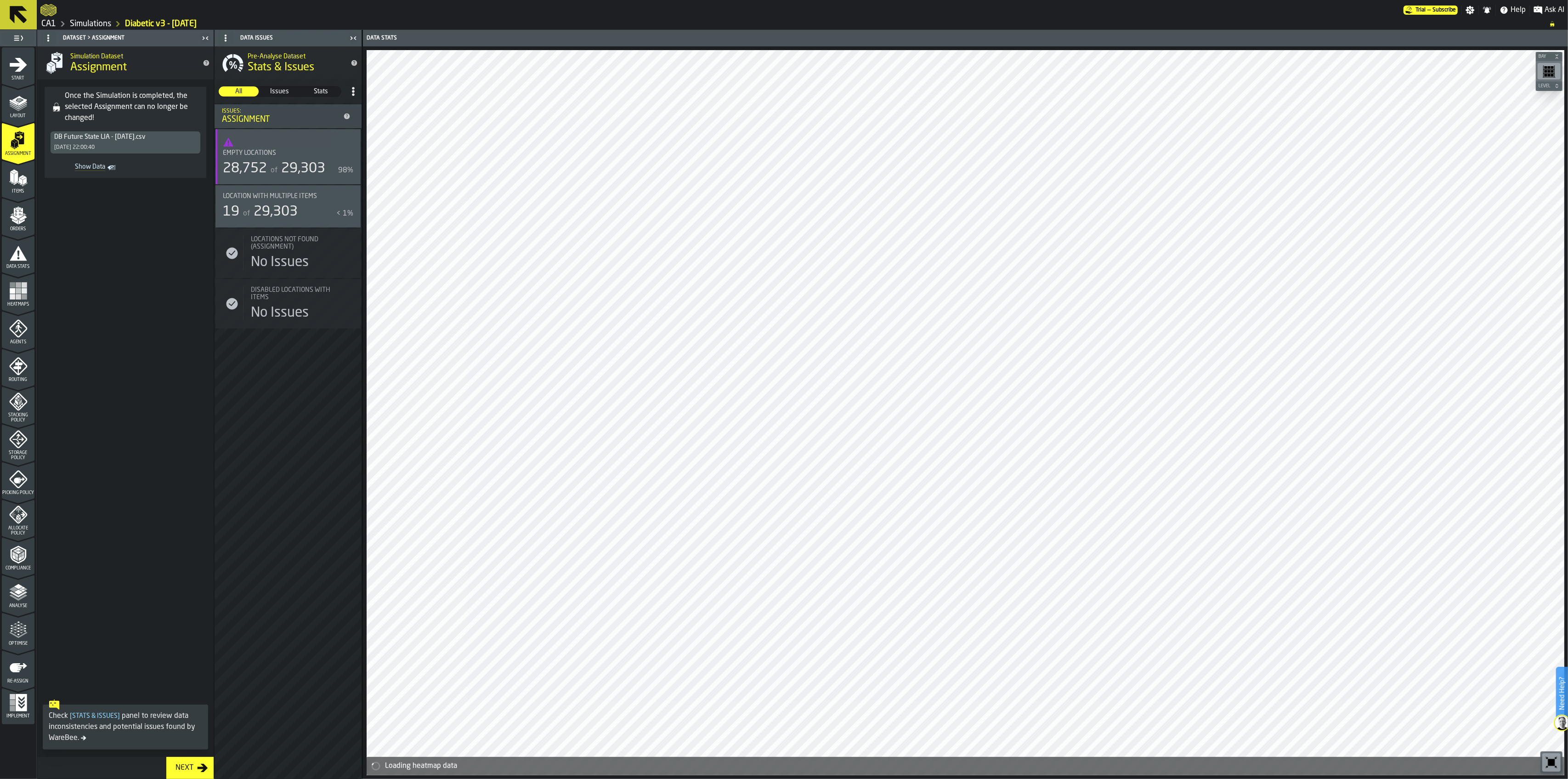
click at [52, 24] on link "CA1" at bounding box center [49, 24] width 15 height 10
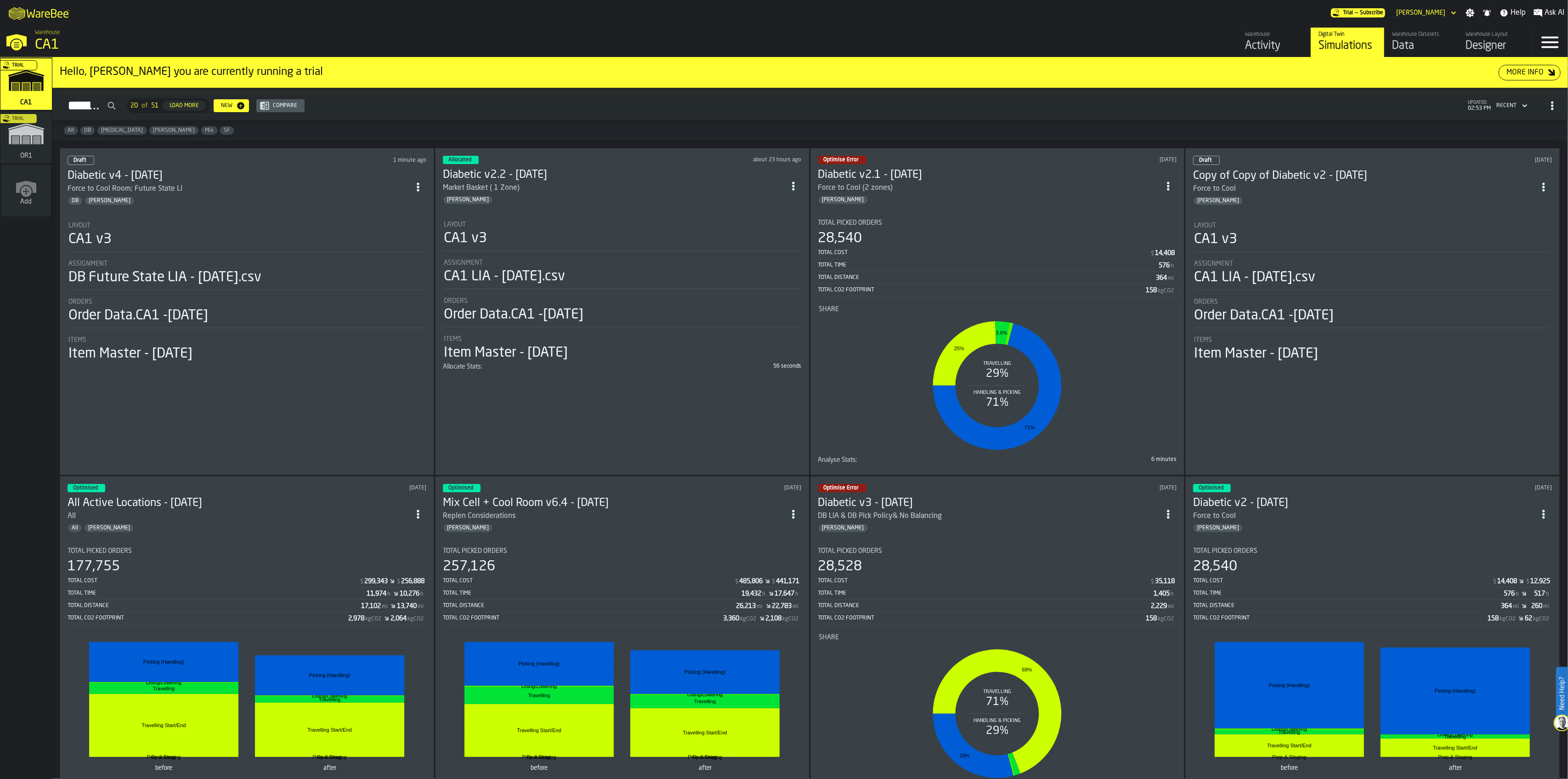
click at [607, 222] on div "Layout" at bounding box center [622, 225] width 357 height 7
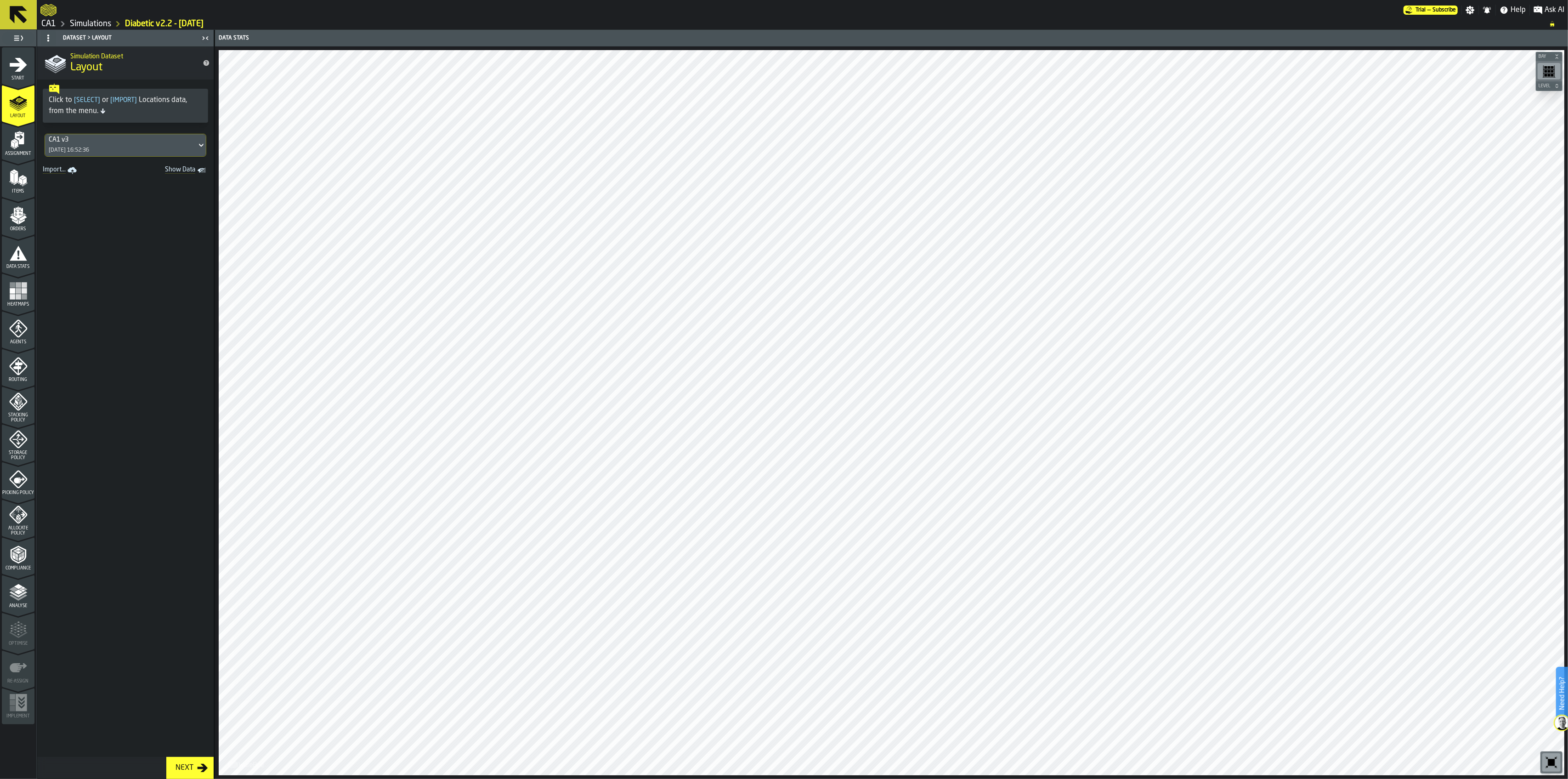
click at [27, 441] on div "Storage Policy" at bounding box center [18, 445] width 33 height 30
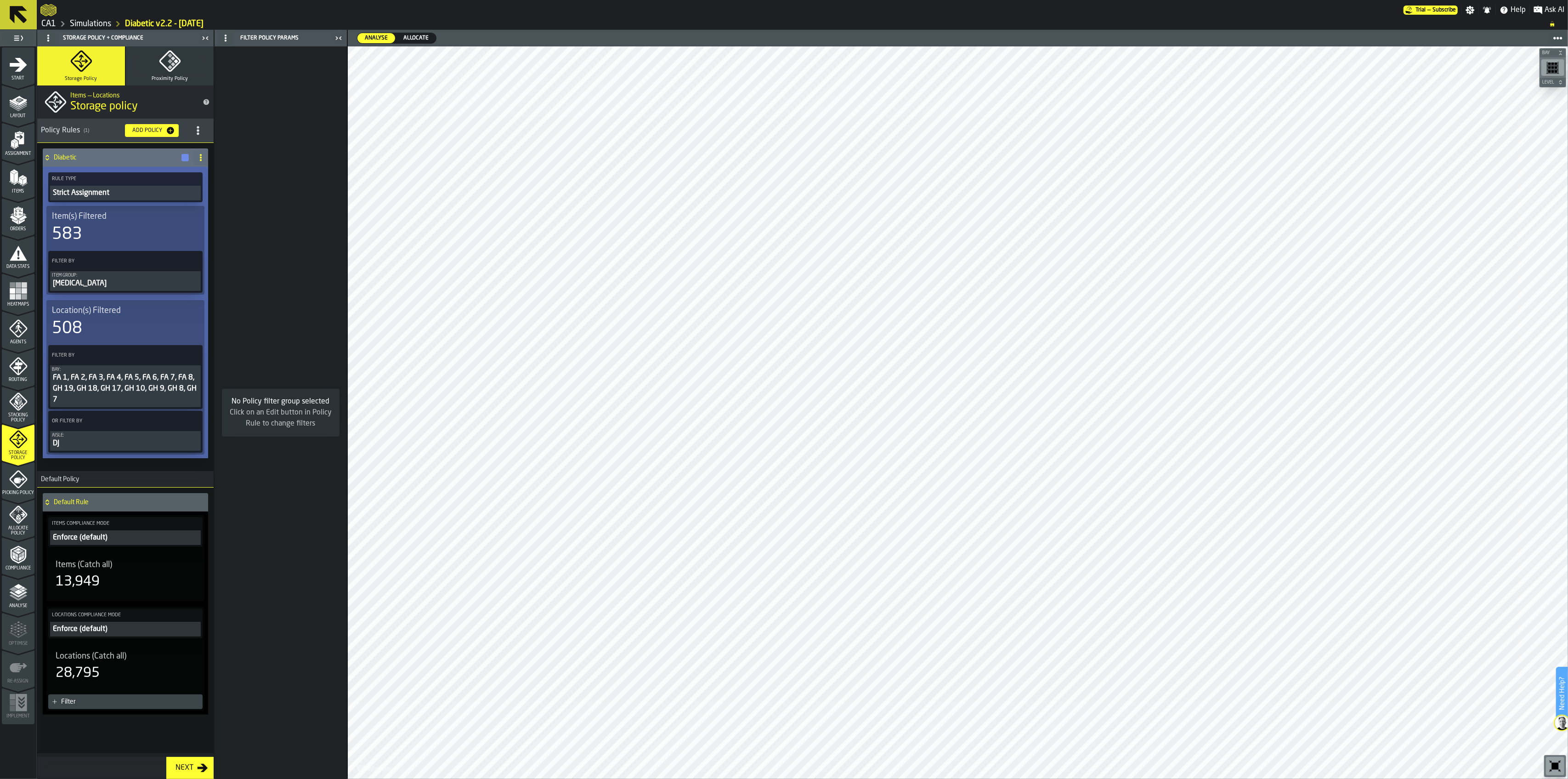
click at [18, 487] on icon "menu Picking Policy" at bounding box center [18, 479] width 18 height 18
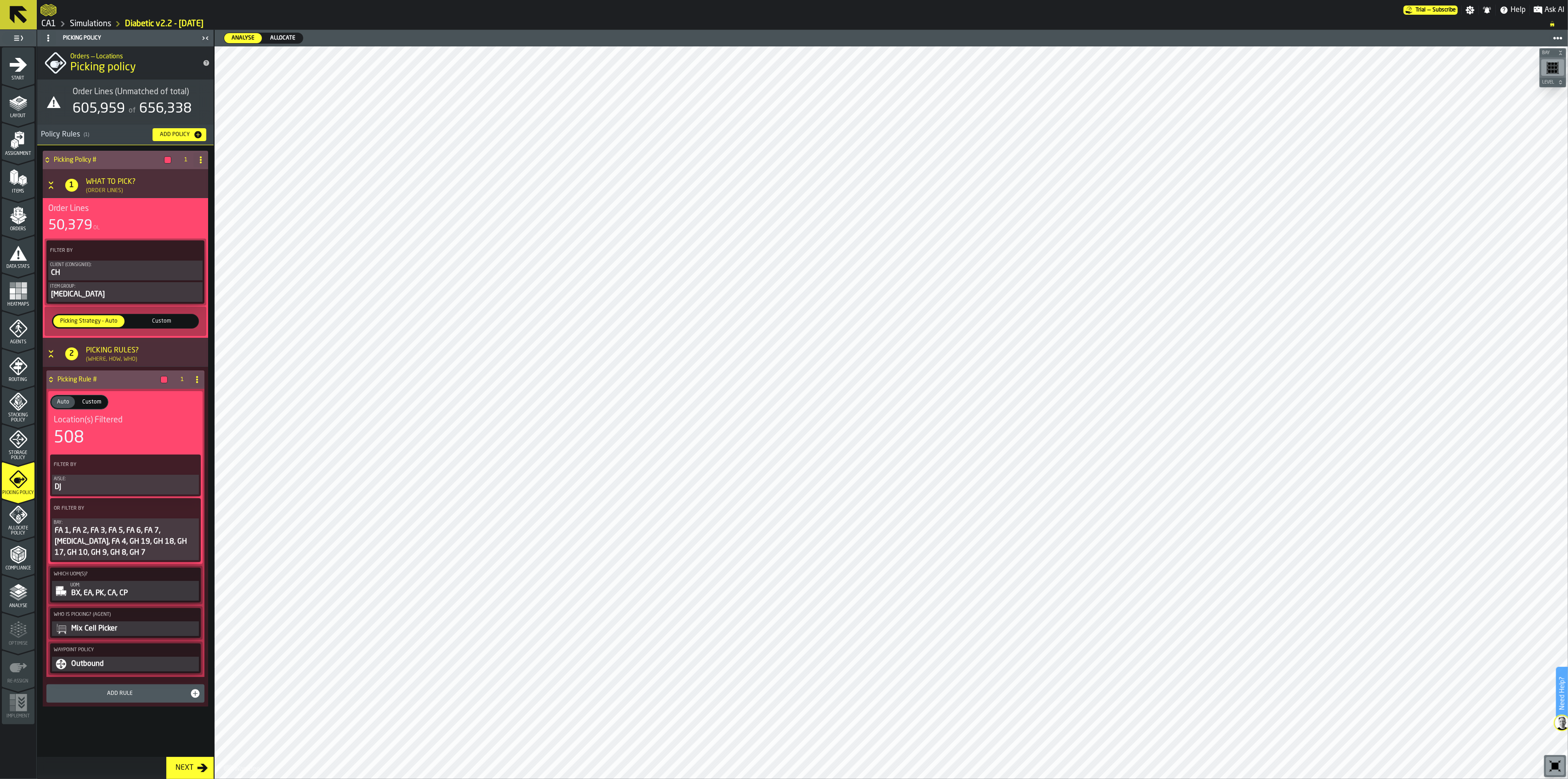
click at [13, 527] on span "Allocate Policy" at bounding box center [18, 530] width 33 height 10
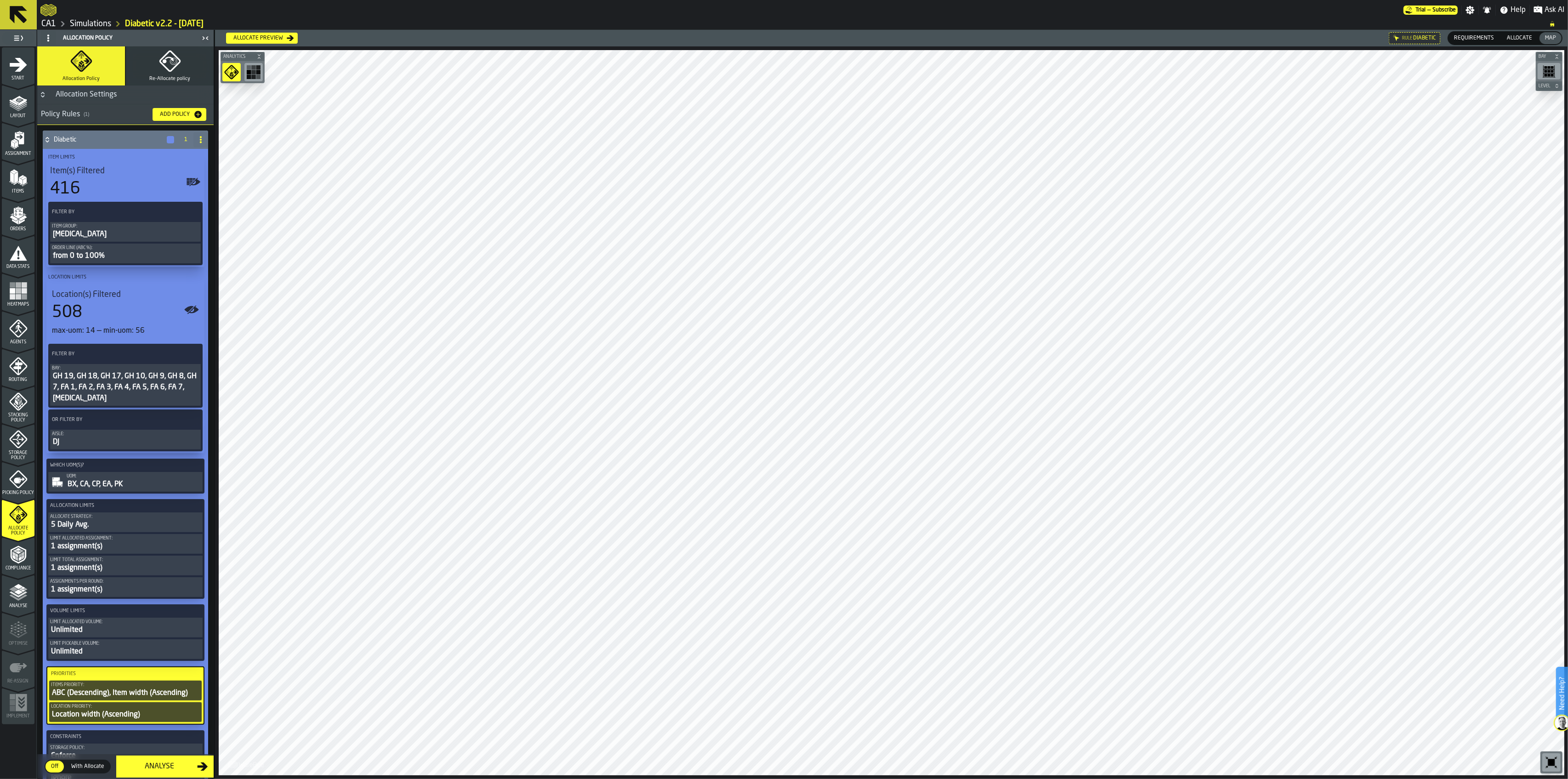
click at [49, 21] on link "CA1" at bounding box center [49, 24] width 15 height 10
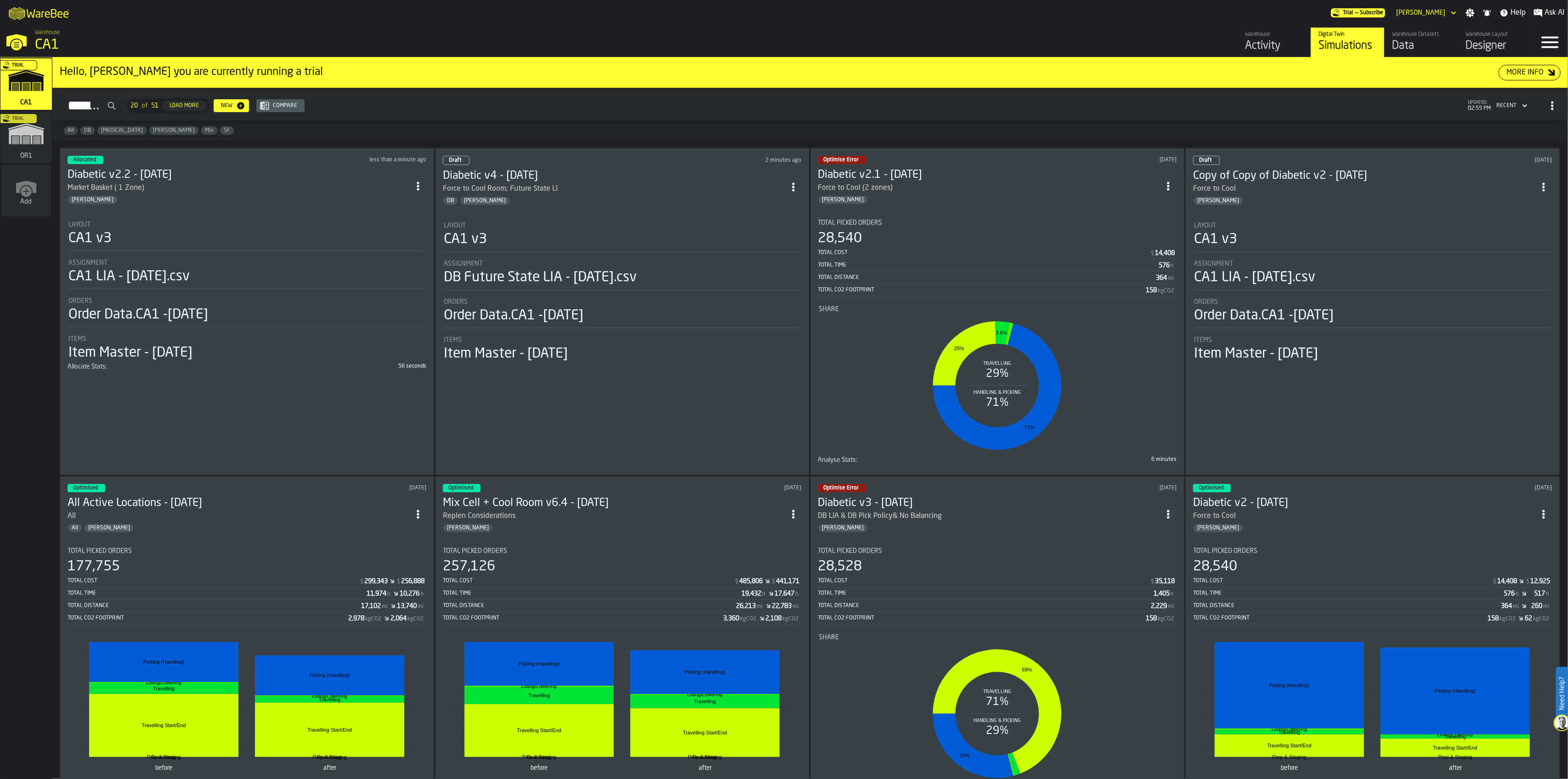
click at [695, 214] on li "Layout CA1 v3 Assignment DB Future State LIA - [DATE].csv Orders Order Data.CA1…" at bounding box center [622, 288] width 359 height 149
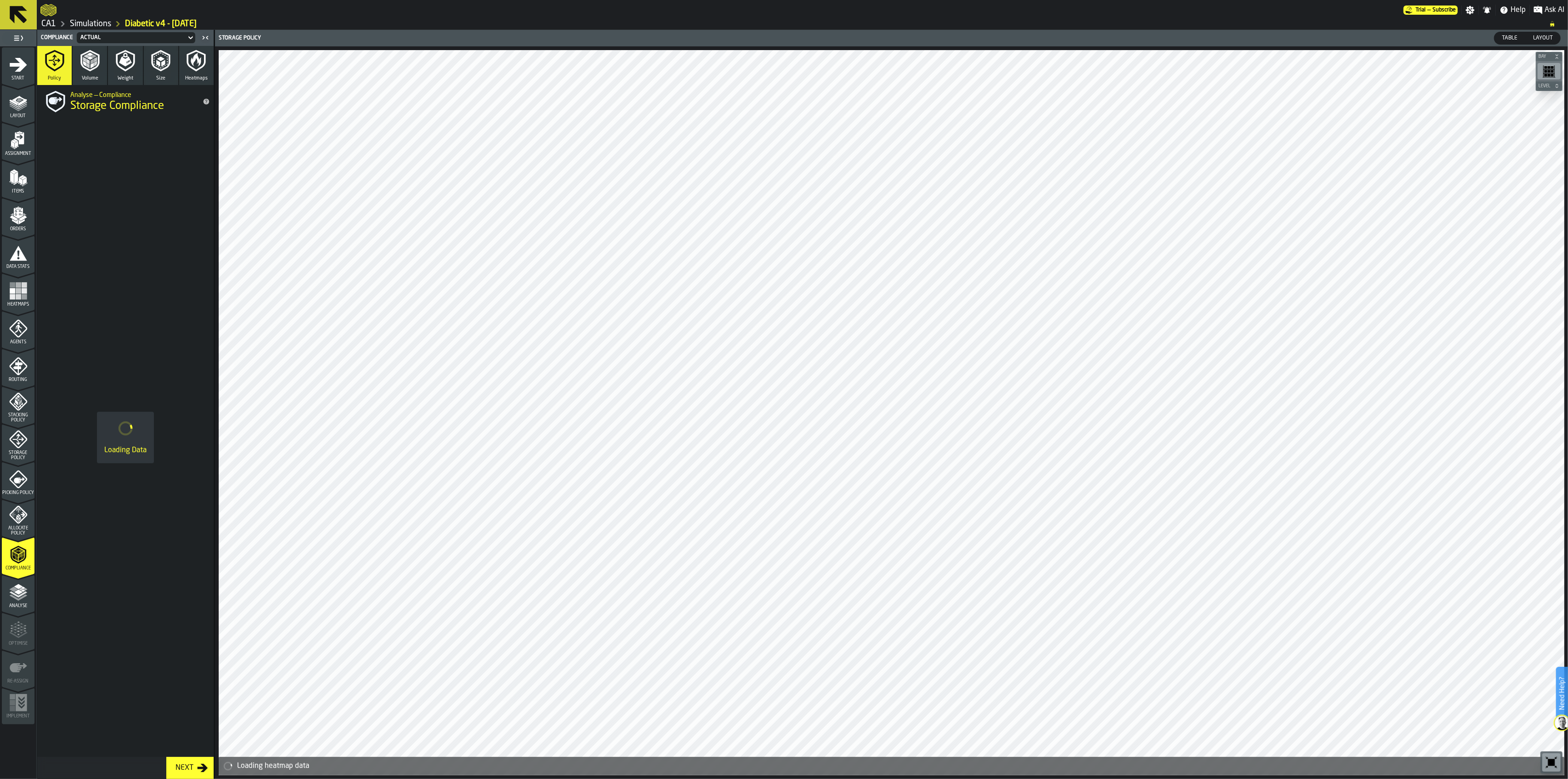
click at [18, 73] on icon "menu Start" at bounding box center [18, 65] width 18 height 18
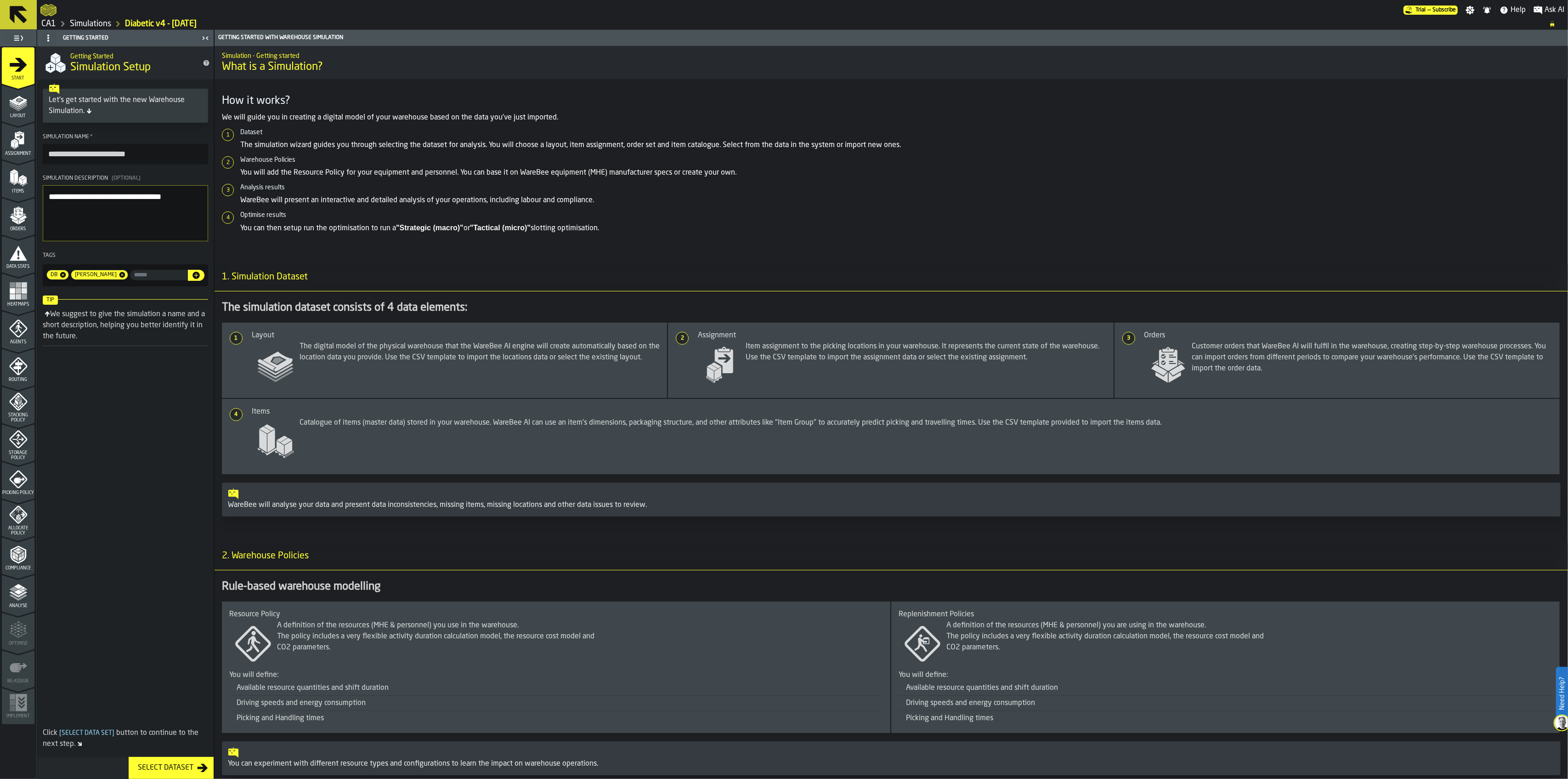
click at [198, 197] on textarea "**********" at bounding box center [125, 213] width 166 height 56
type textarea "**********"
drag, startPoint x: 24, startPoint y: 104, endPoint x: 2, endPoint y: 146, distance: 47.4
click at [24, 104] on icon "menu Layout" at bounding box center [18, 102] width 18 height 18
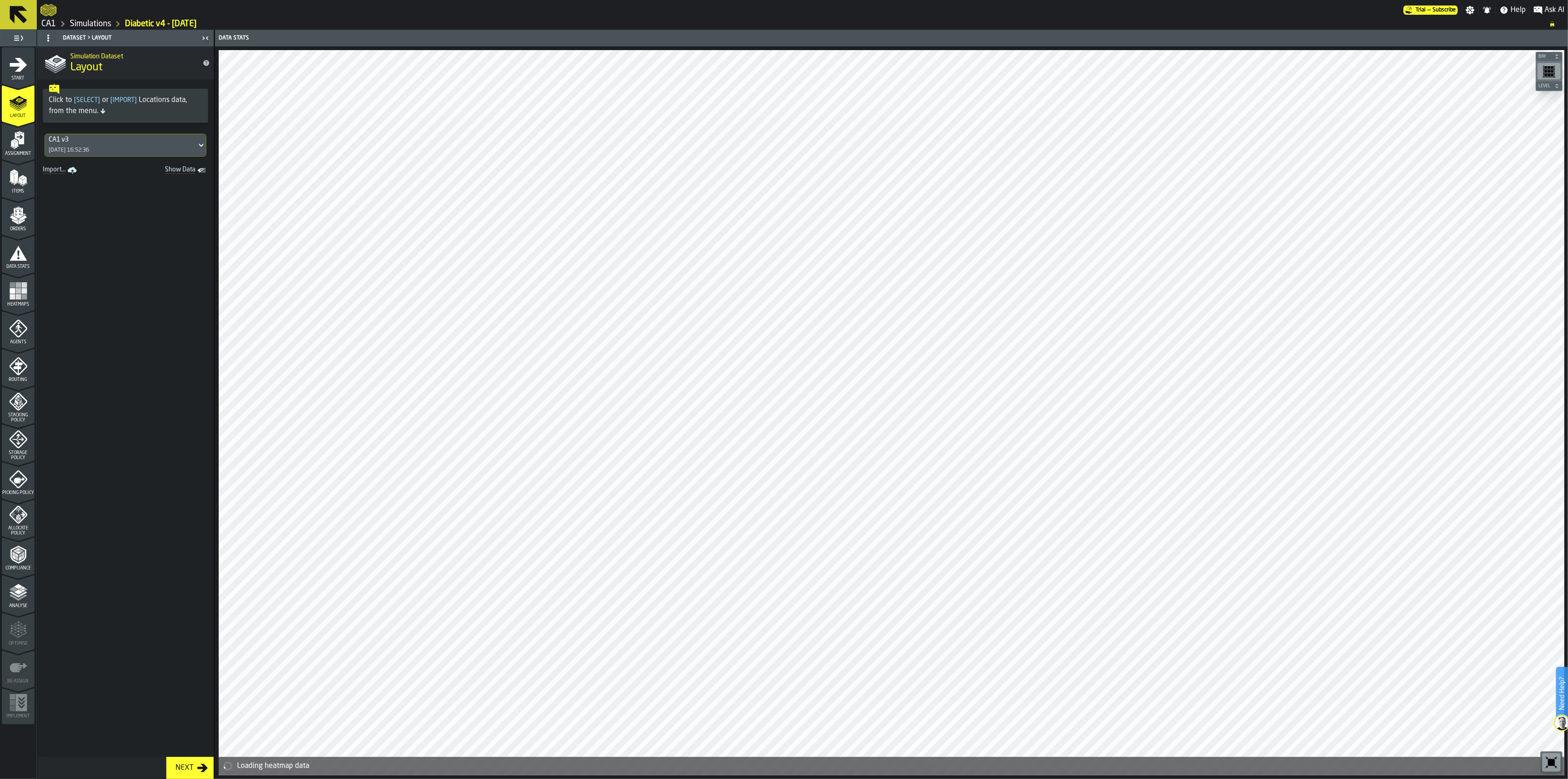
click at [22, 413] on span "Stacking Policy" at bounding box center [18, 418] width 33 height 10
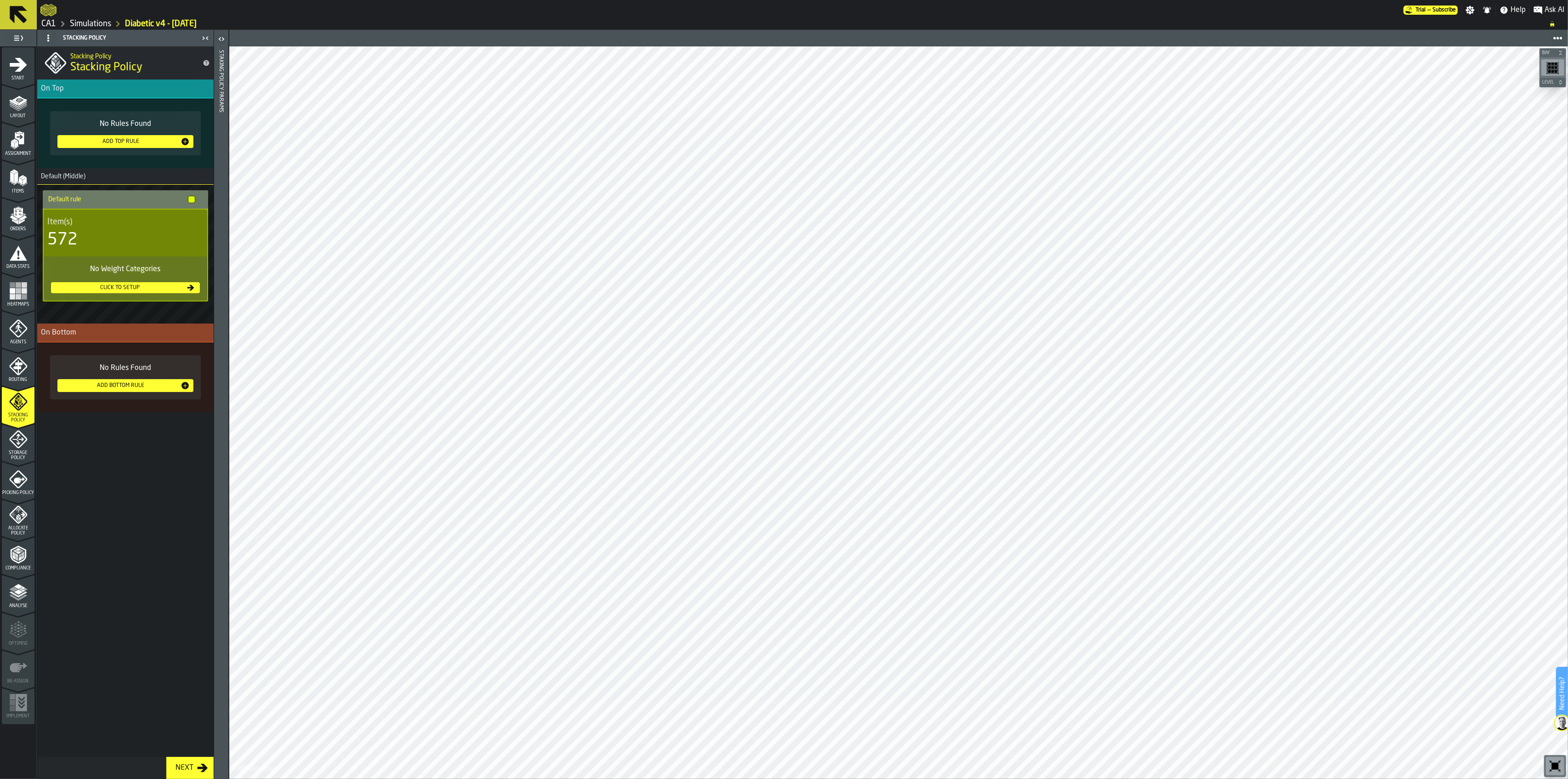
click at [14, 438] on icon "menu Storage Policy" at bounding box center [18, 439] width 18 height 18
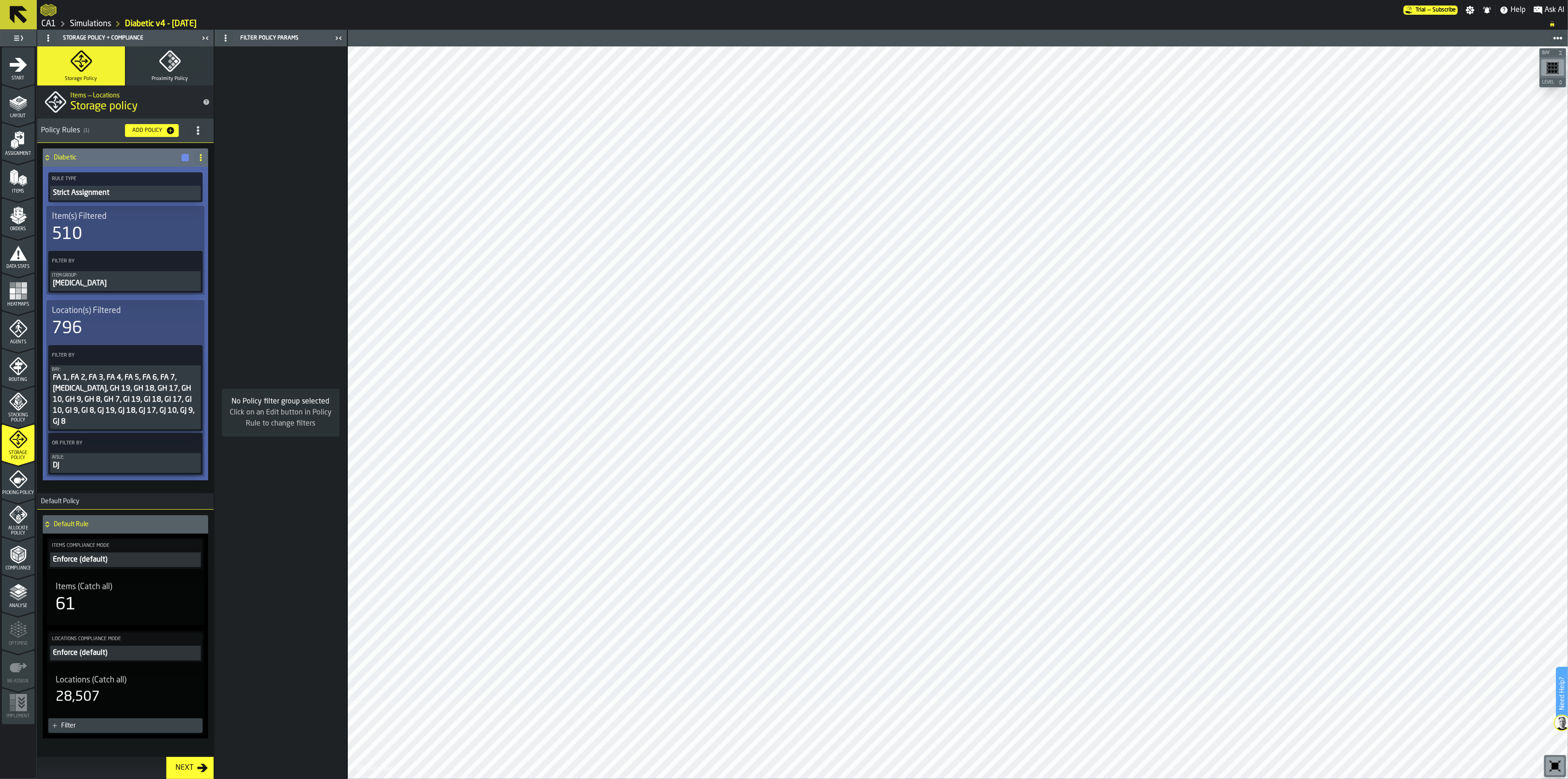
click at [19, 491] on span "Picking Policy" at bounding box center [18, 493] width 33 height 5
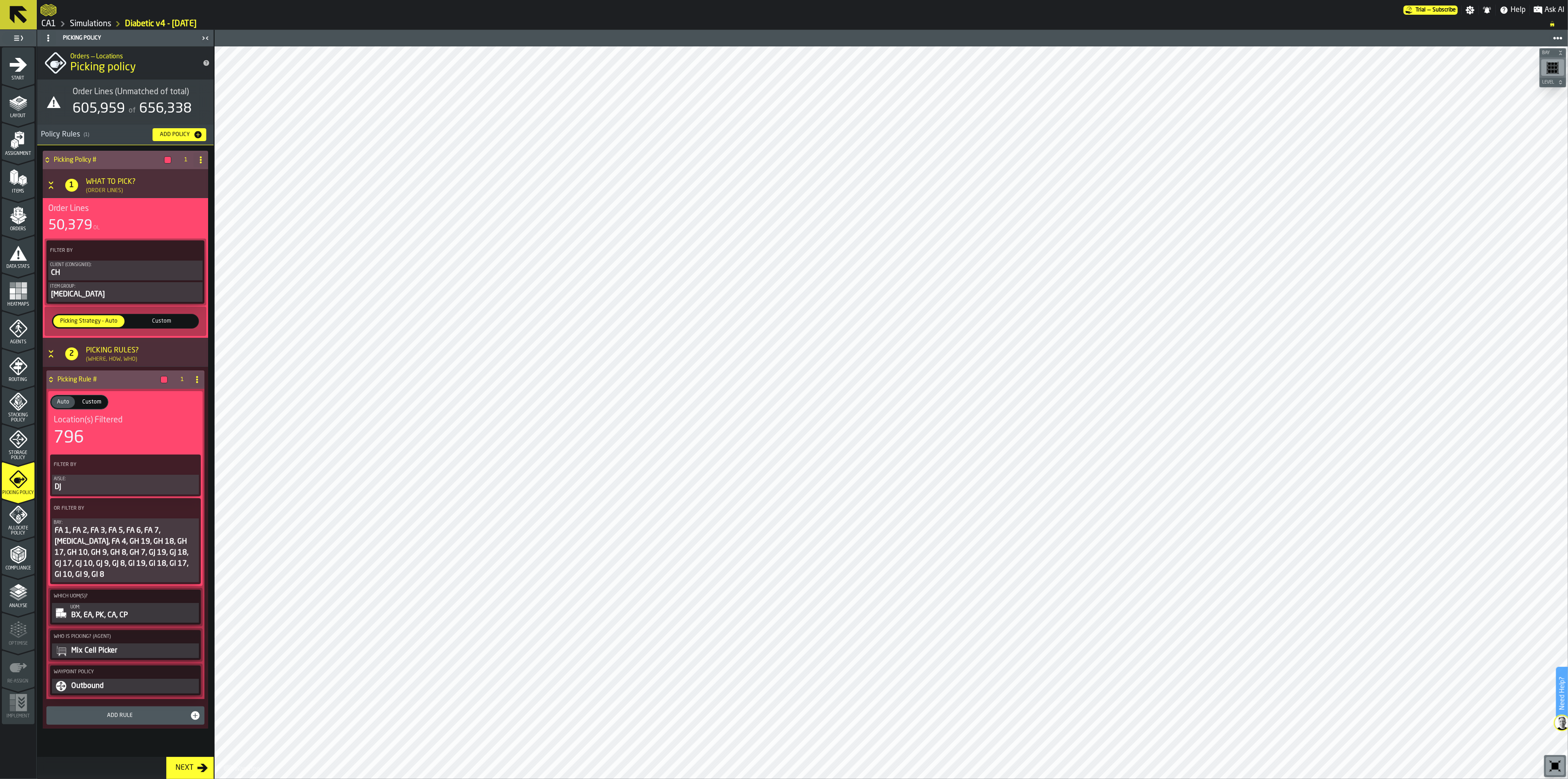
click at [20, 517] on polygon "menu Allocate Policy" at bounding box center [19, 518] width 2 height 4
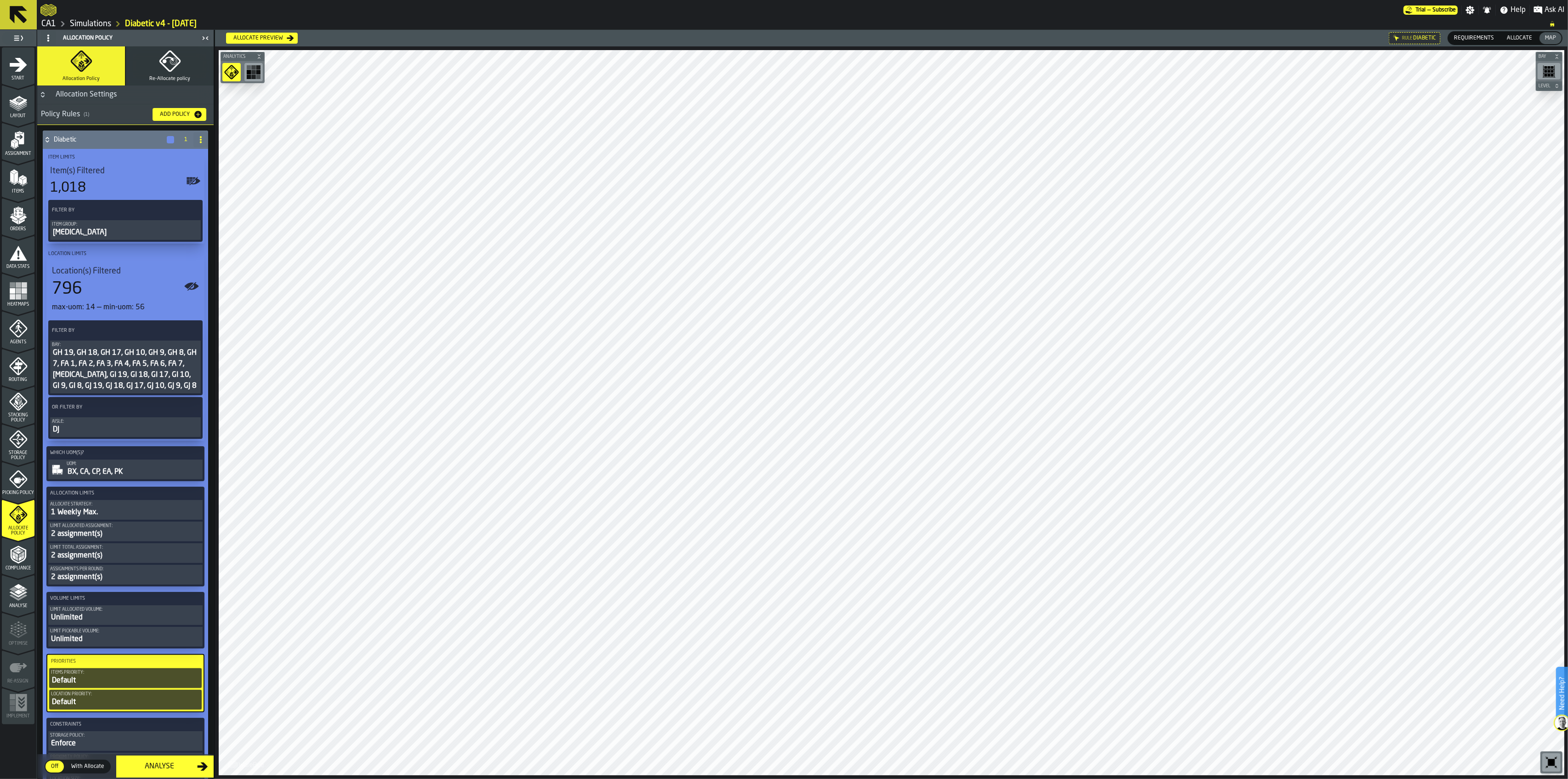
click at [183, 764] on div "Analyse" at bounding box center [159, 767] width 75 height 11
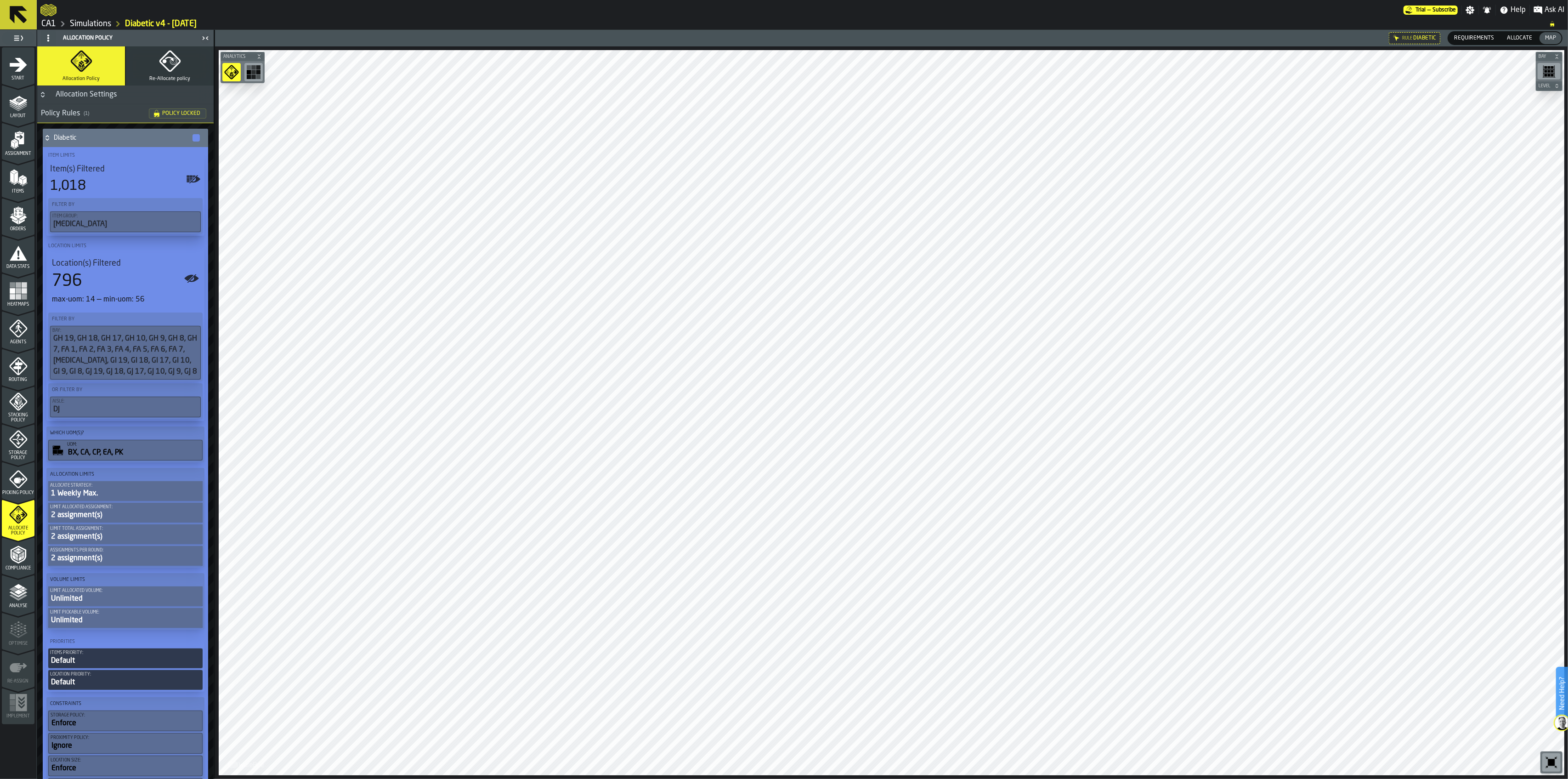
drag, startPoint x: 29, startPoint y: 613, endPoint x: 27, endPoint y: 618, distance: 5.4
click at [27, 618] on ul "1 Start 2 Layout 3 Assignment 4 Items 5 Orders 6 Data Stats 7 Heatmaps 8 Agents…" at bounding box center [18, 386] width 37 height 680
click at [25, 605] on span "Analyse" at bounding box center [18, 606] width 33 height 5
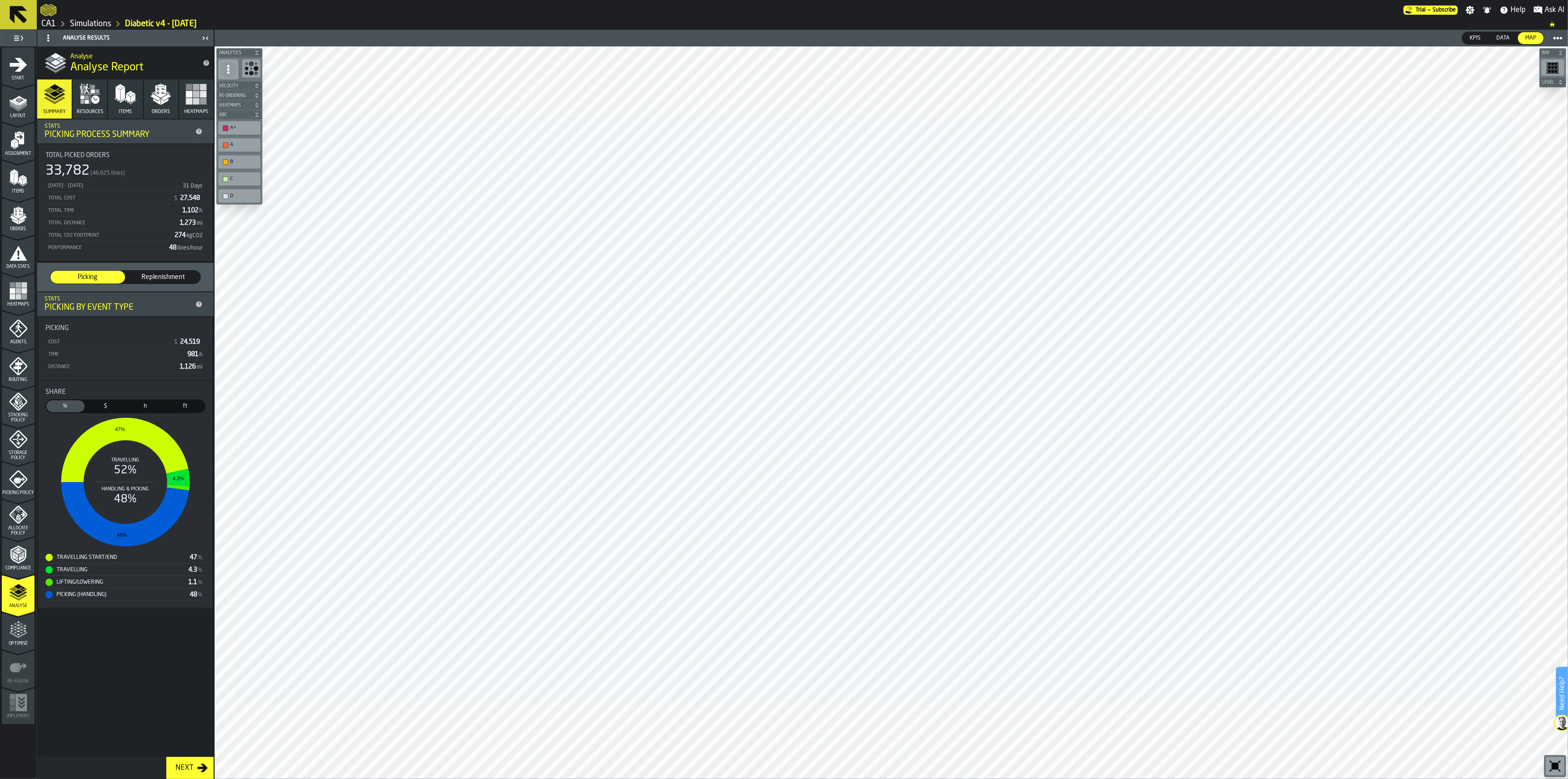
click at [184, 767] on div "Next" at bounding box center [184, 768] width 26 height 11
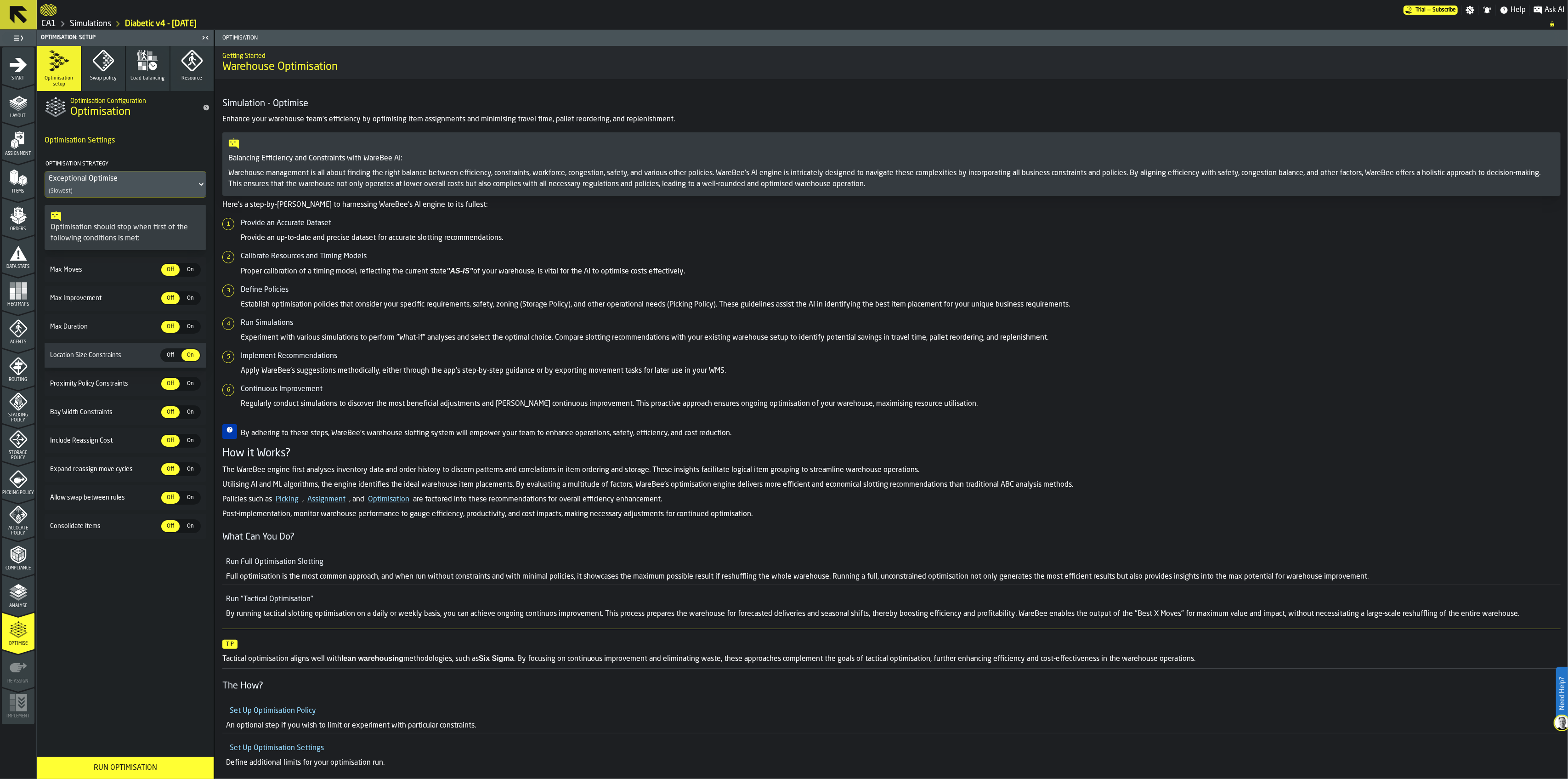
click at [91, 82] on button "Swap policy" at bounding box center [103, 68] width 44 height 45
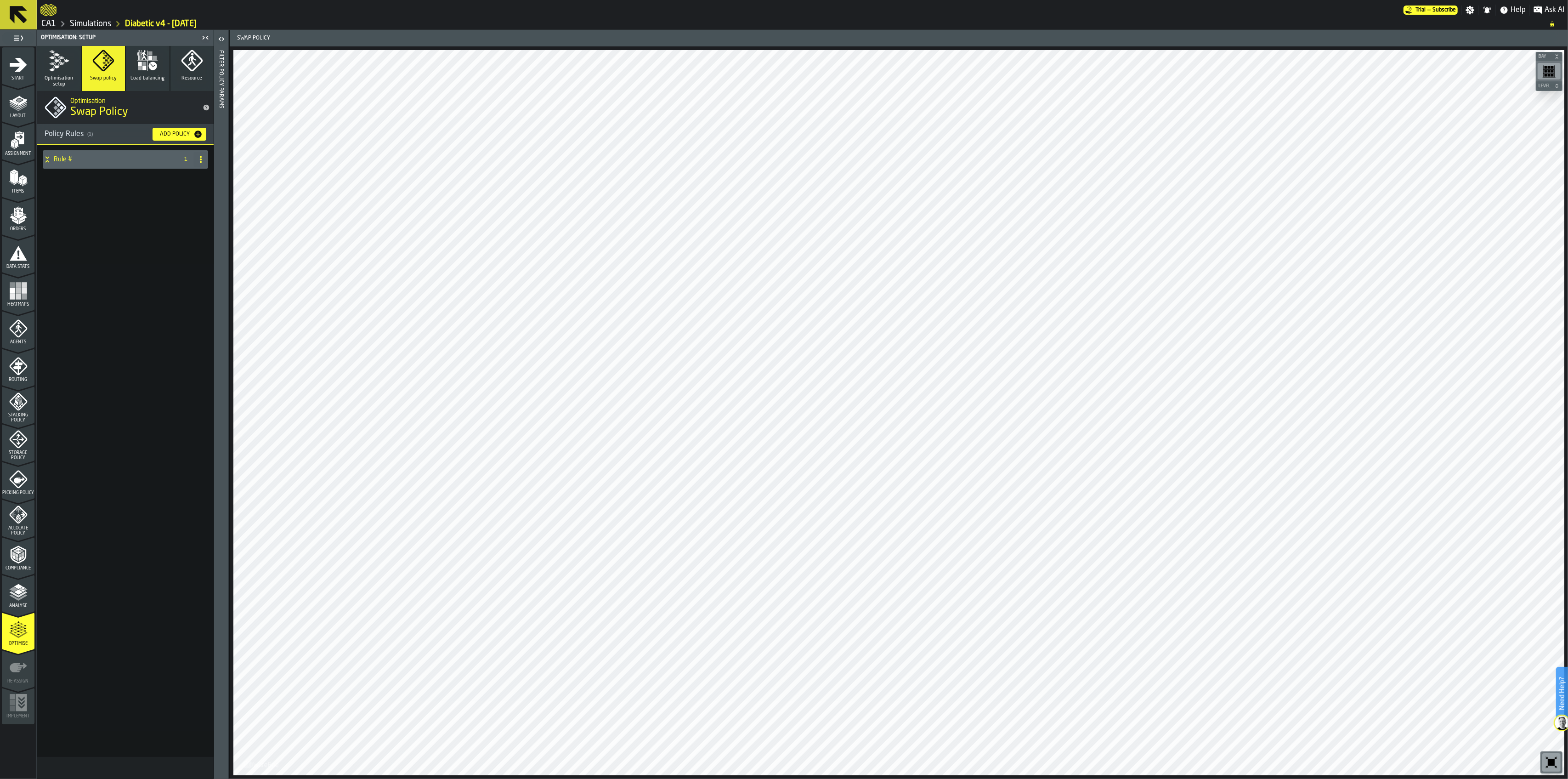
click at [55, 76] on span "Optimisation setup" at bounding box center [59, 82] width 37 height 12
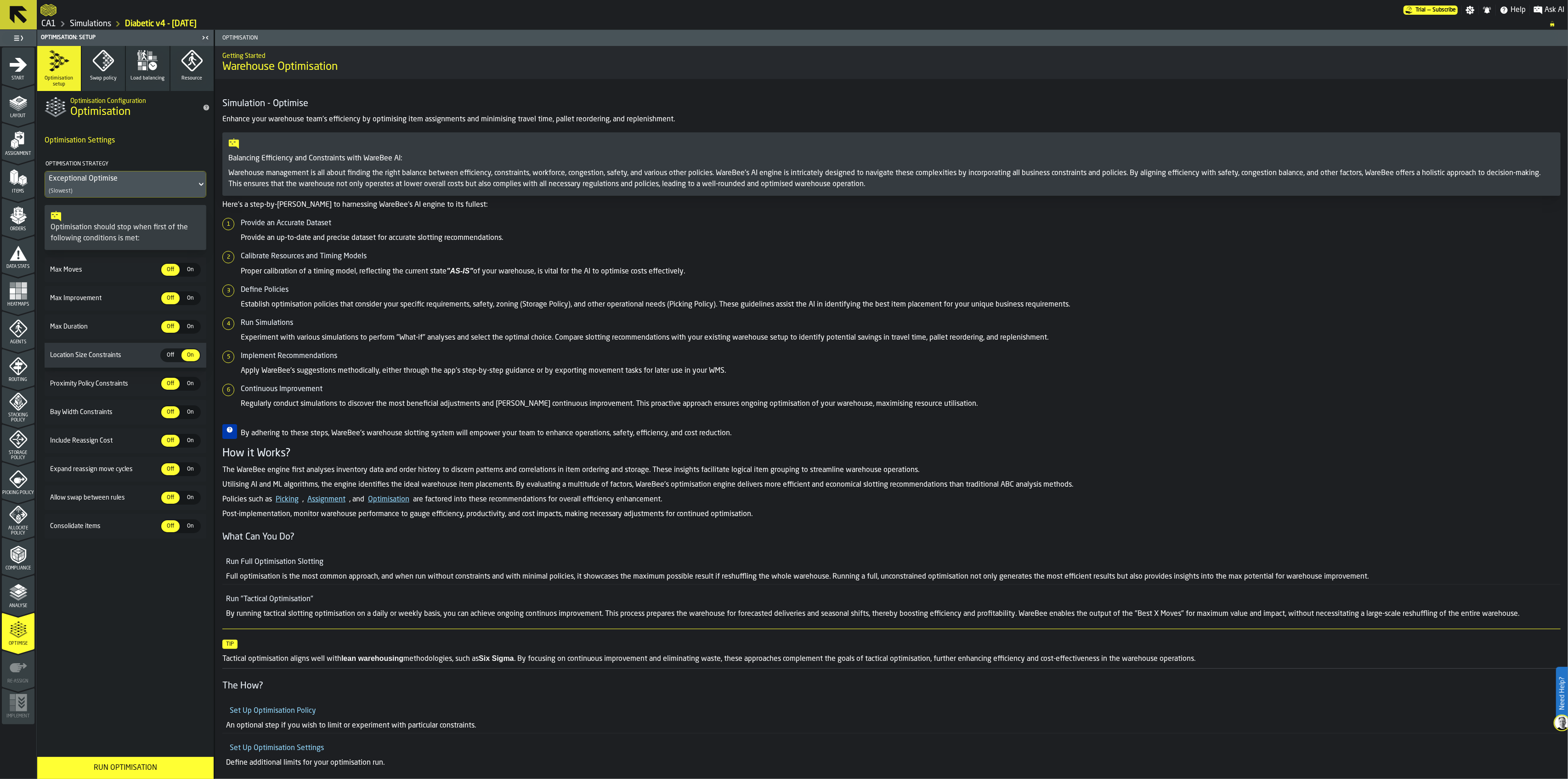
click at [173, 764] on div "Run Optimisation" at bounding box center [125, 768] width 166 height 11
